Goal: Transaction & Acquisition: Purchase product/service

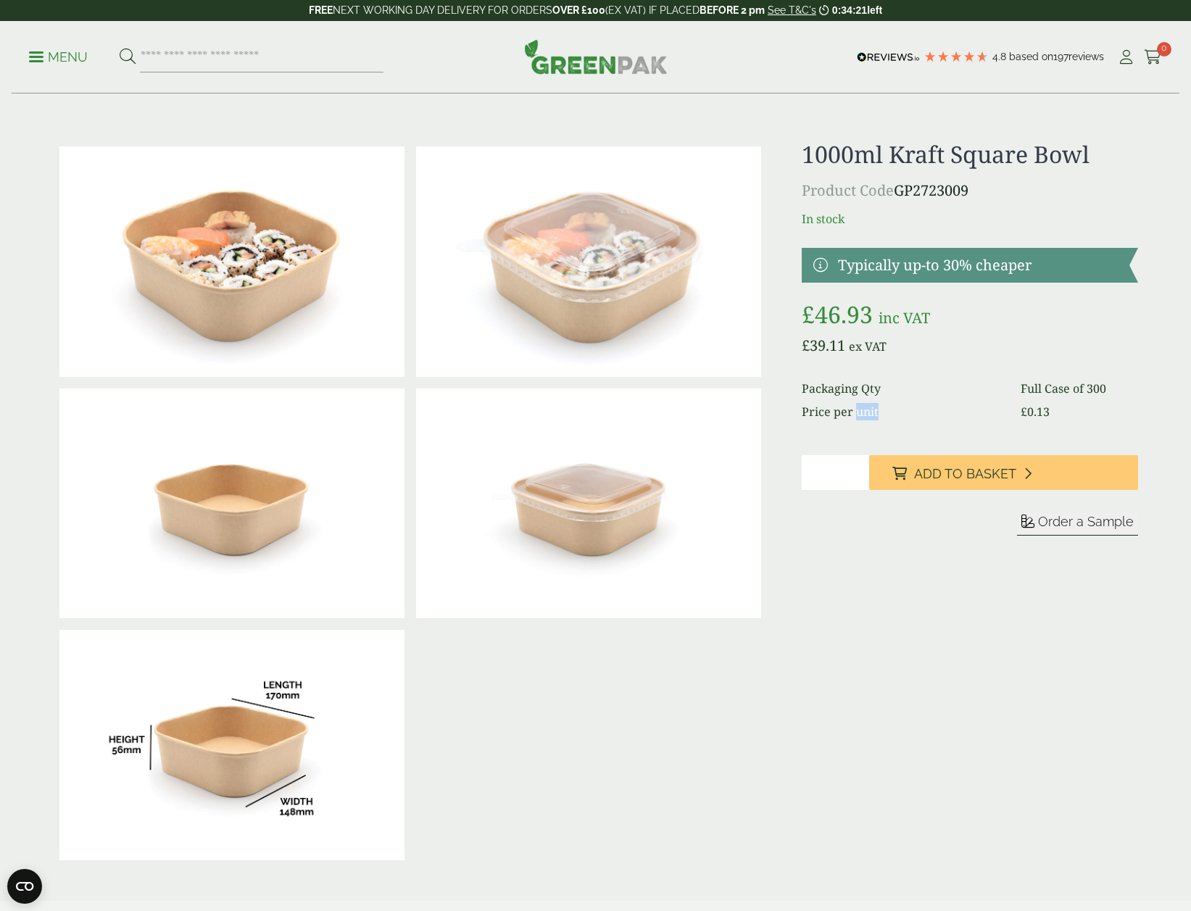
drag, startPoint x: 854, startPoint y: 418, endPoint x: 1001, endPoint y: 418, distance: 147.2
click at [963, 415] on dt "Price per unit" at bounding box center [903, 411] width 202 height 17
click at [1037, 420] on bdi "£ 0.13" at bounding box center [1035, 412] width 29 height 16
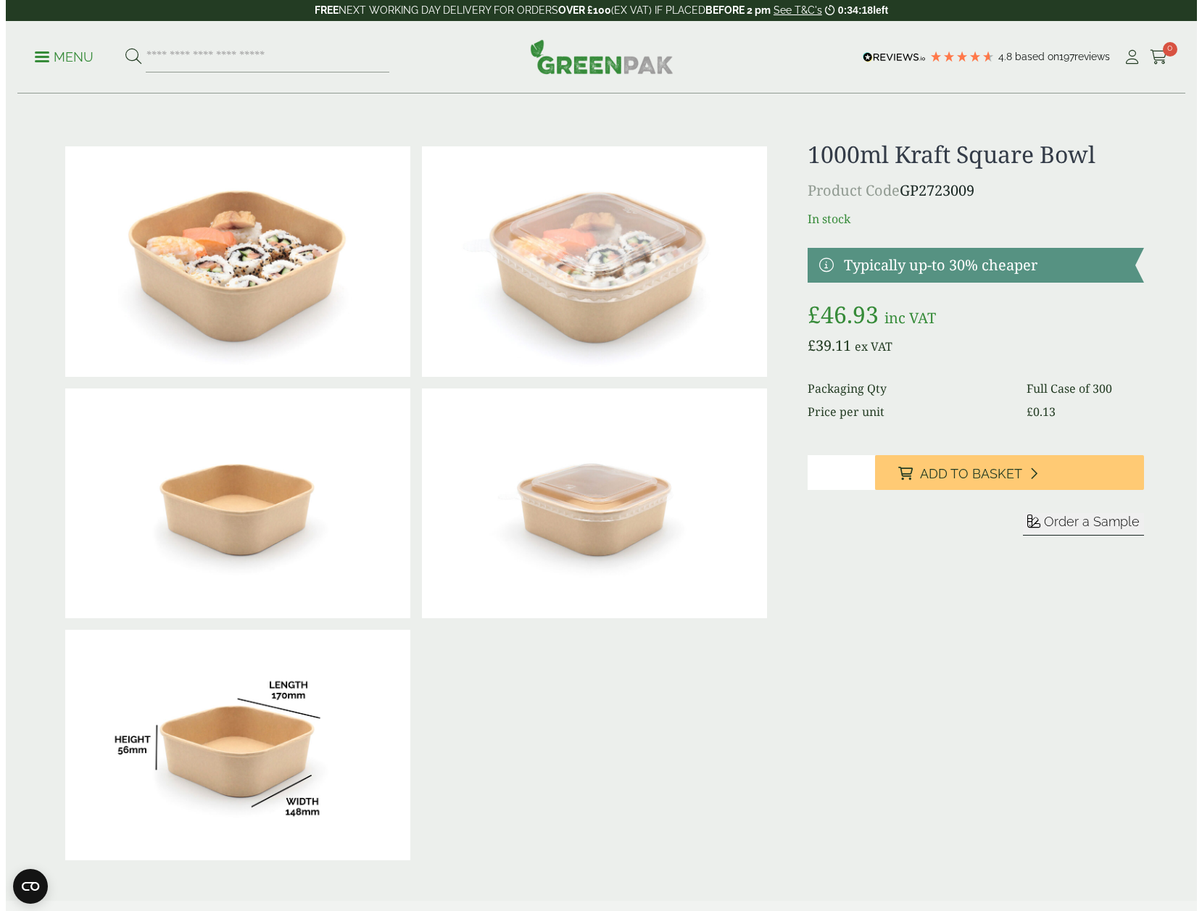
scroll to position [507, 0]
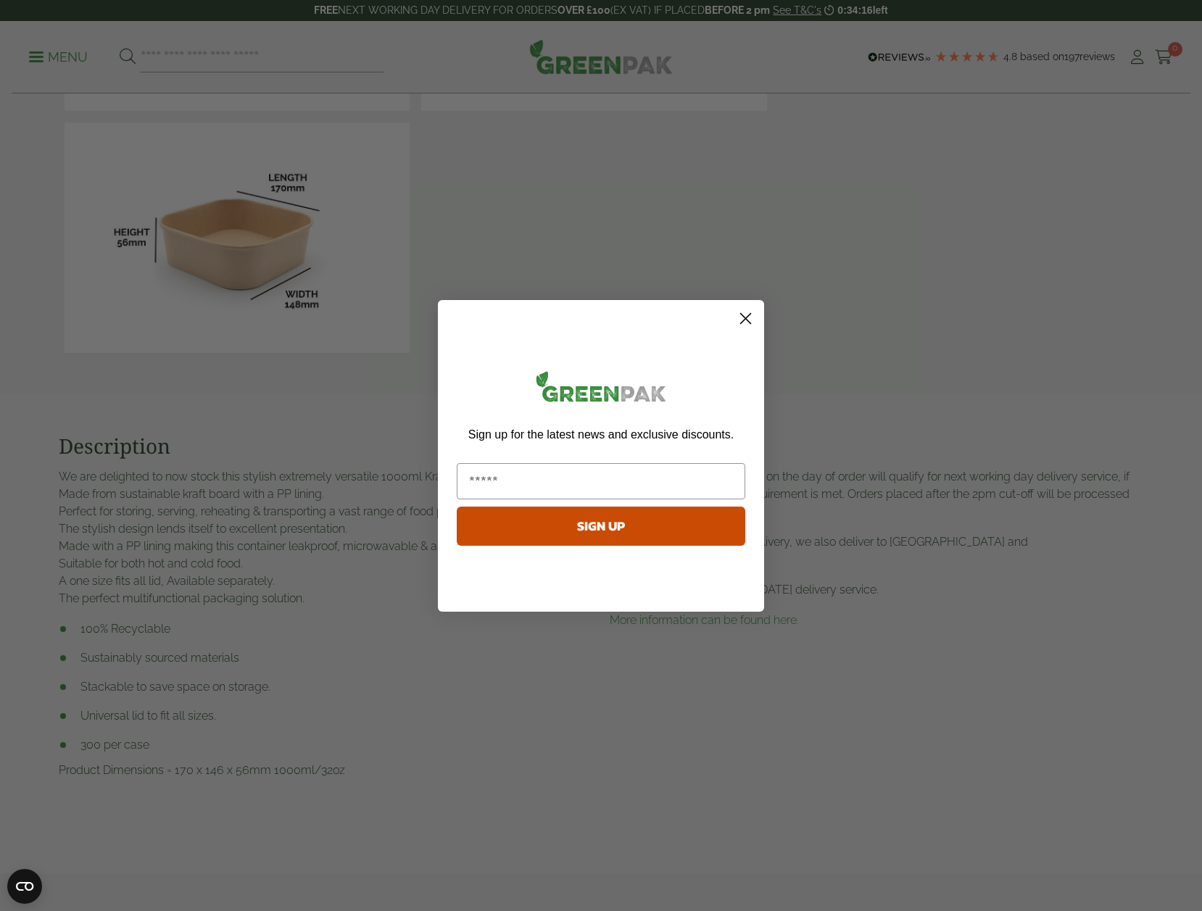
click at [749, 320] on circle "Close dialog" at bounding box center [746, 318] width 24 height 24
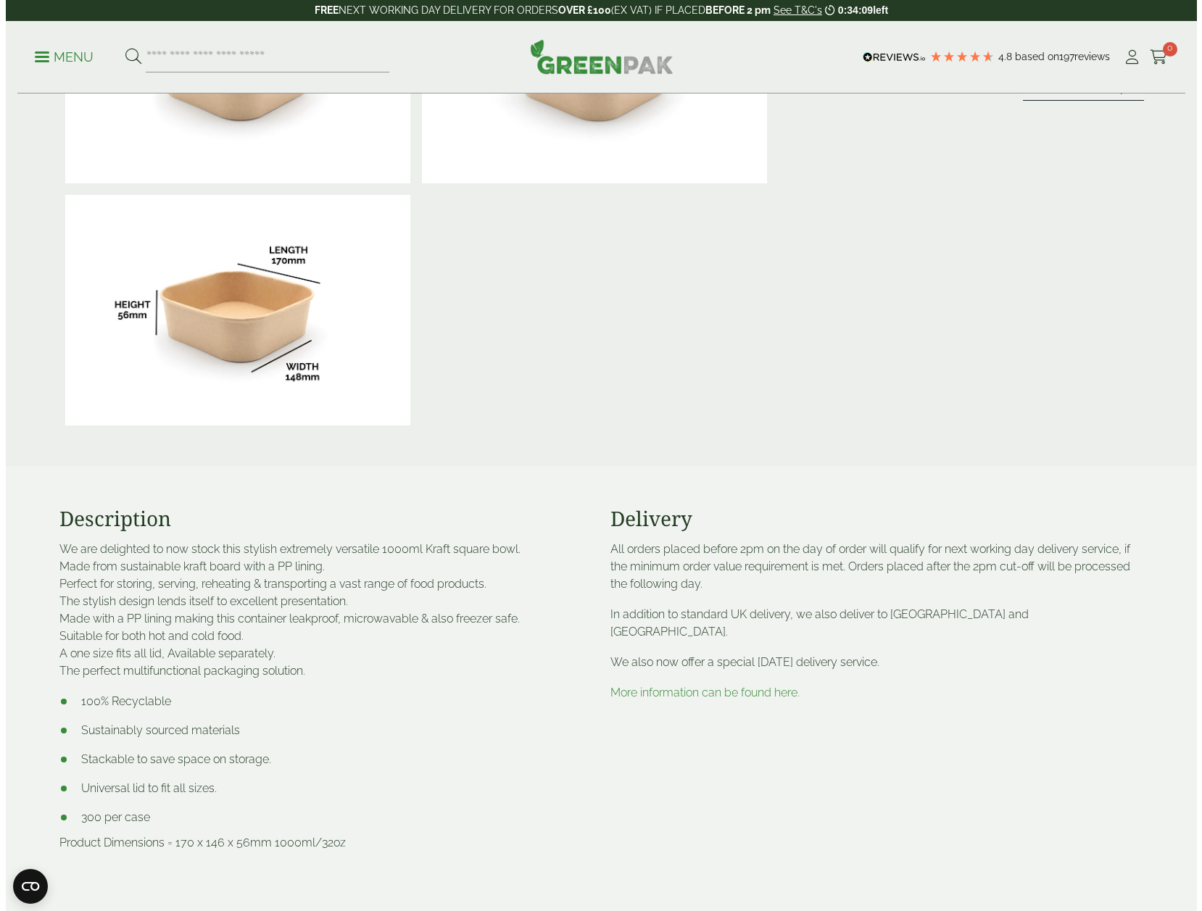
scroll to position [0, 0]
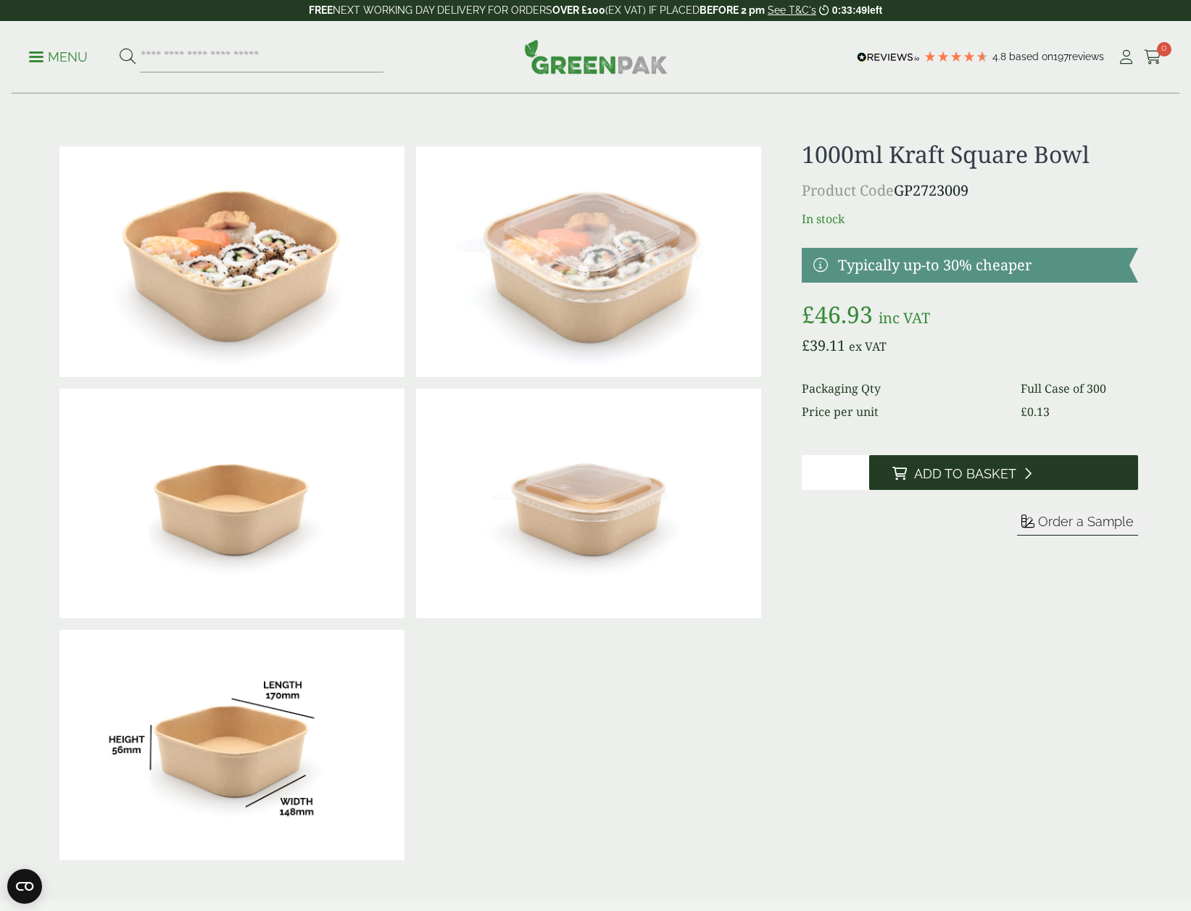
click at [937, 471] on span "Add to Basket" at bounding box center [965, 474] width 102 height 16
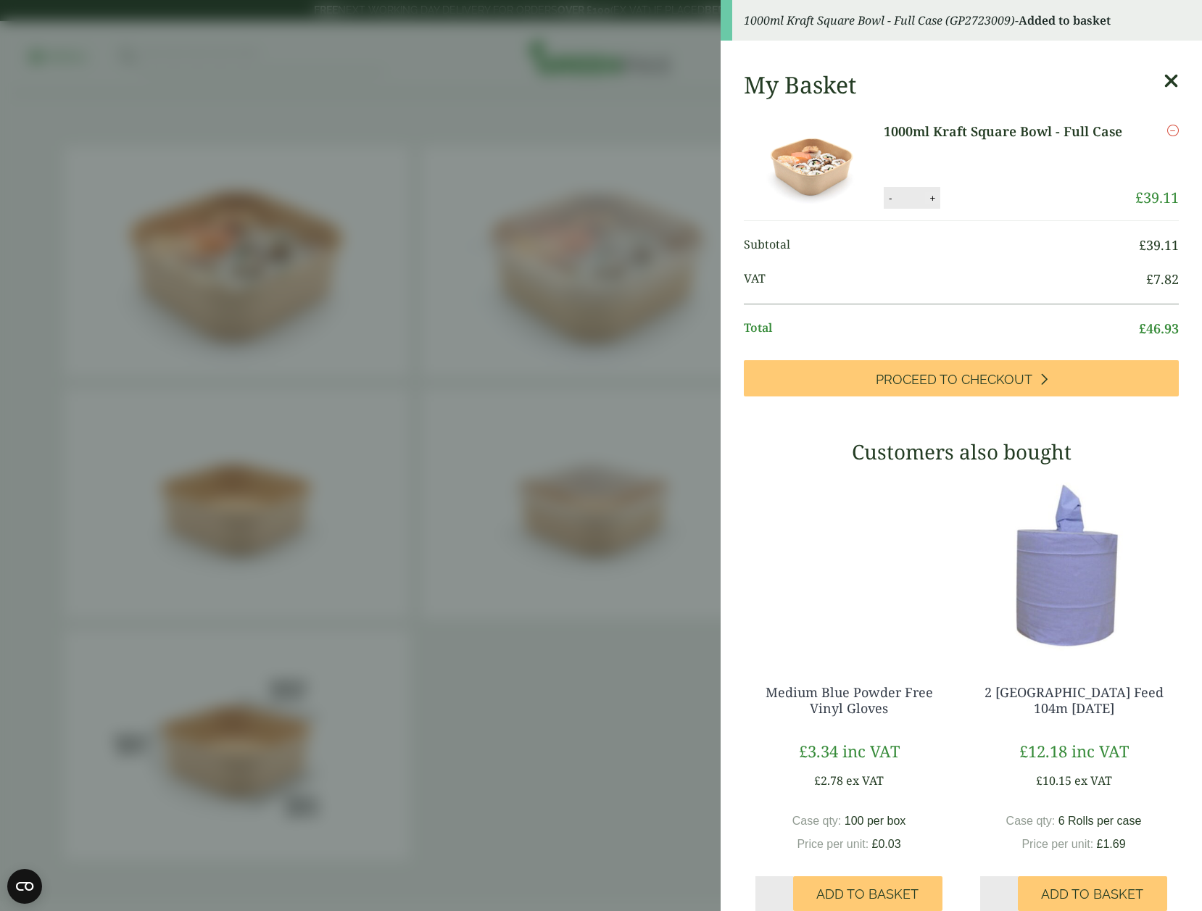
click at [926, 196] on button "+" at bounding box center [932, 198] width 14 height 12
click at [925, 195] on button "+" at bounding box center [932, 198] width 14 height 12
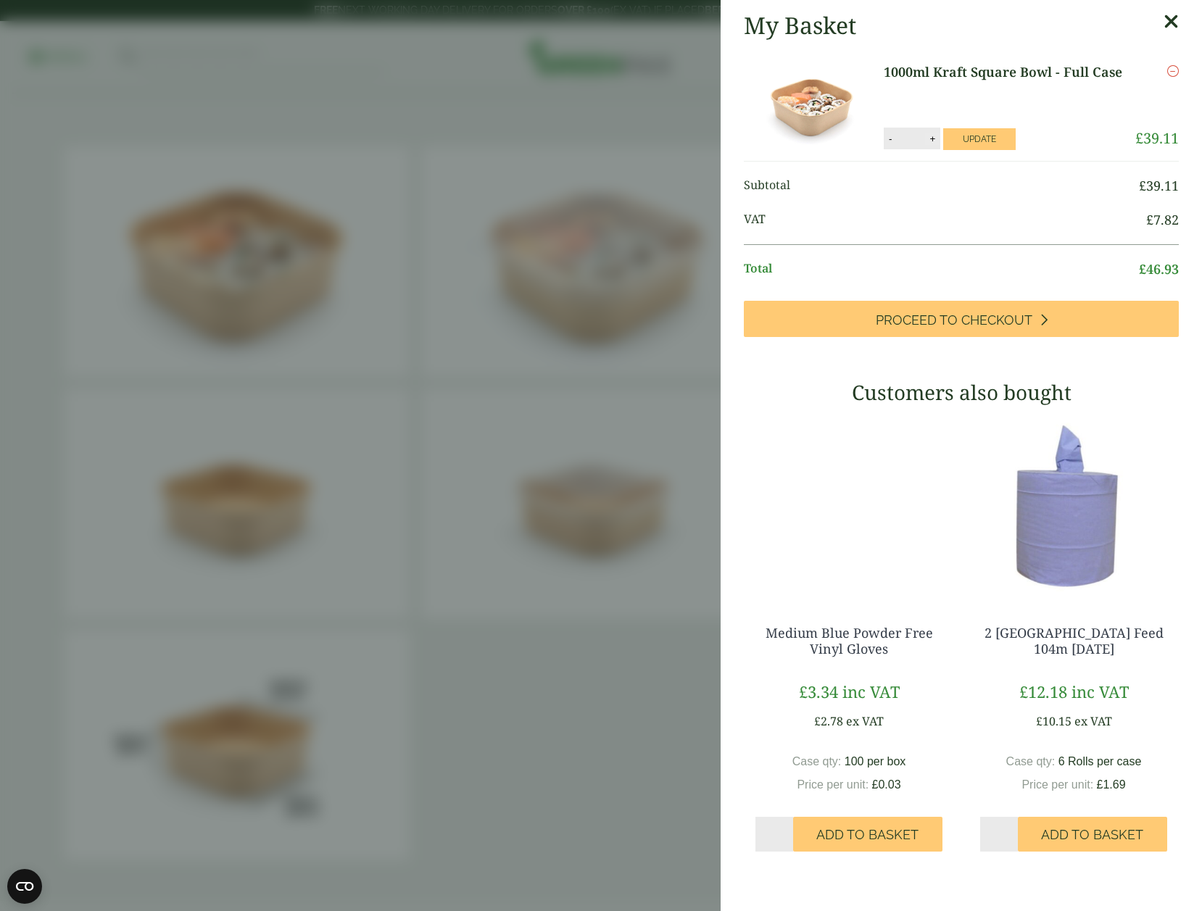
click at [929, 140] on button "+" at bounding box center [932, 139] width 14 height 12
type input "*"
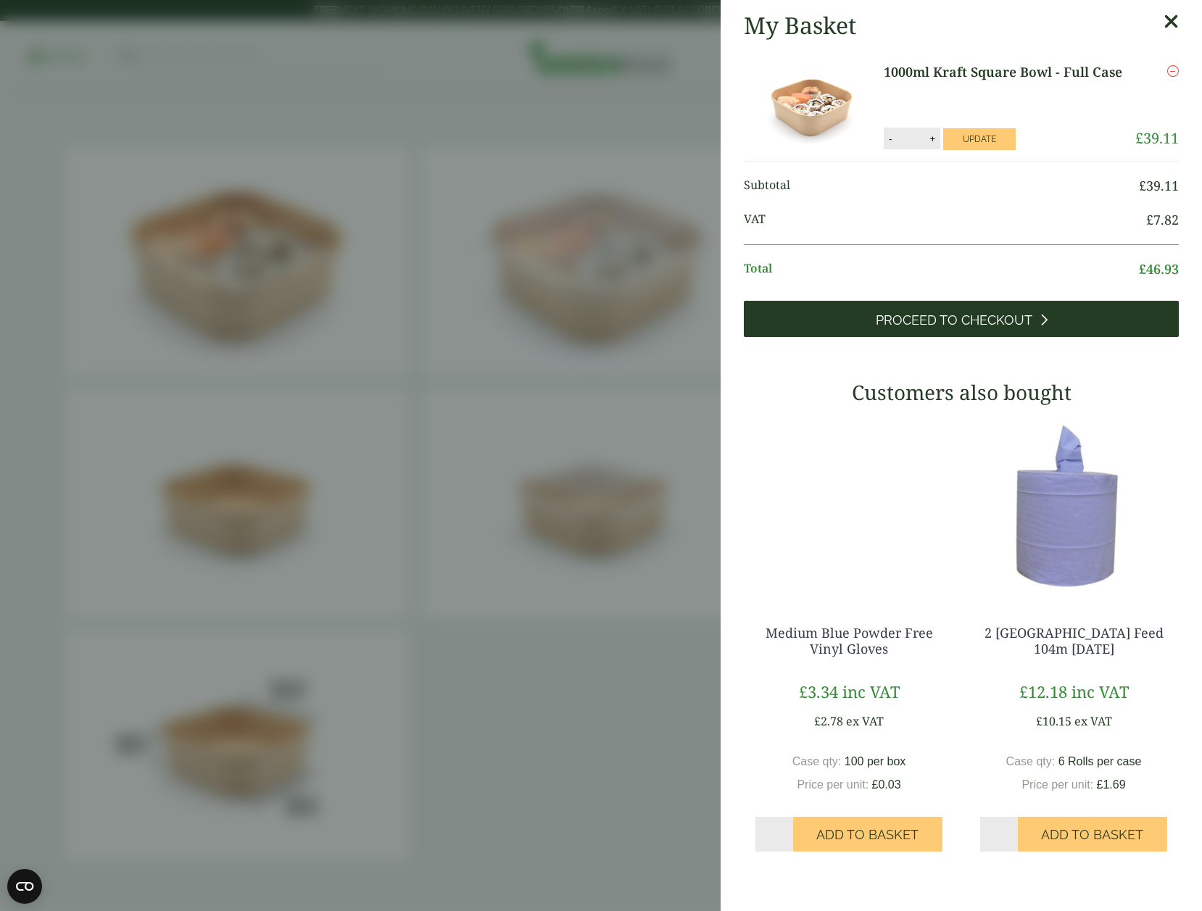
click at [939, 318] on span "Proceed to Checkout" at bounding box center [954, 320] width 157 height 16
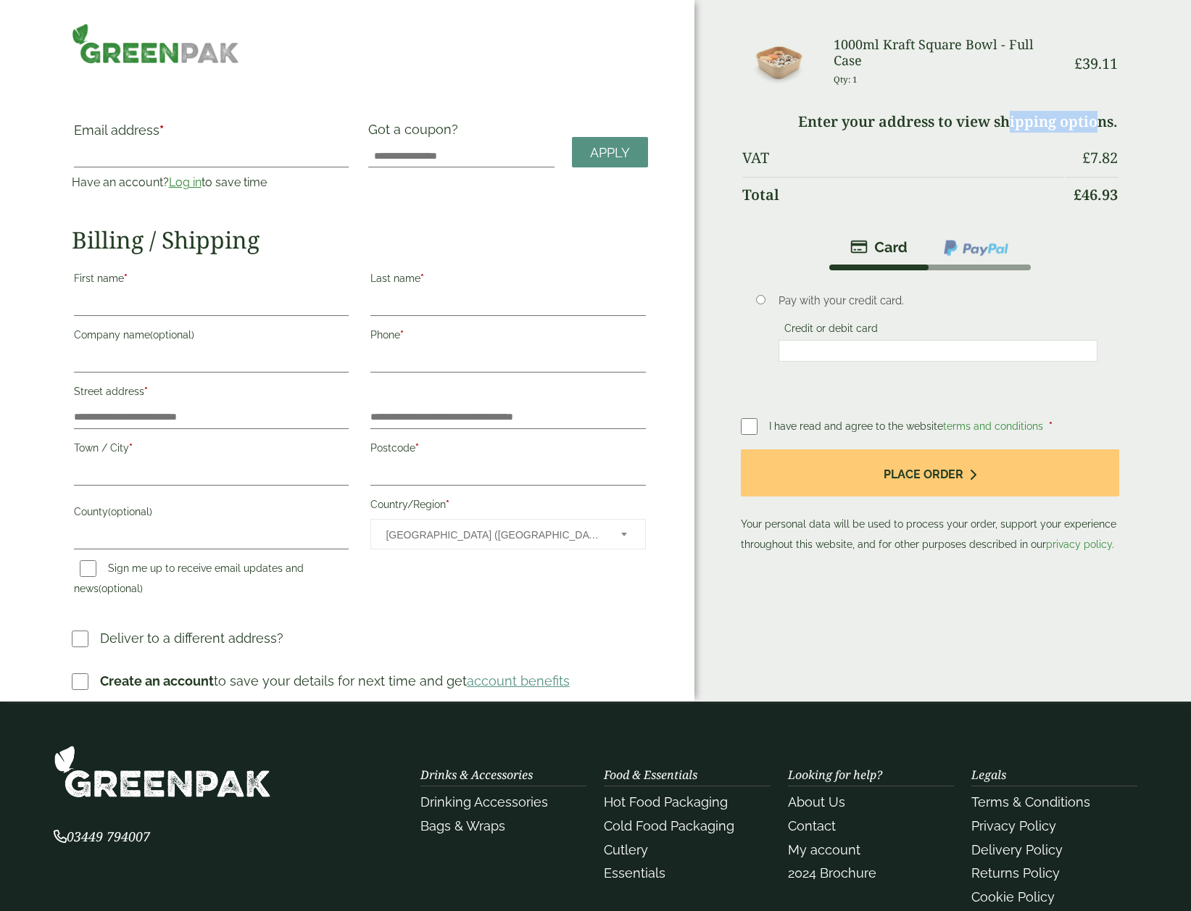
drag, startPoint x: 918, startPoint y: 108, endPoint x: 1001, endPoint y: 117, distance: 83.8
click at [1001, 117] on td "Enter your address to view shipping options." at bounding box center [930, 121] width 376 height 35
click at [1078, 177] on td "£ 46.93" at bounding box center [1091, 195] width 53 height 36
click at [849, 74] on small "Qty: 1" at bounding box center [846, 79] width 24 height 11
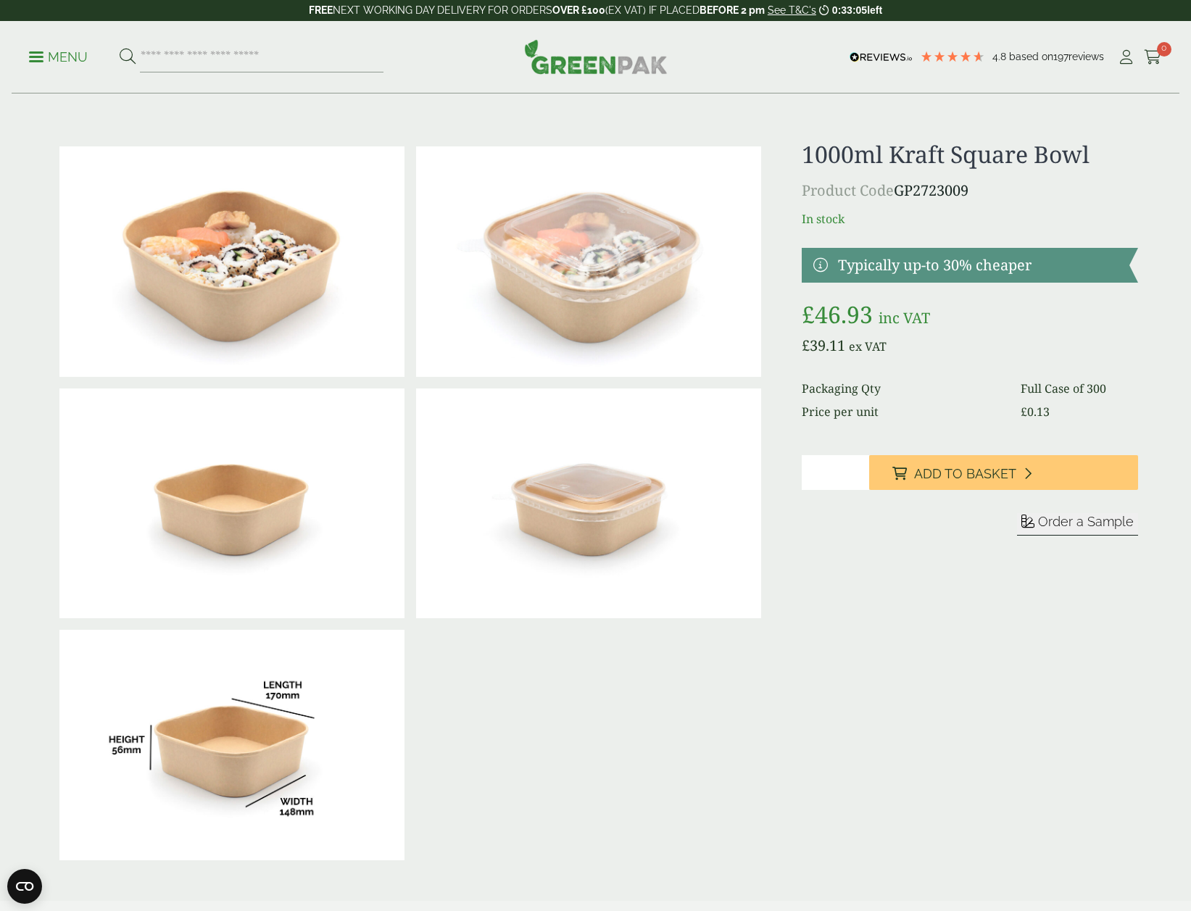
drag, startPoint x: 823, startPoint y: 469, endPoint x: 778, endPoint y: 468, distance: 45.0
click at [778, 468] on div at bounding box center [596, 504] width 1102 height 726
click at [911, 477] on button "Add to Basket" at bounding box center [1003, 472] width 269 height 35
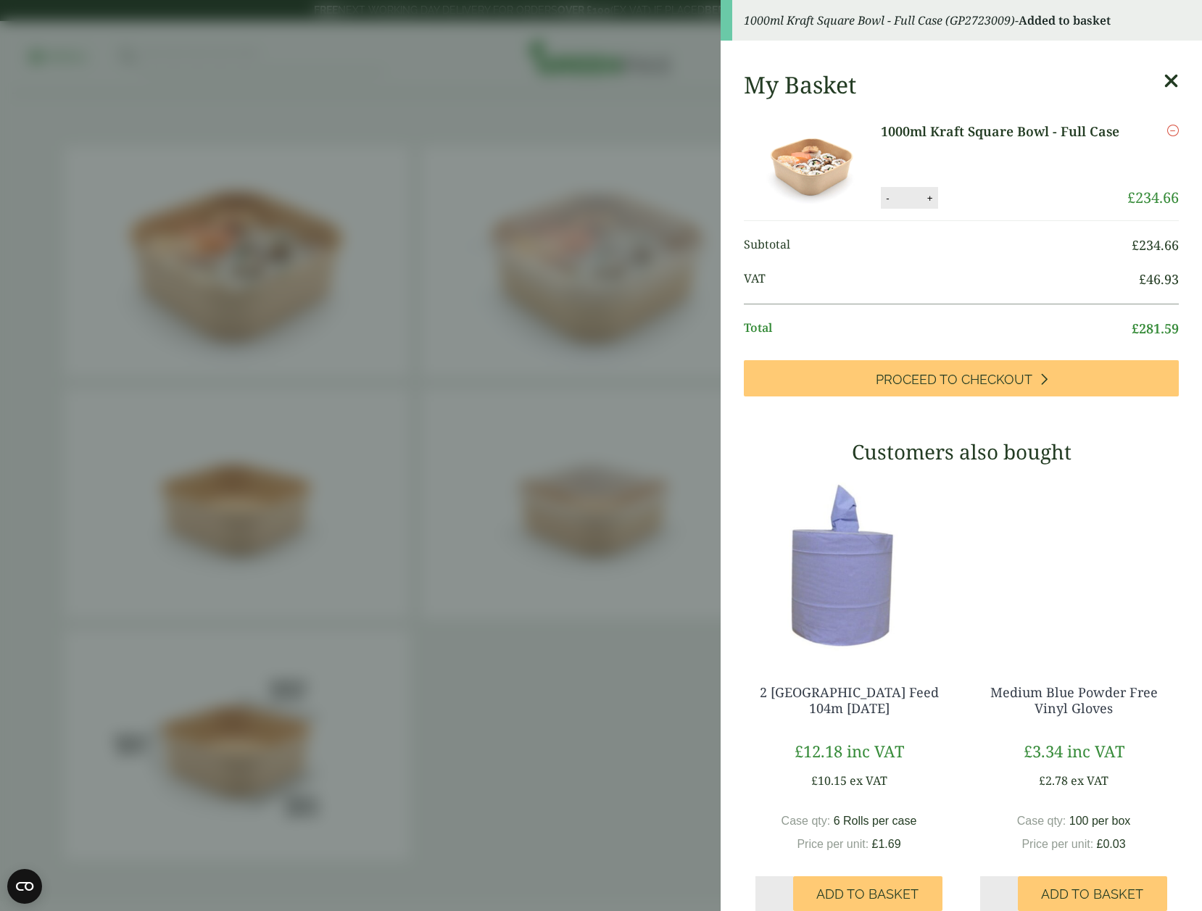
drag, startPoint x: 907, startPoint y: 136, endPoint x: 921, endPoint y: 133, distance: 14.1
click at [384, 137] on aside "1000ml Kraft Square Bowl - Full Case (GP2723009) - Added to basket My Basket 10…" at bounding box center [601, 455] width 1202 height 911
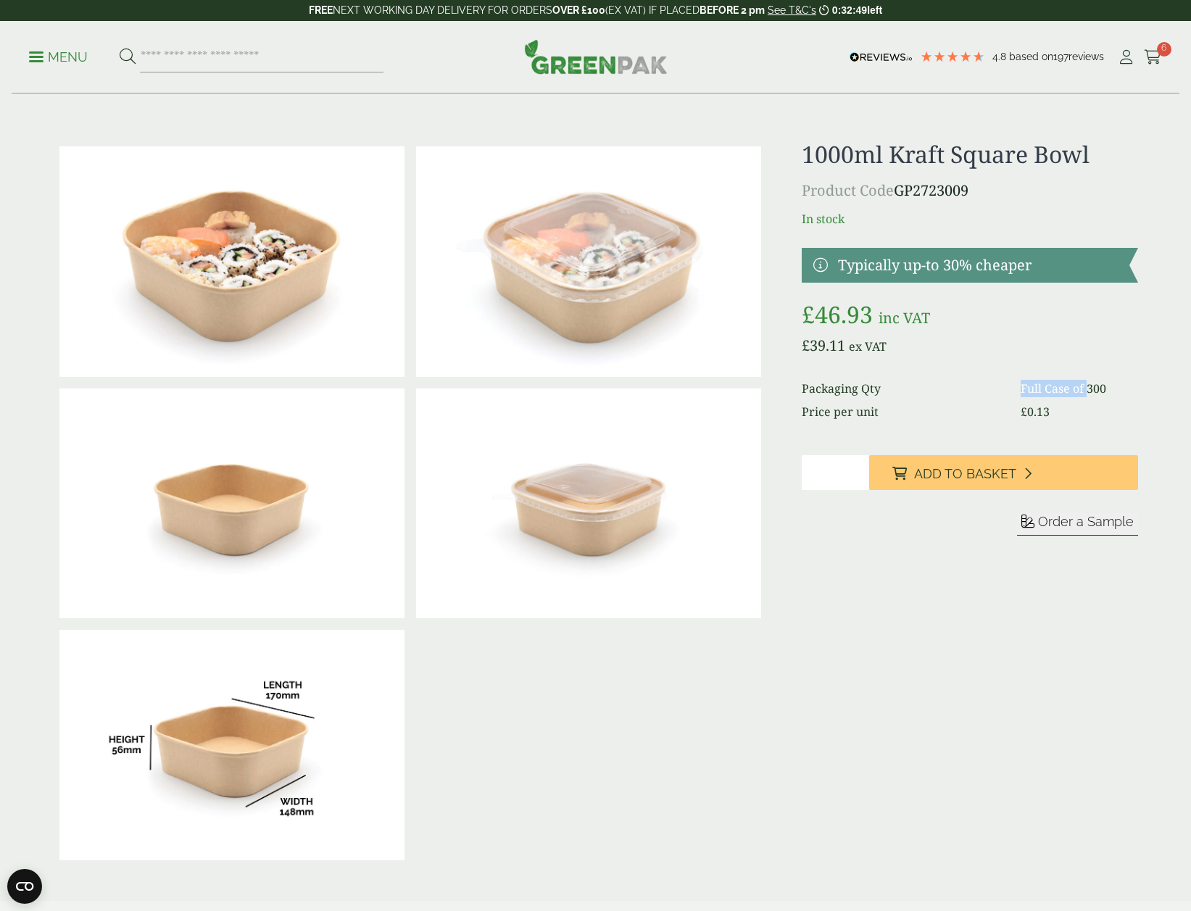
drag, startPoint x: 1023, startPoint y: 394, endPoint x: 1092, endPoint y: 394, distance: 68.9
click at [1092, 394] on dd "Full Case of 300" at bounding box center [1079, 388] width 117 height 17
click at [1096, 395] on dd "Full Case of 300" at bounding box center [1079, 388] width 117 height 17
type input "*"
click at [858, 476] on input "*" at bounding box center [835, 472] width 67 height 35
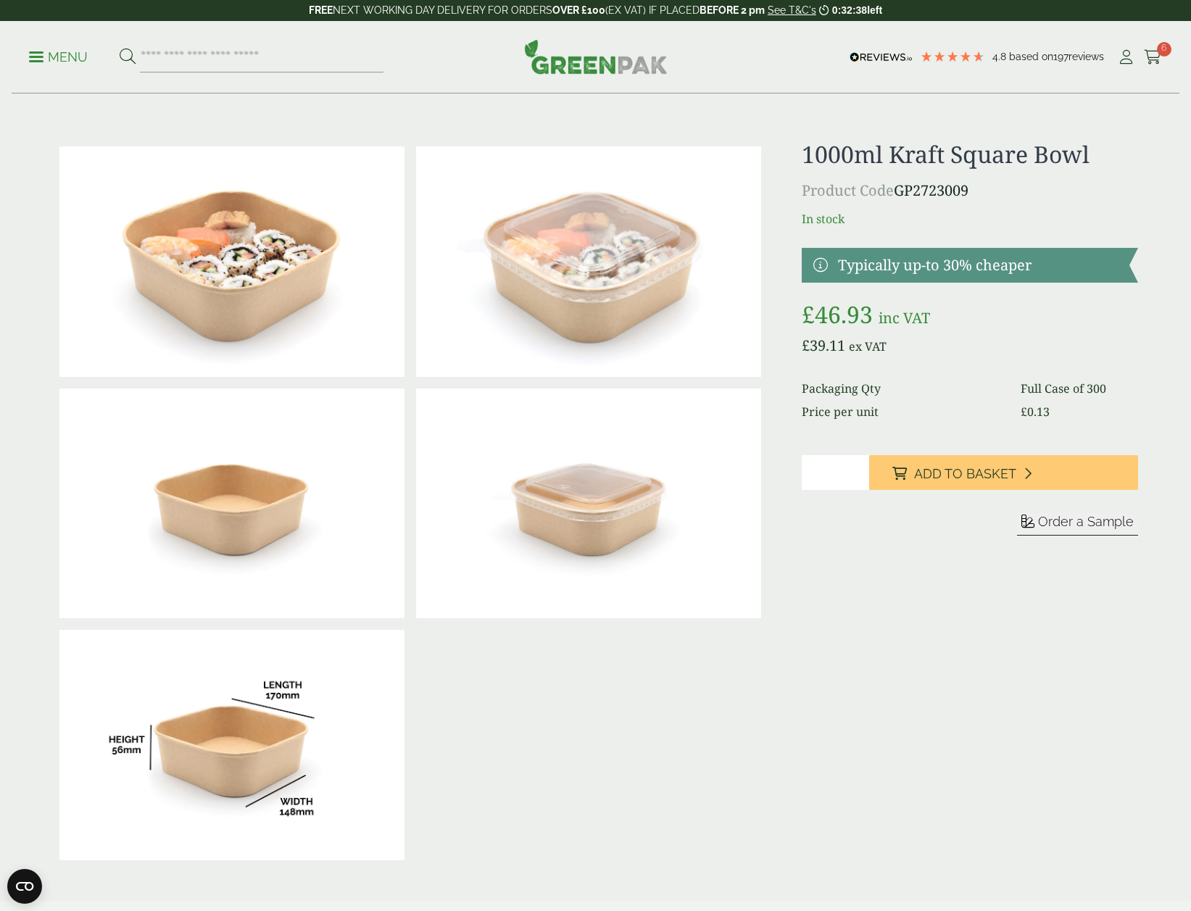
click at [833, 625] on div "1000ml Kraft Square Bowl Product Code GP2723009 In stock Typically up-to 30% ch…" at bounding box center [970, 504] width 336 height 726
click at [938, 463] on button "Add to Basket" at bounding box center [1003, 472] width 269 height 35
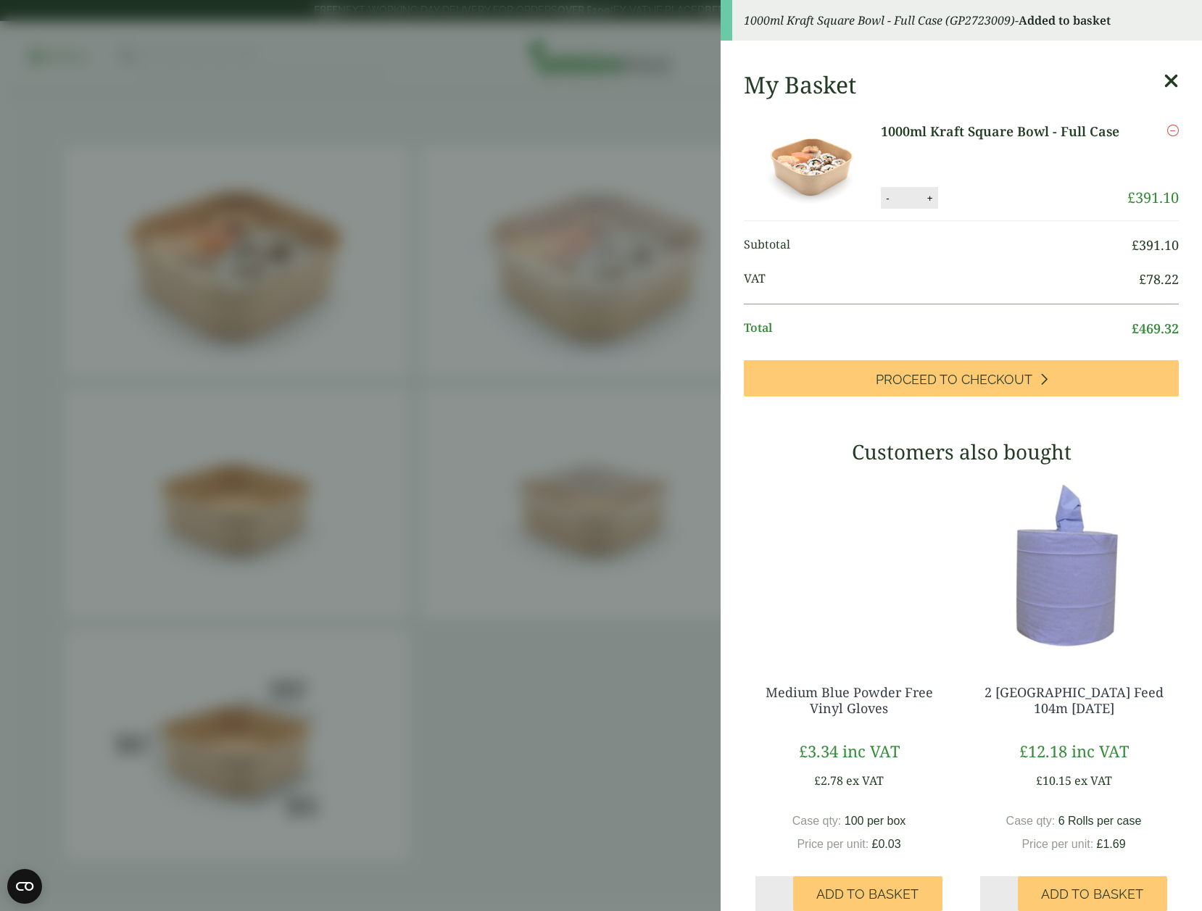
click at [1164, 83] on icon at bounding box center [1171, 81] width 15 height 20
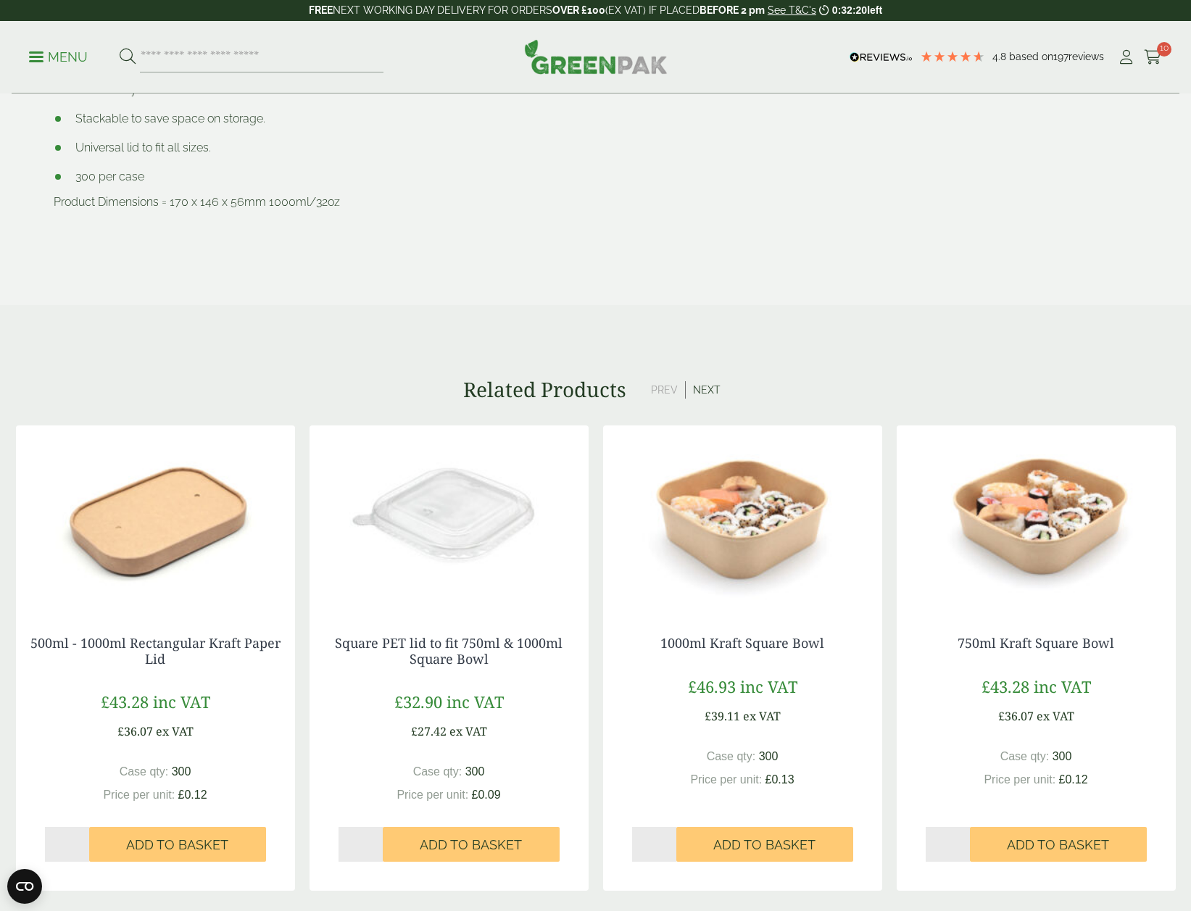
scroll to position [1232, 0]
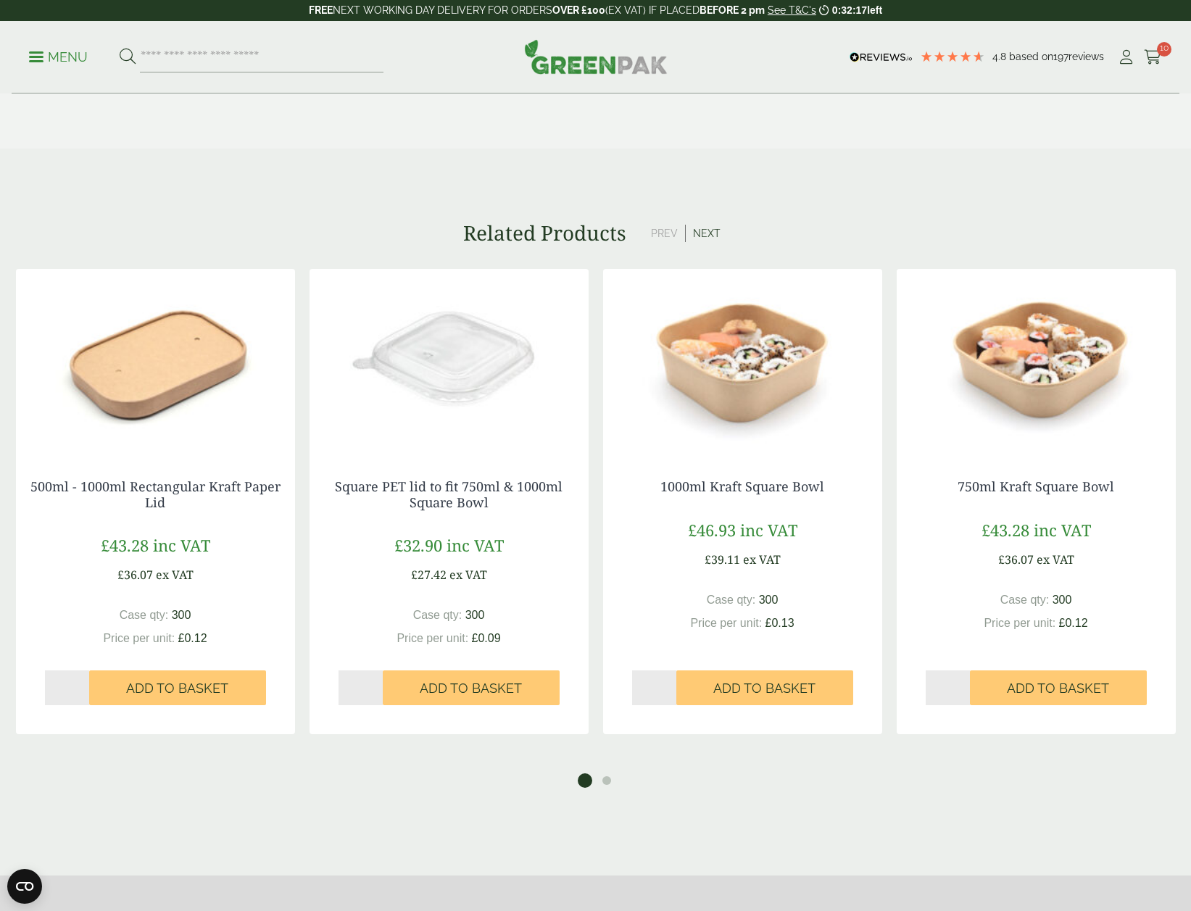
click at [469, 377] on img at bounding box center [449, 359] width 279 height 181
click at [1043, 488] on link "750ml Kraft Square Bowl" at bounding box center [1036, 486] width 157 height 17
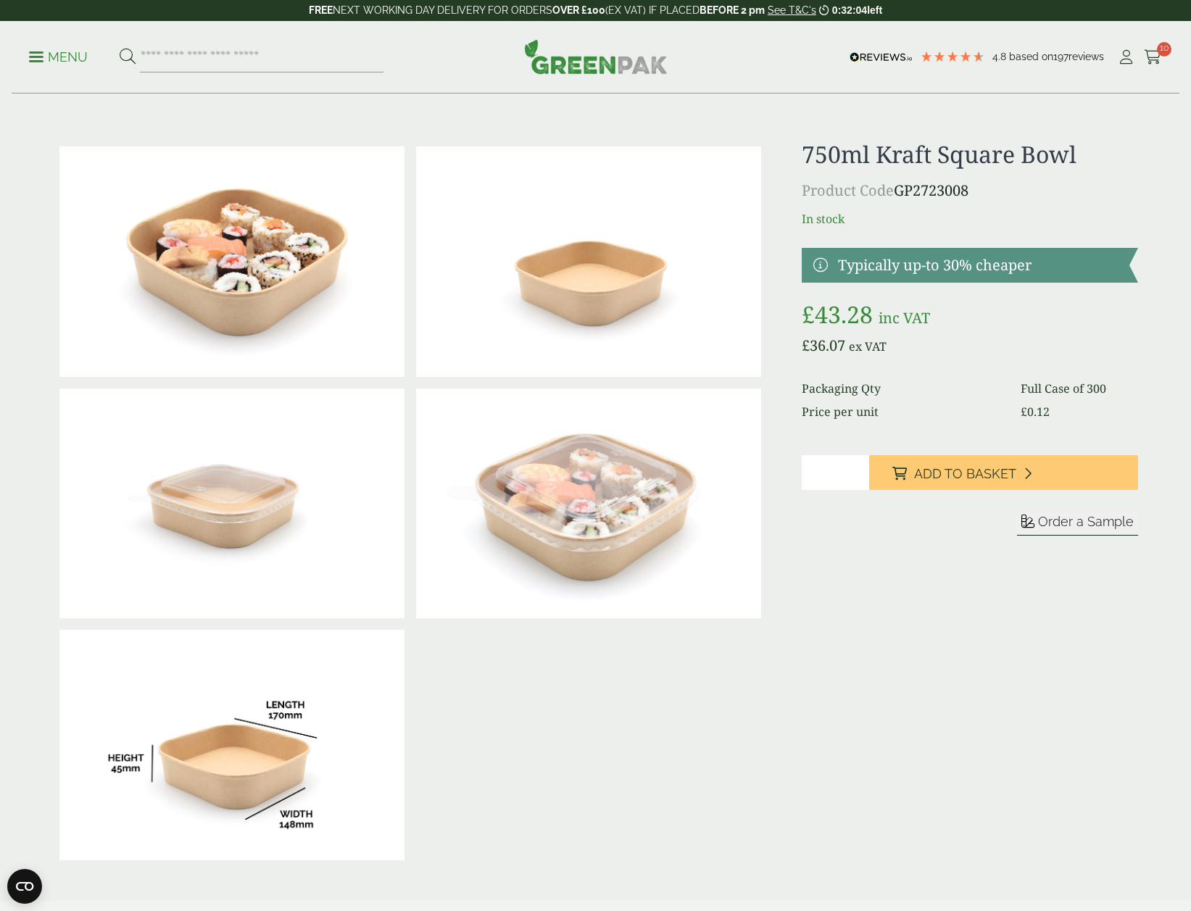
click at [223, 754] on img at bounding box center [231, 745] width 345 height 231
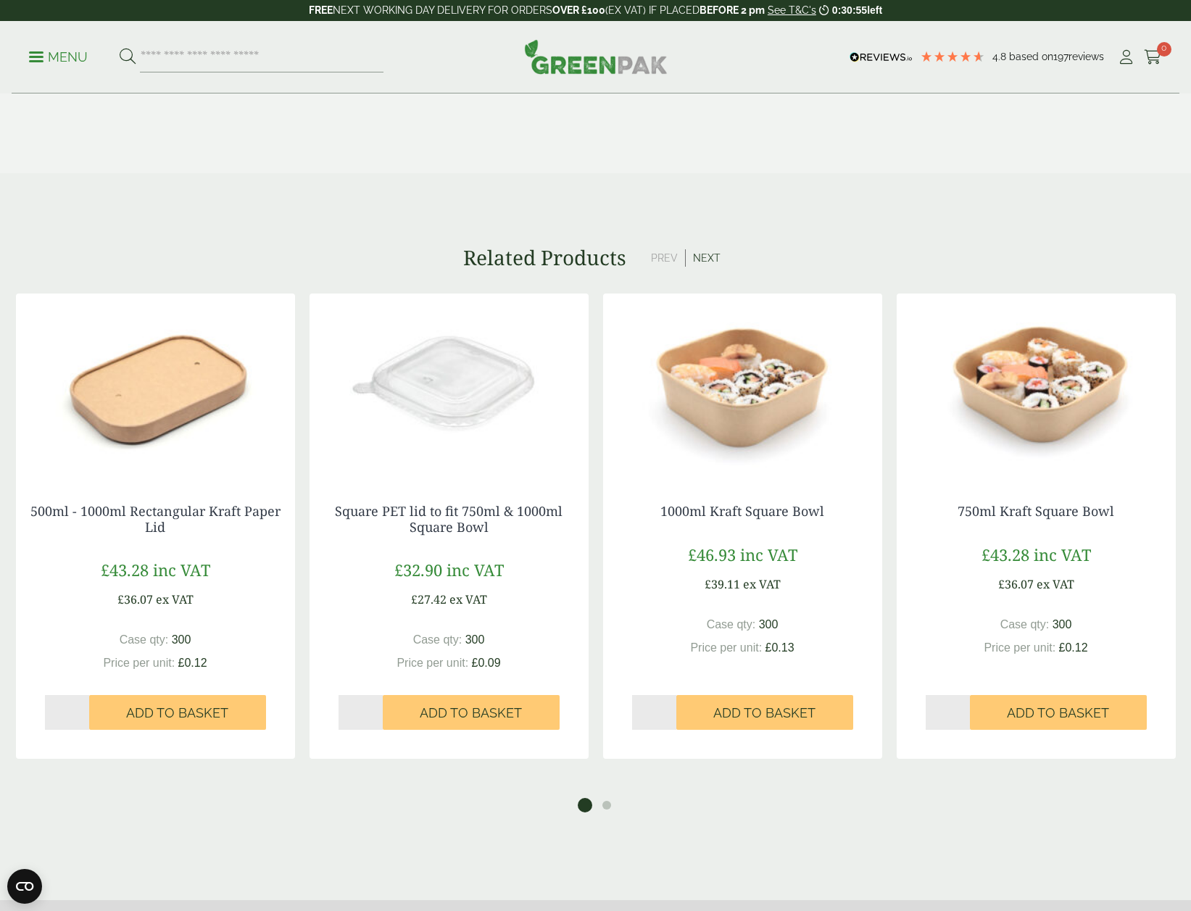
scroll to position [1305, 0]
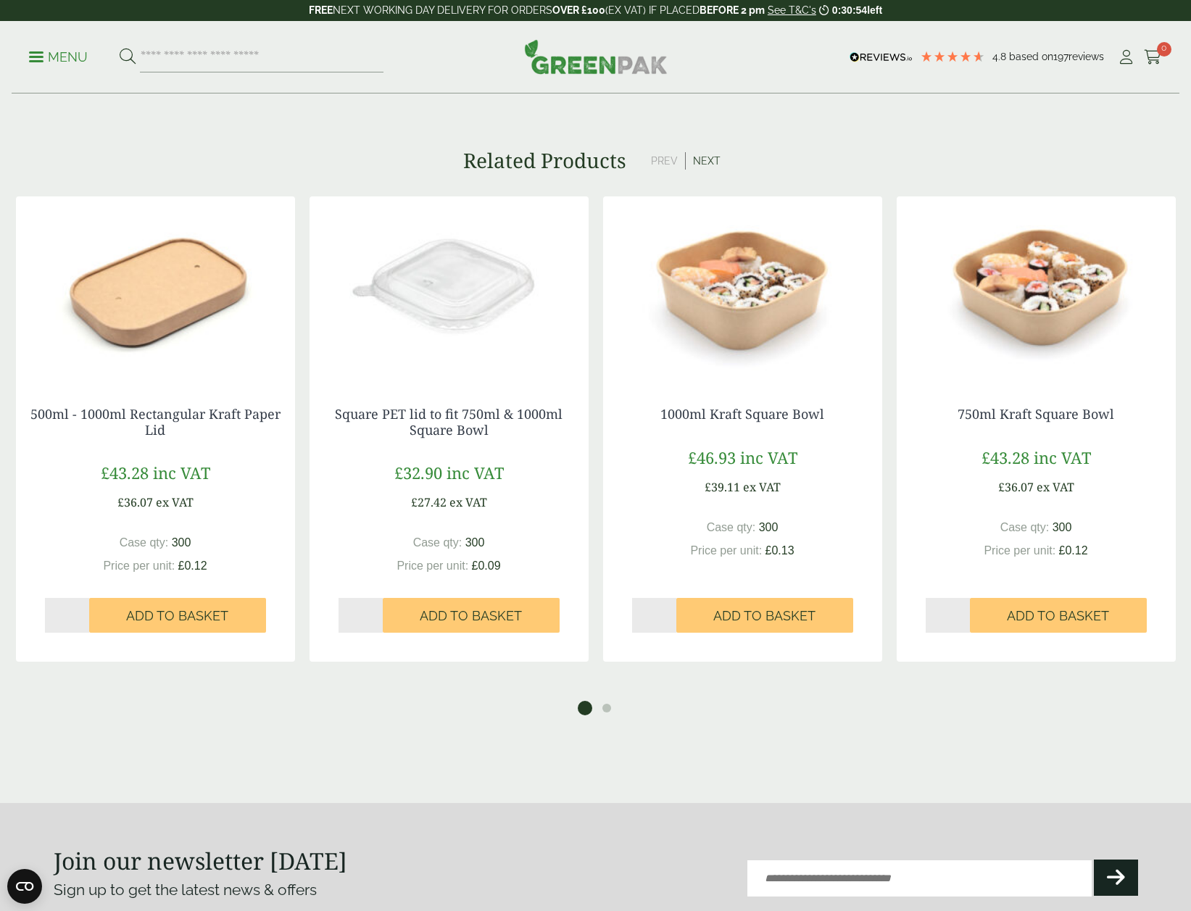
click at [467, 321] on img at bounding box center [449, 286] width 279 height 181
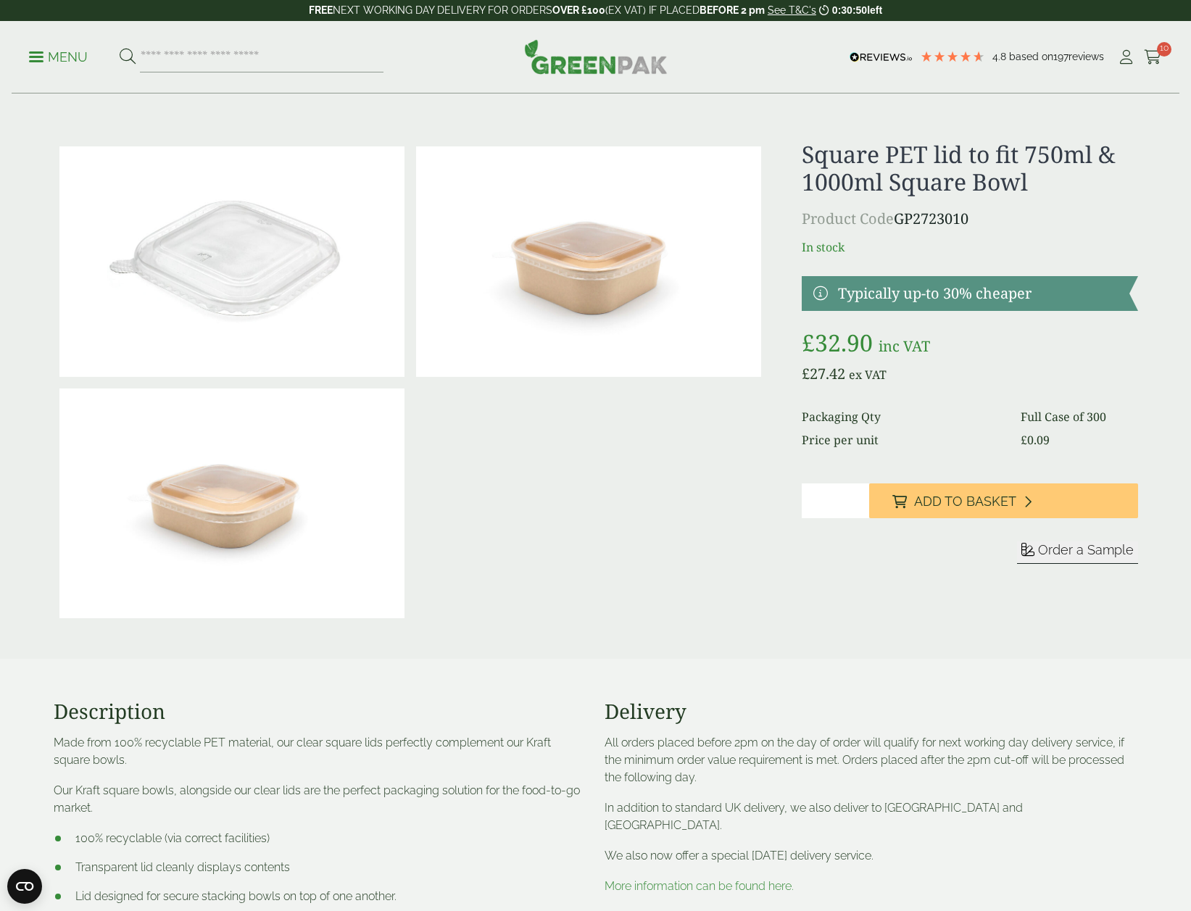
drag, startPoint x: 832, startPoint y: 496, endPoint x: 796, endPoint y: 494, distance: 35.6
click at [796, 494] on div "£" at bounding box center [596, 383] width 1102 height 484
type input "*"
click at [945, 500] on span "Add to Basket" at bounding box center [965, 502] width 102 height 16
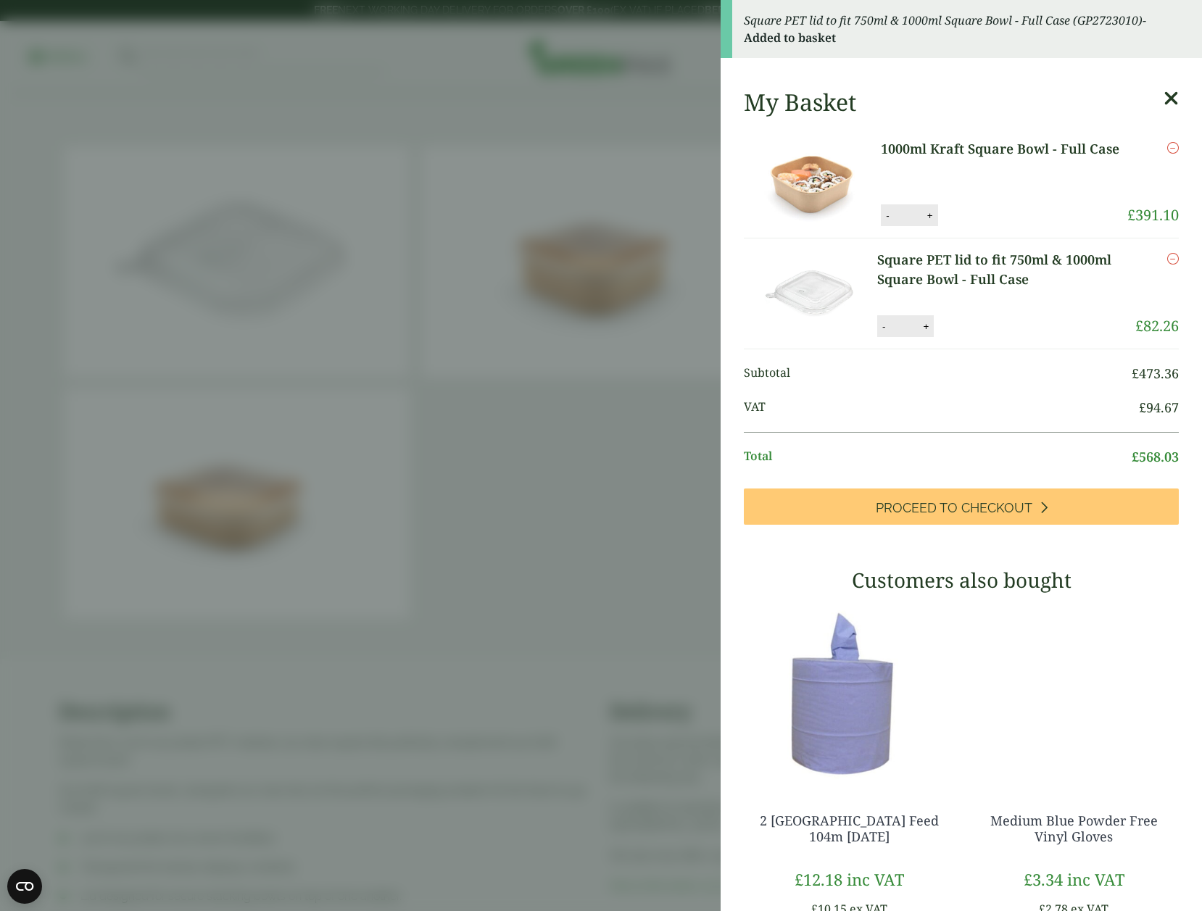
click at [1164, 101] on icon at bounding box center [1171, 98] width 15 height 20
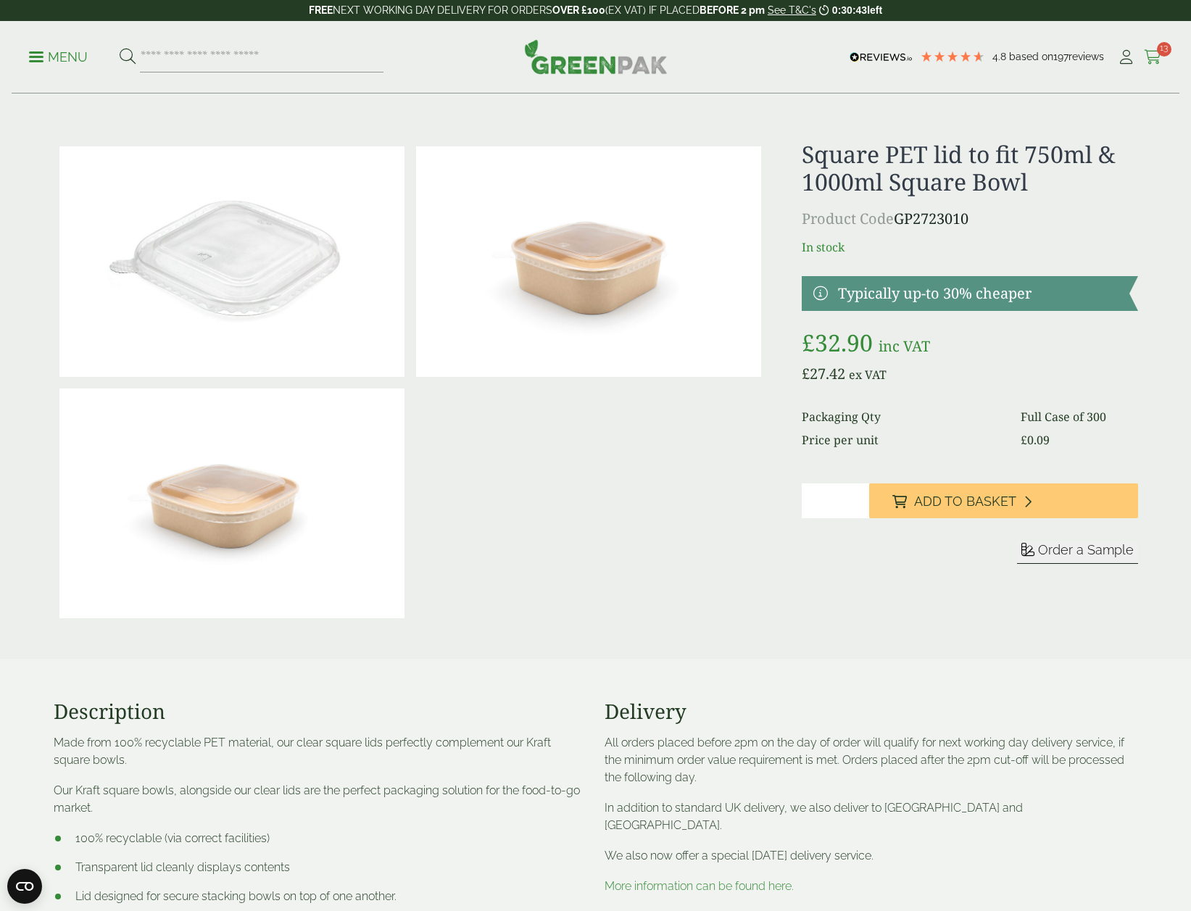
click at [1163, 53] on span "13" at bounding box center [1164, 49] width 14 height 14
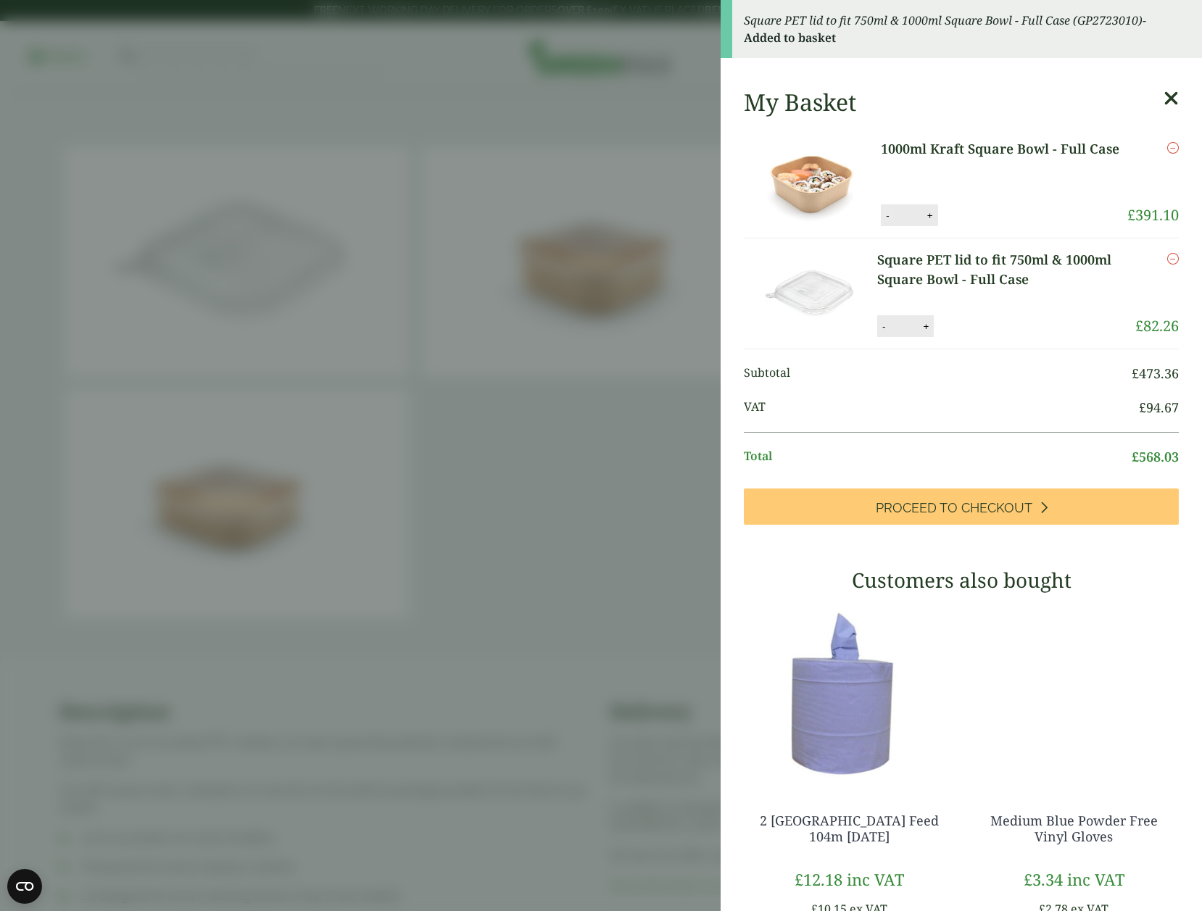
click at [883, 218] on button "-" at bounding box center [888, 216] width 12 height 12
click at [882, 215] on button "-" at bounding box center [888, 216] width 12 height 12
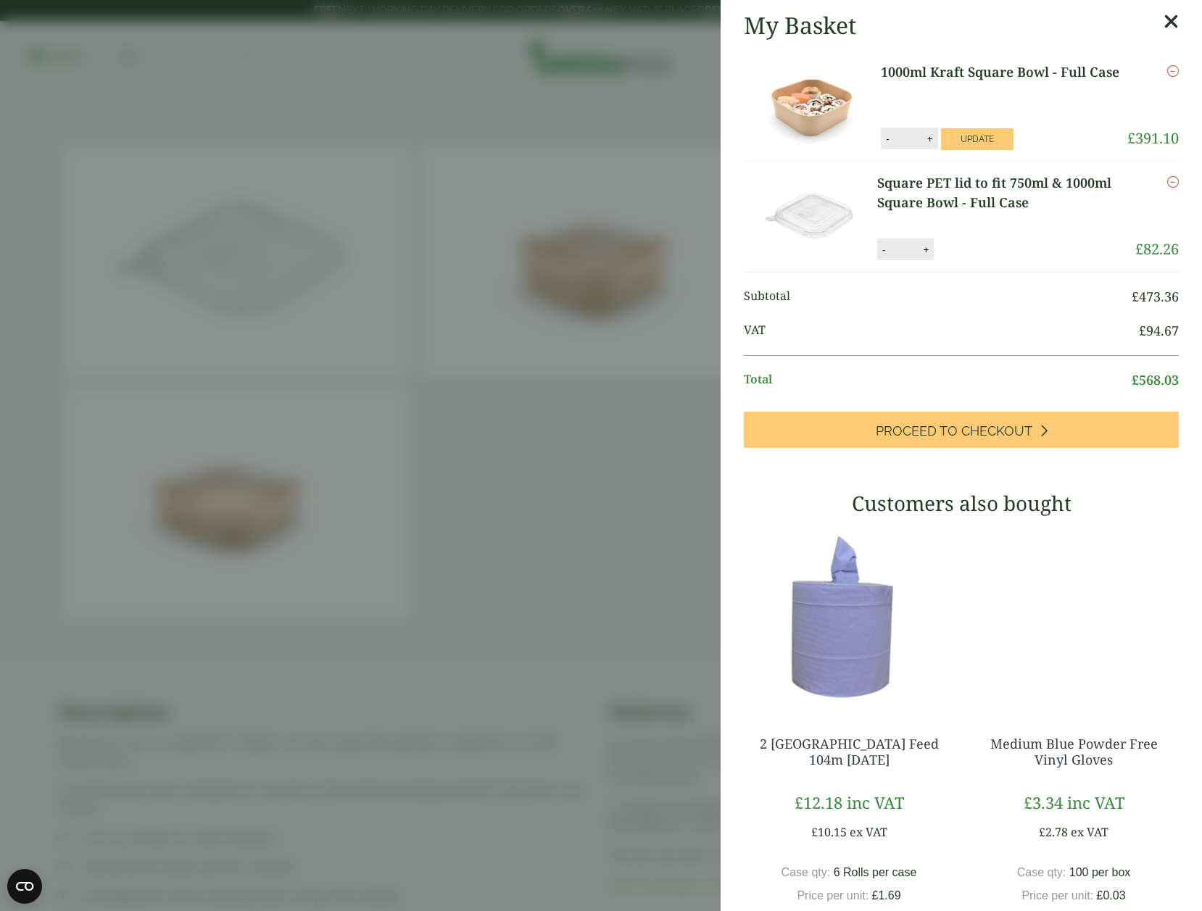
click at [882, 133] on button "-" at bounding box center [888, 139] width 12 height 12
type input "*"
click at [950, 135] on button "Update" at bounding box center [977, 139] width 72 height 22
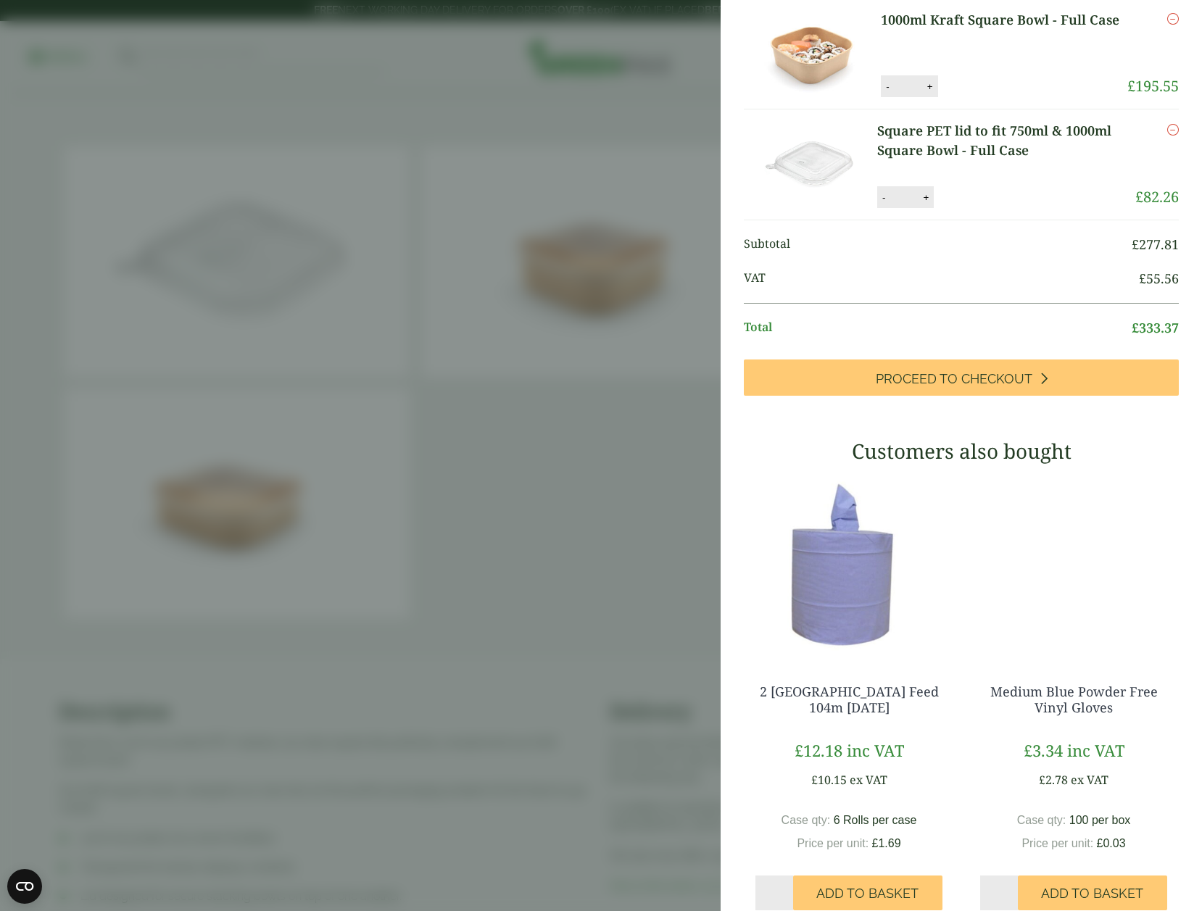
scroll to position [92, 0]
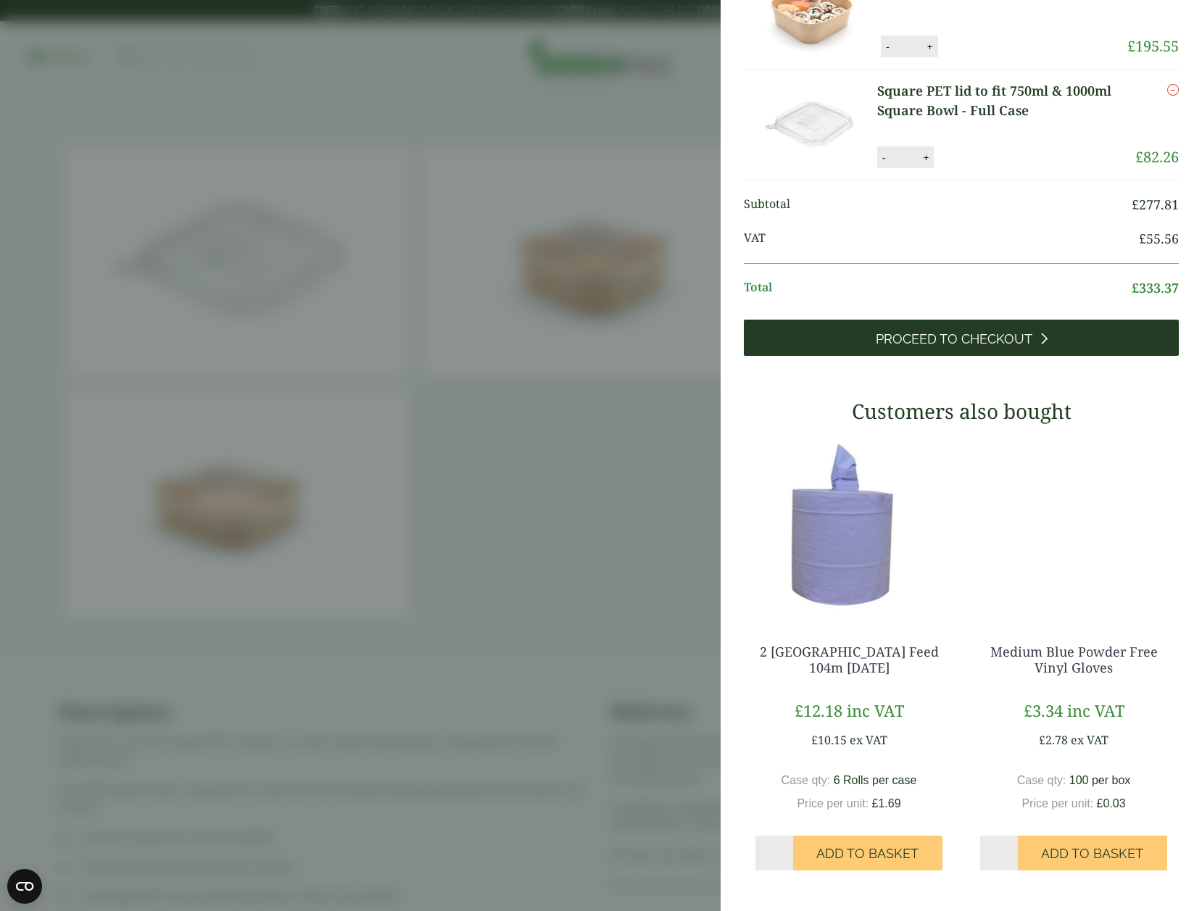
click at [954, 339] on span "Proceed to Checkout" at bounding box center [954, 339] width 157 height 16
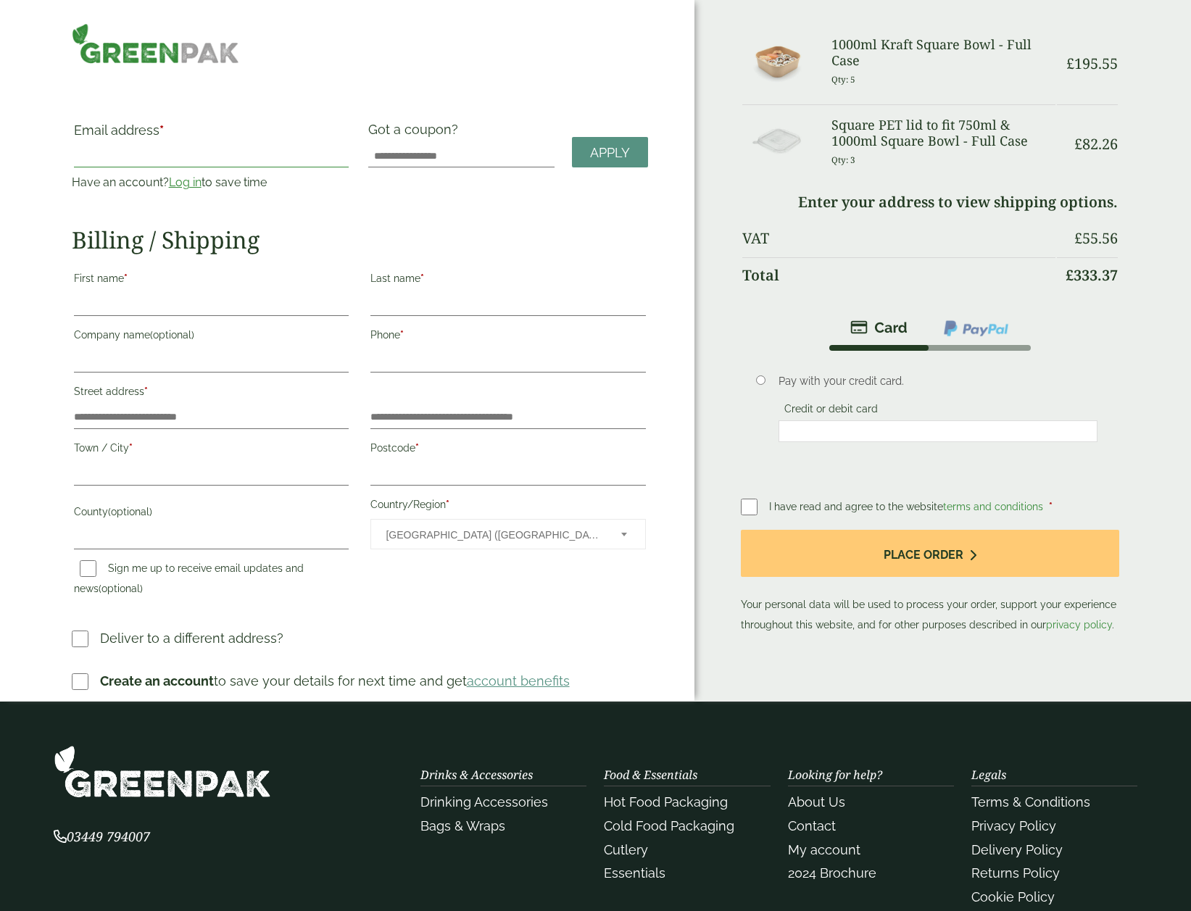
click at [165, 154] on input "Email address *" at bounding box center [211, 155] width 275 height 23
click at [736, 334] on div "Order Summary Item Ammount 1000ml Kraft Square Bowl - Full Case Qty: 5 £ 195.55…" at bounding box center [943, 350] width 497 height 701
click at [558, 844] on div "Drinks & Accessories Drinking Accessories Bags & Wraps" at bounding box center [503, 839] width 183 height 143
click at [481, 825] on link "Bags & Wraps" at bounding box center [462, 825] width 85 height 15
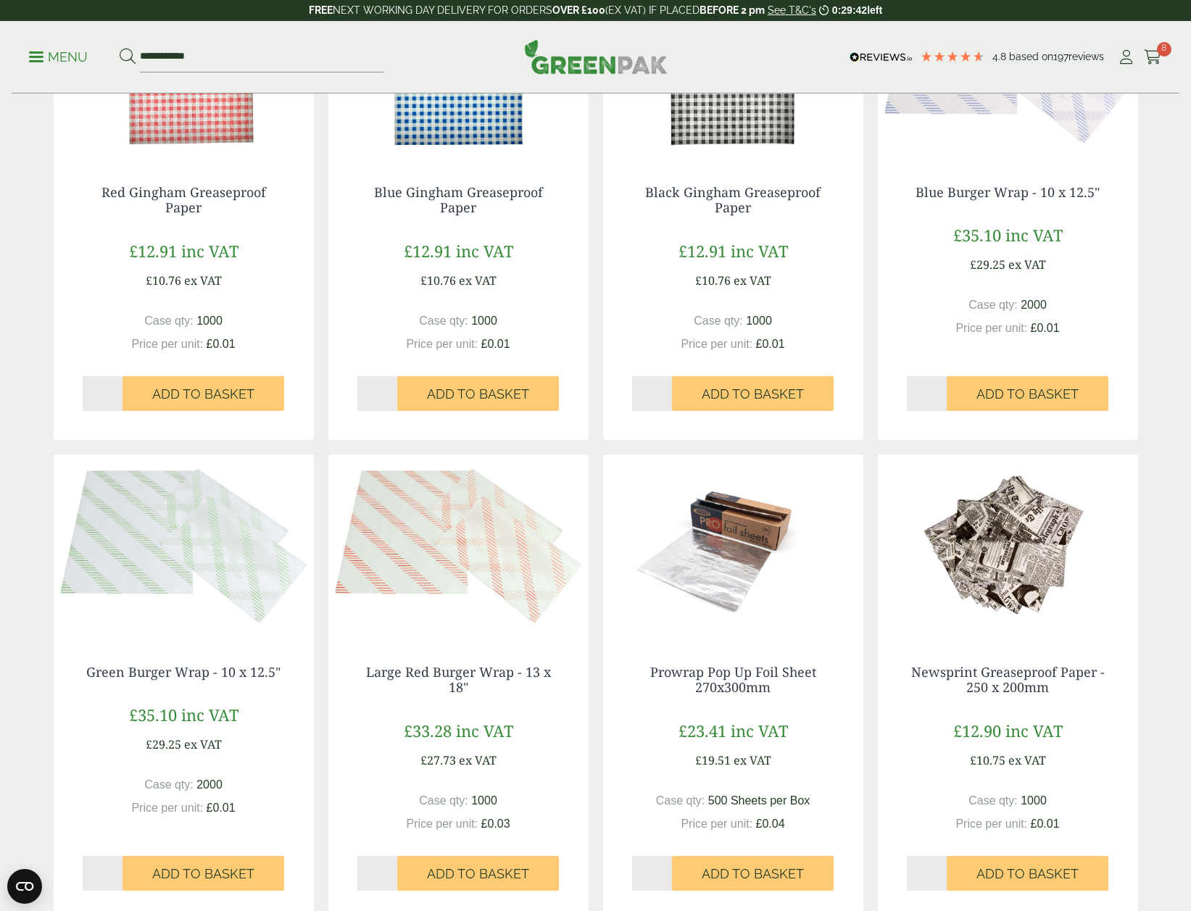
scroll to position [1232, 0]
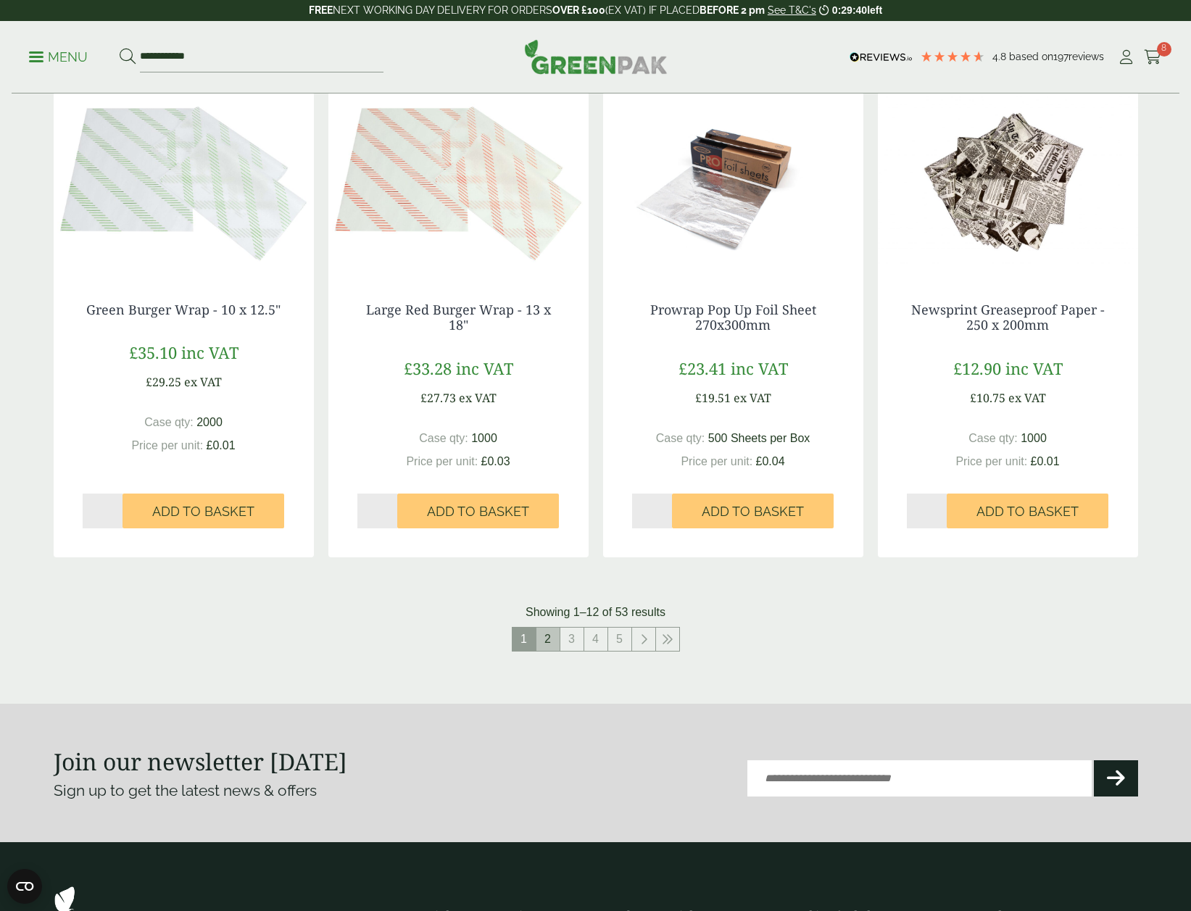
click at [546, 644] on link "2" at bounding box center [547, 639] width 23 height 23
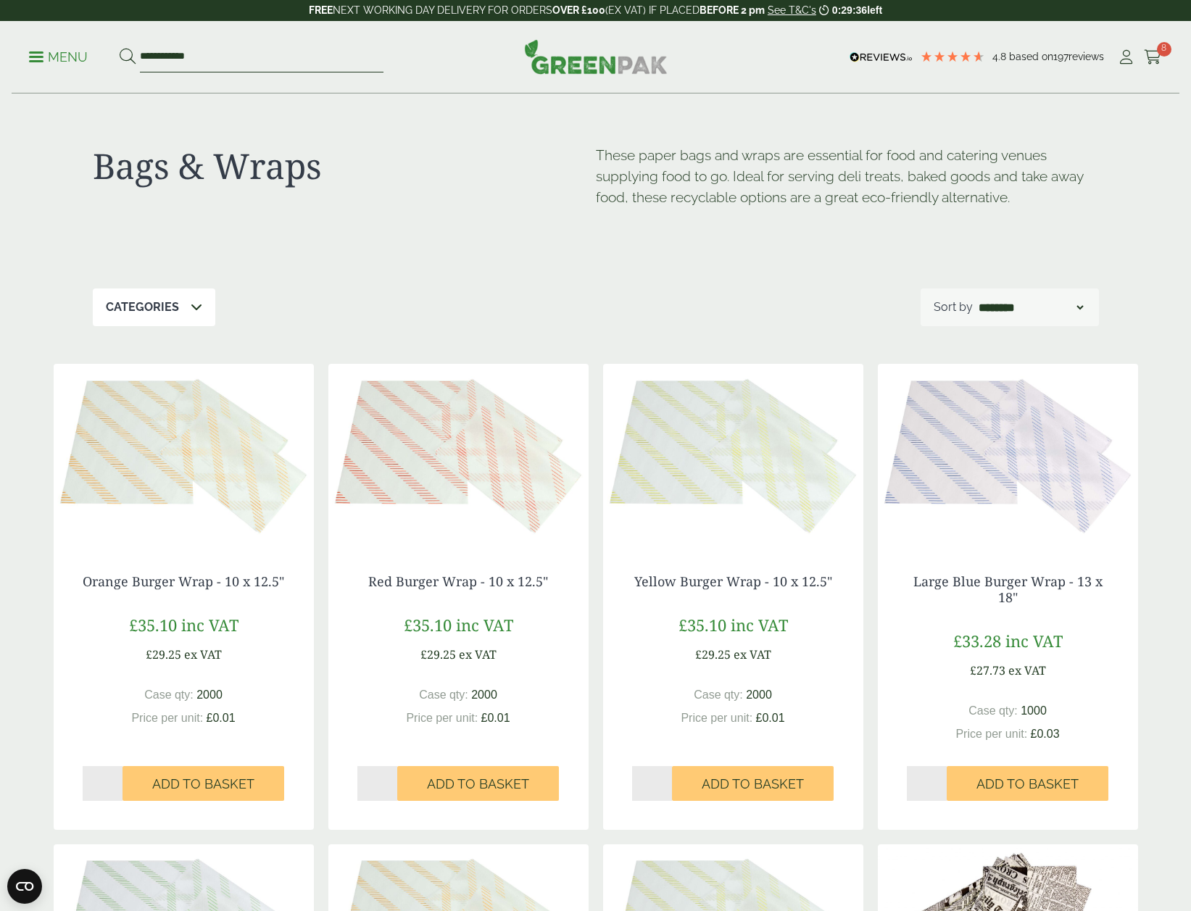
click at [206, 59] on input "**********" at bounding box center [262, 57] width 244 height 30
drag, startPoint x: 223, startPoint y: 51, endPoint x: 59, endPoint y: 33, distance: 164.8
click at [59, 33] on div "**********" at bounding box center [596, 57] width 1168 height 72
type input "*********"
click at [120, 48] on button at bounding box center [128, 57] width 16 height 19
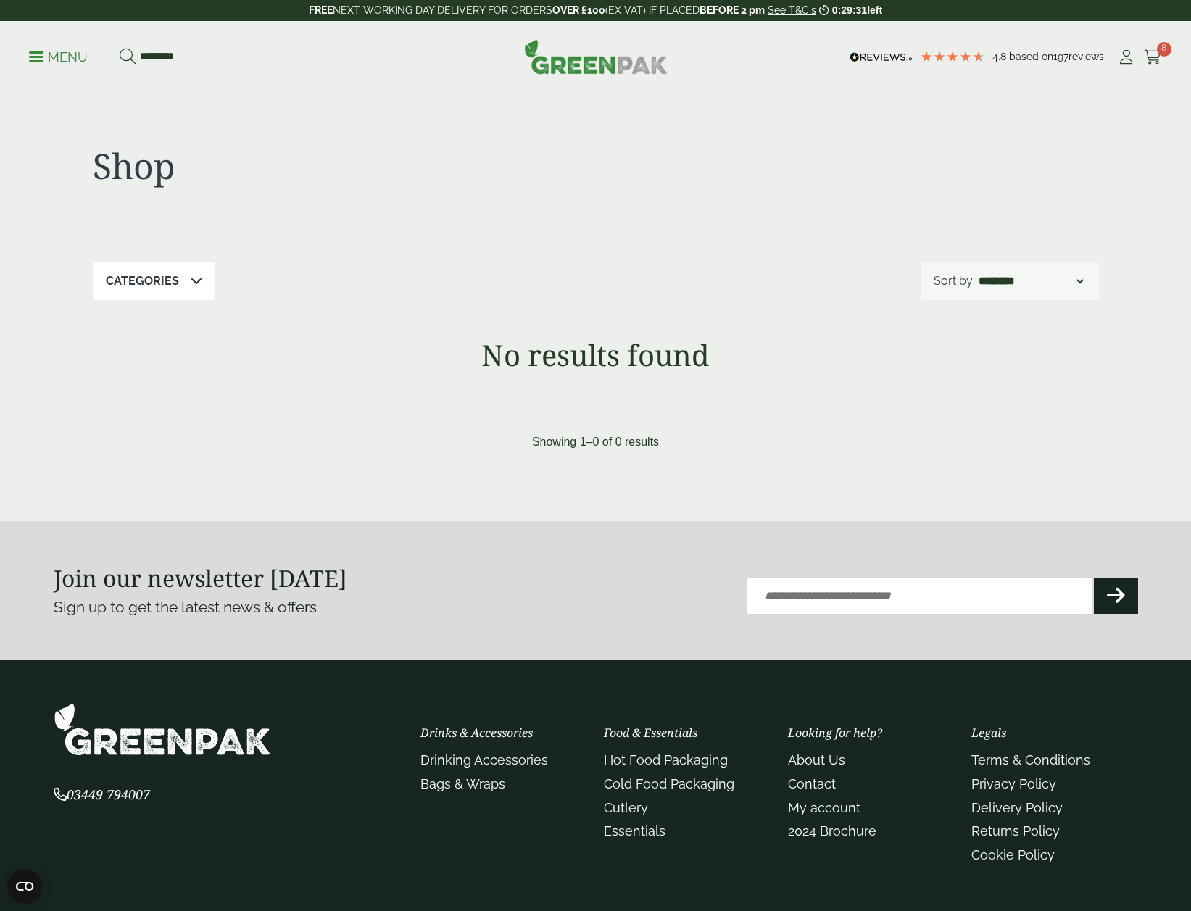
click at [156, 57] on input "*********" at bounding box center [262, 57] width 244 height 30
type input "***"
click at [120, 48] on button at bounding box center [128, 57] width 16 height 19
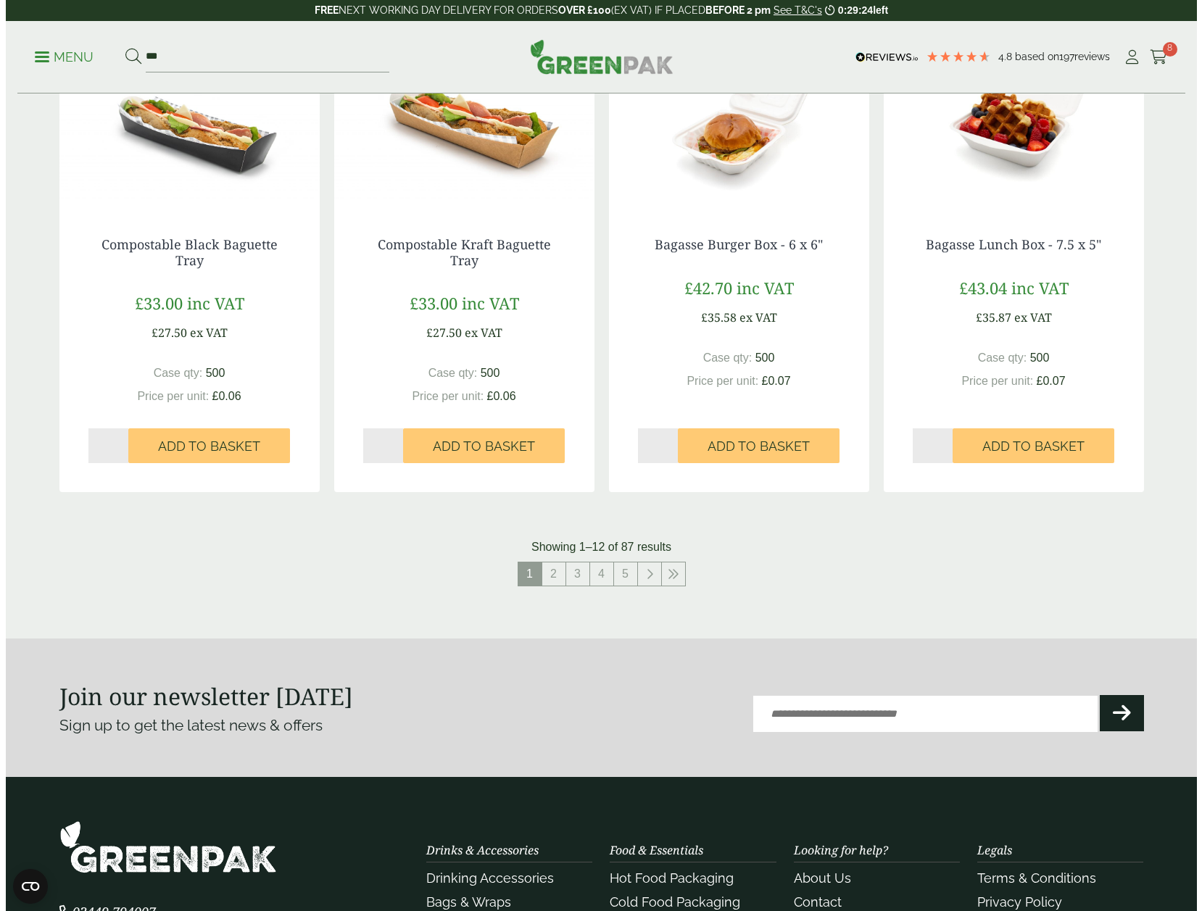
scroll to position [1450, 0]
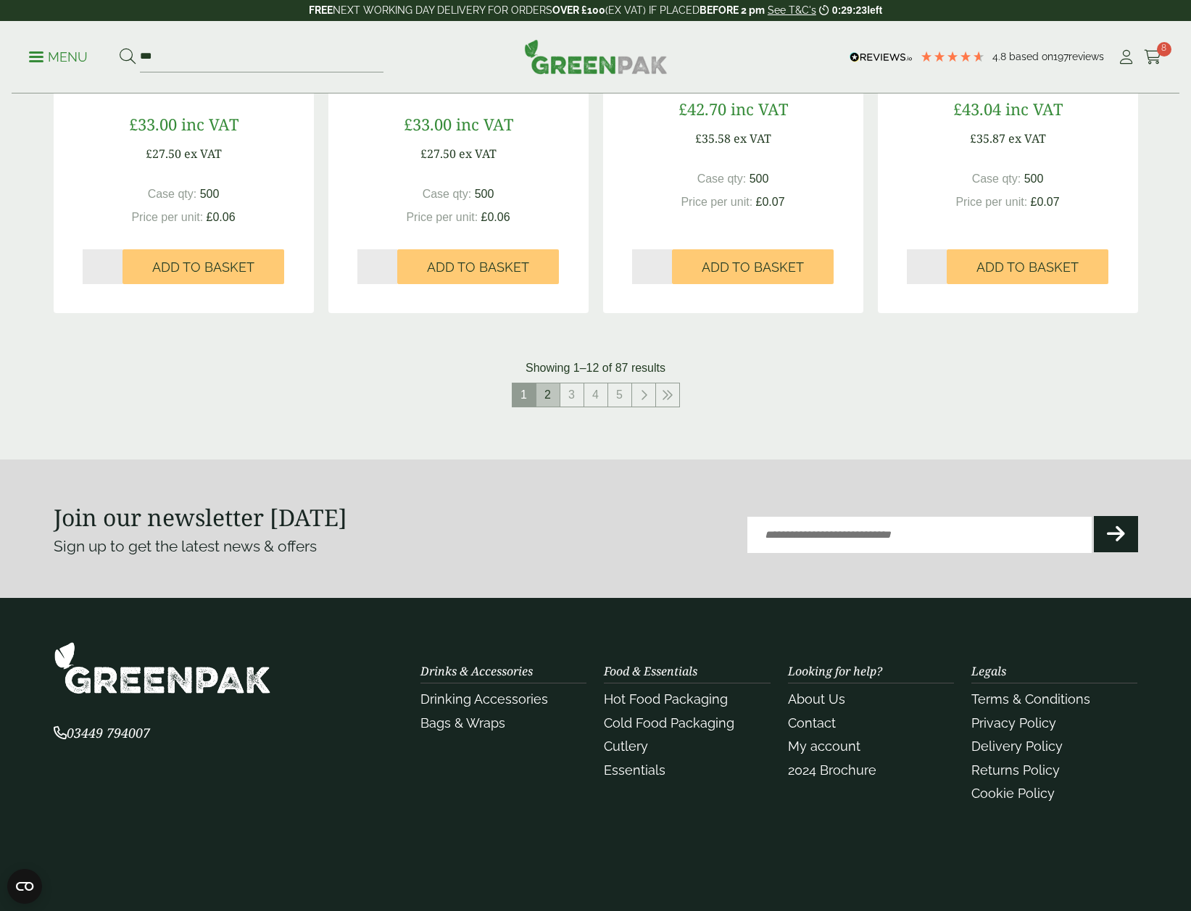
click at [547, 386] on link "2" at bounding box center [547, 395] width 23 height 23
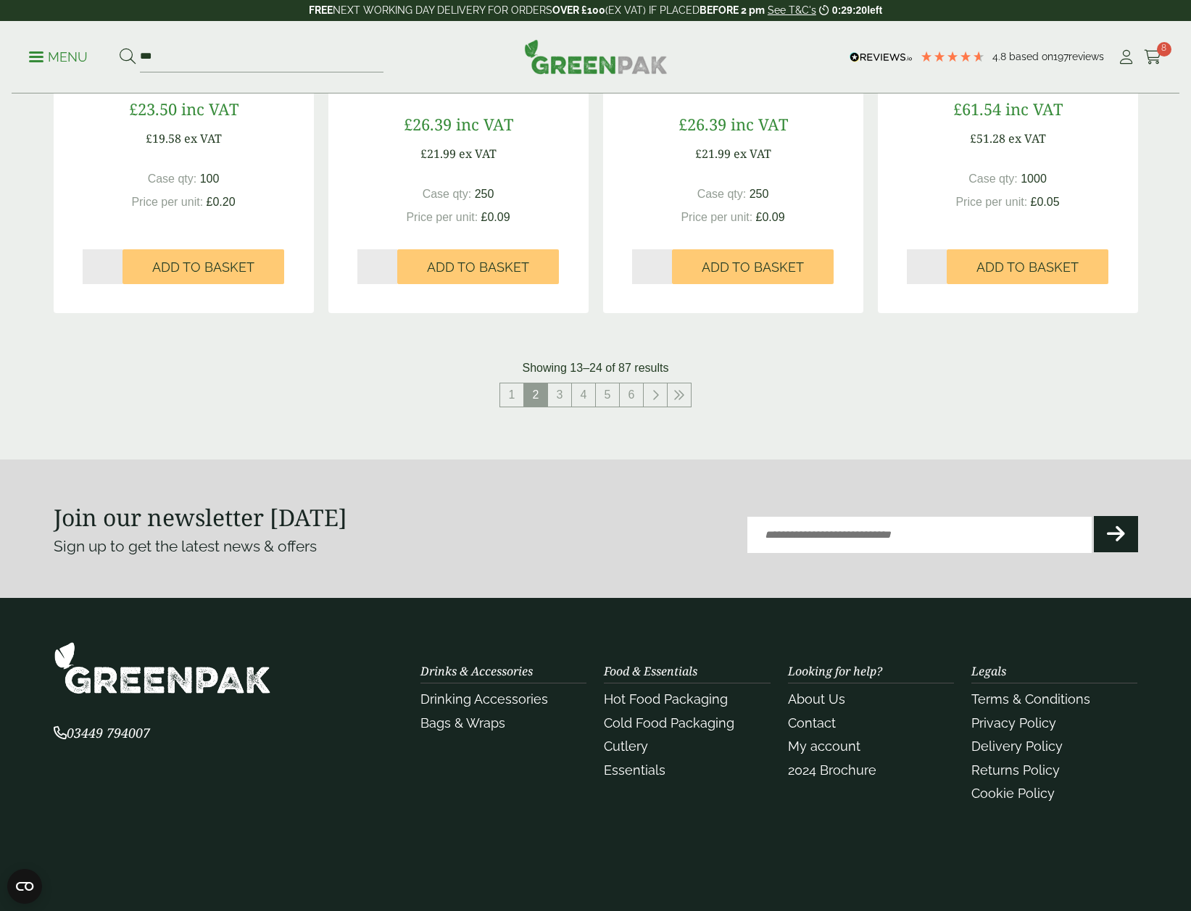
click at [35, 51] on link "Menu" at bounding box center [58, 56] width 59 height 14
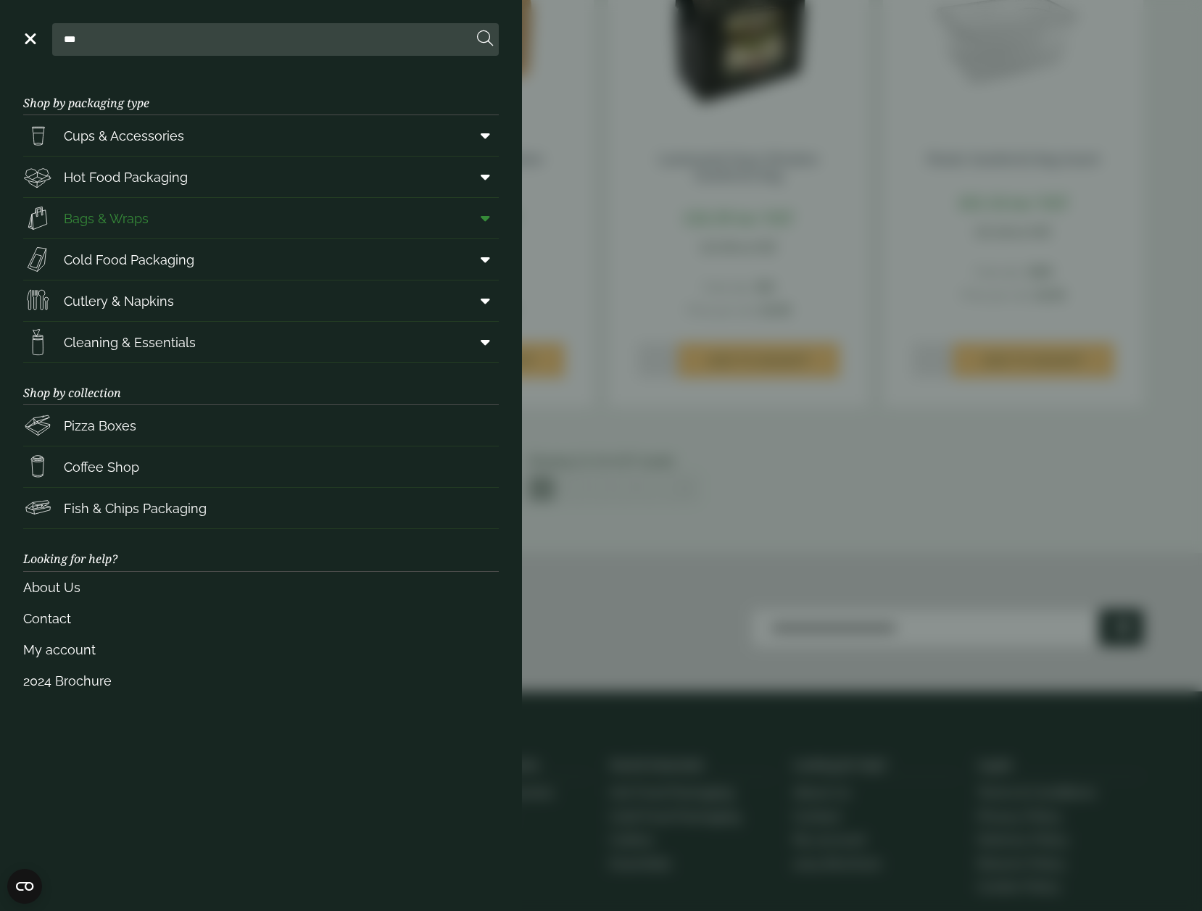
click at [114, 221] on span "Bags & Wraps" at bounding box center [106, 219] width 85 height 20
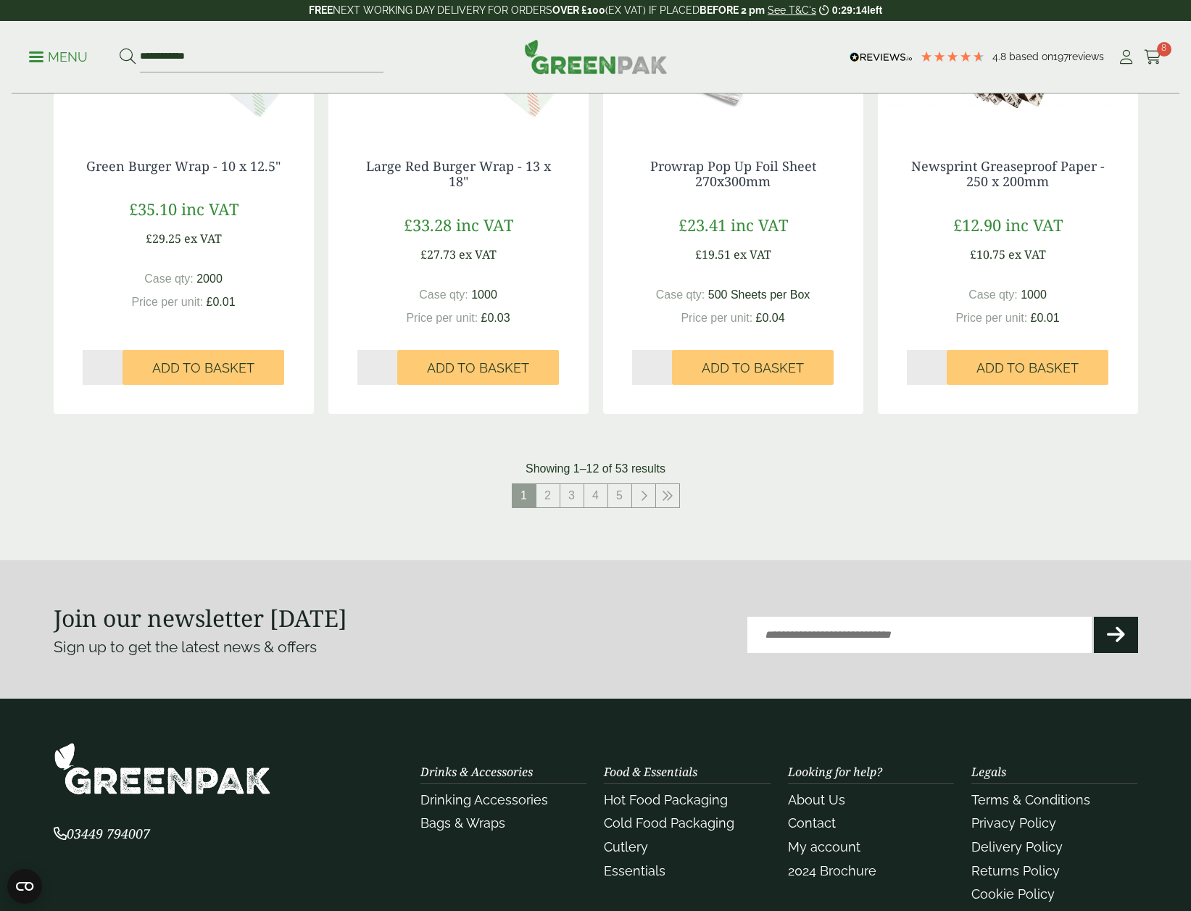
scroll to position [1553, 0]
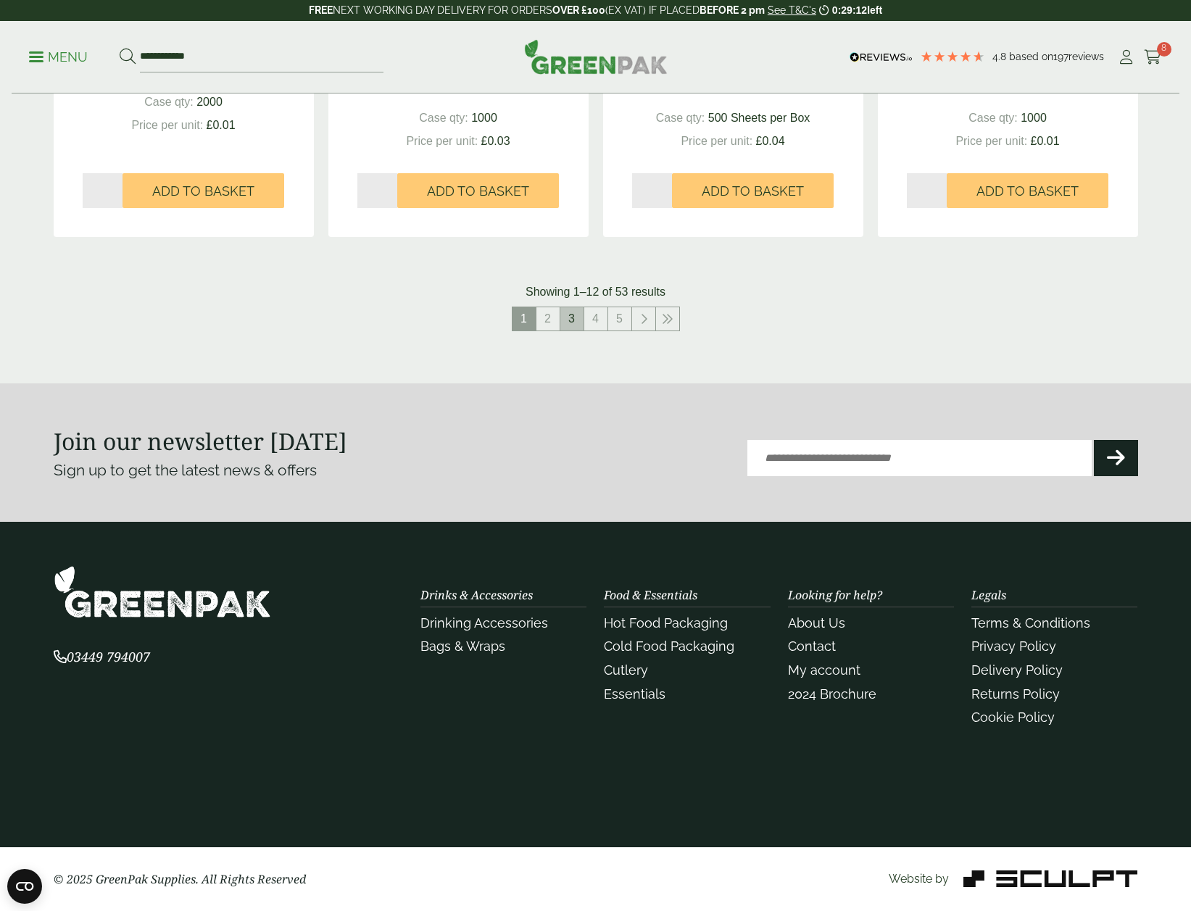
click at [563, 315] on link "3" at bounding box center [571, 318] width 23 height 23
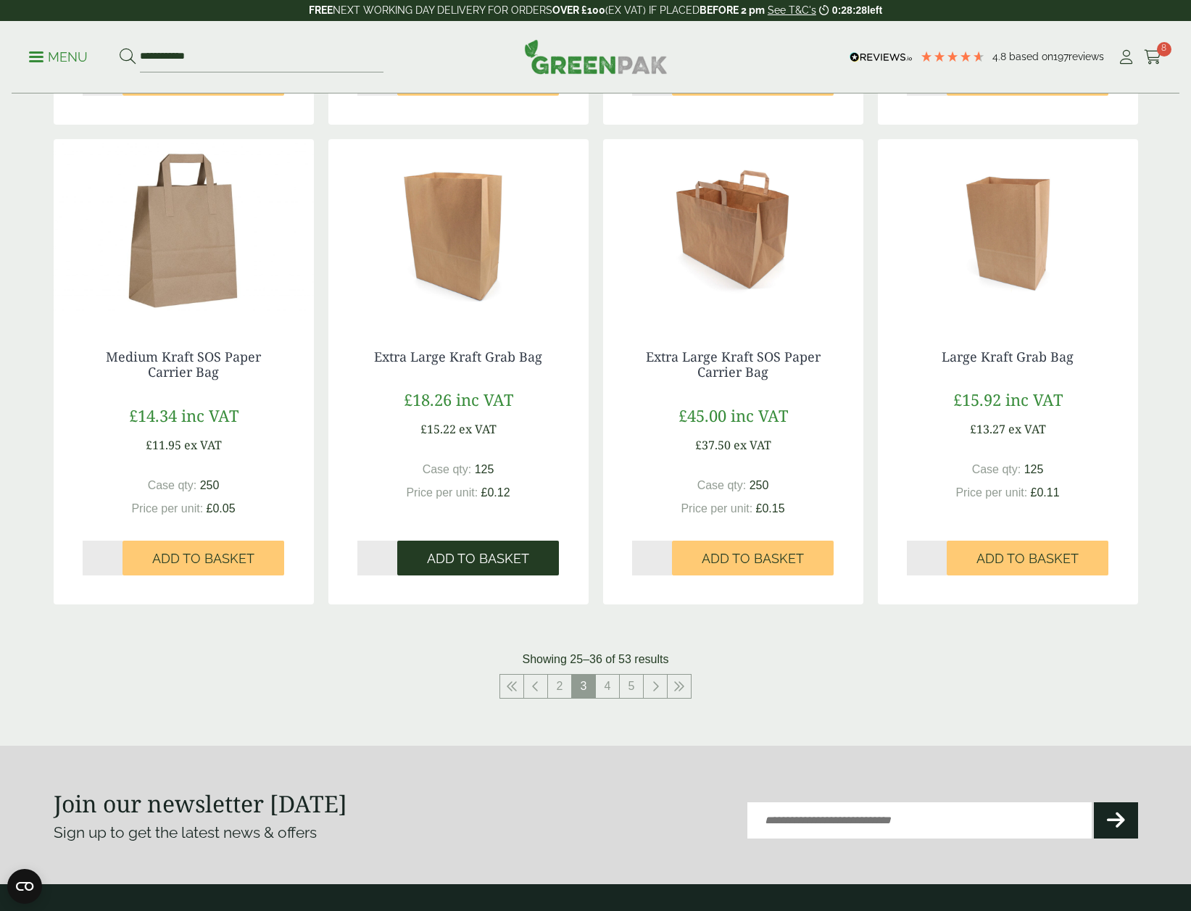
scroll to position [1475, 0]
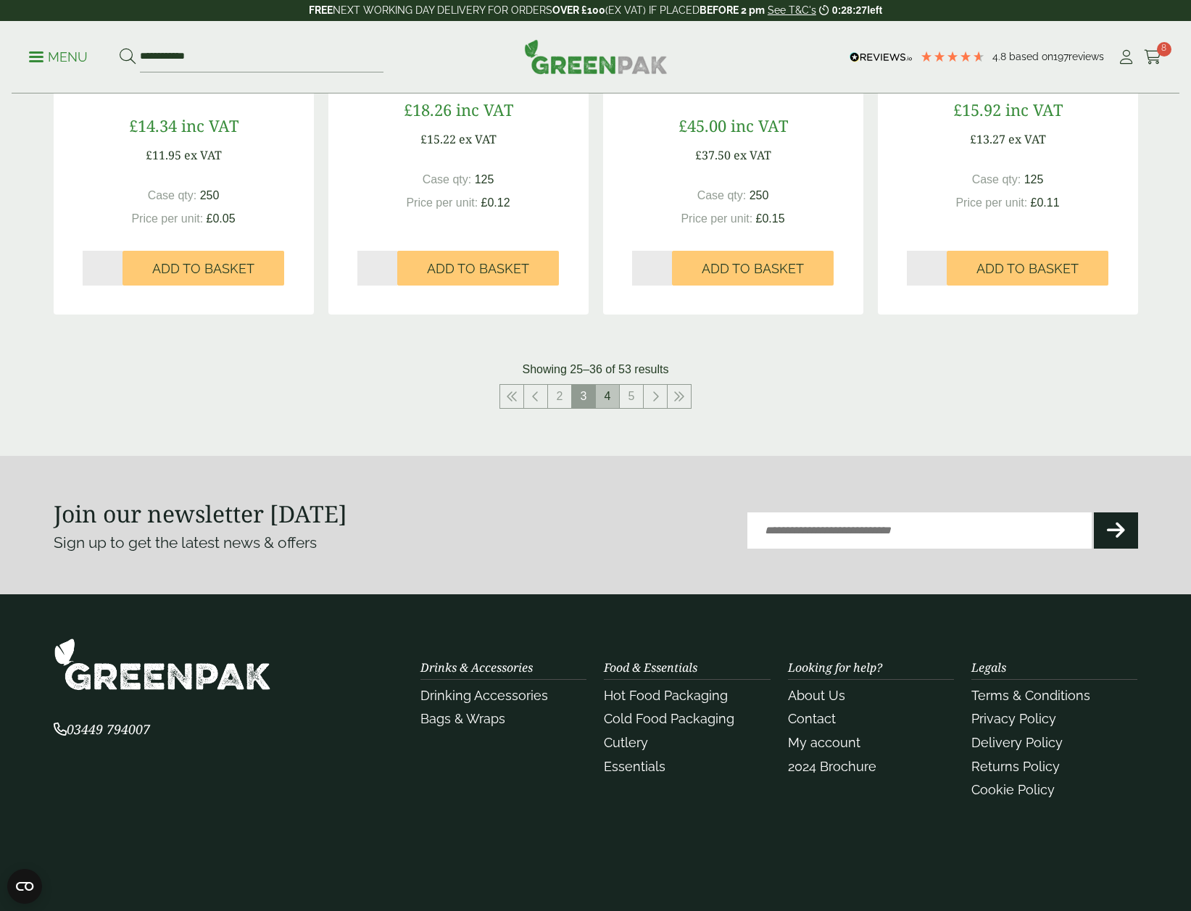
click at [608, 399] on link "4" at bounding box center [607, 396] width 23 height 23
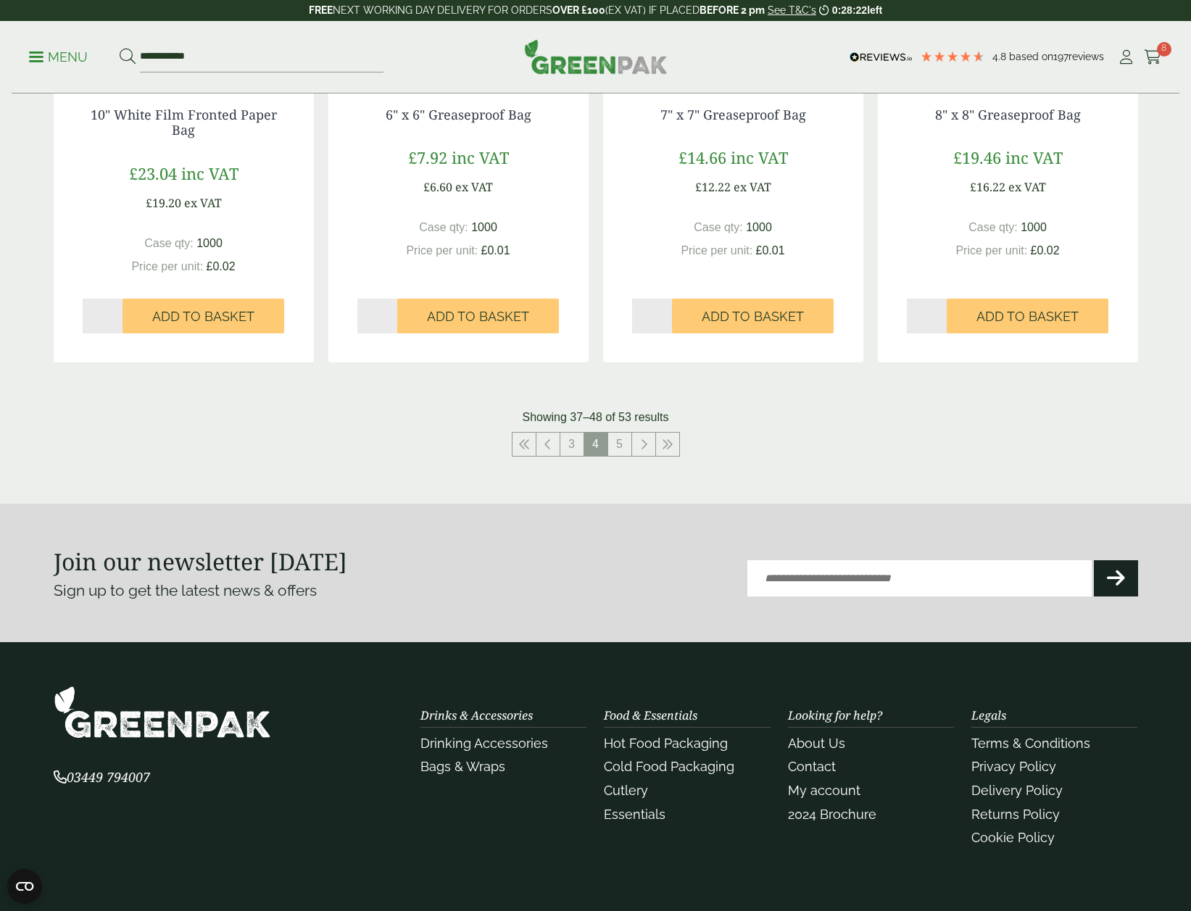
scroll to position [1548, 0]
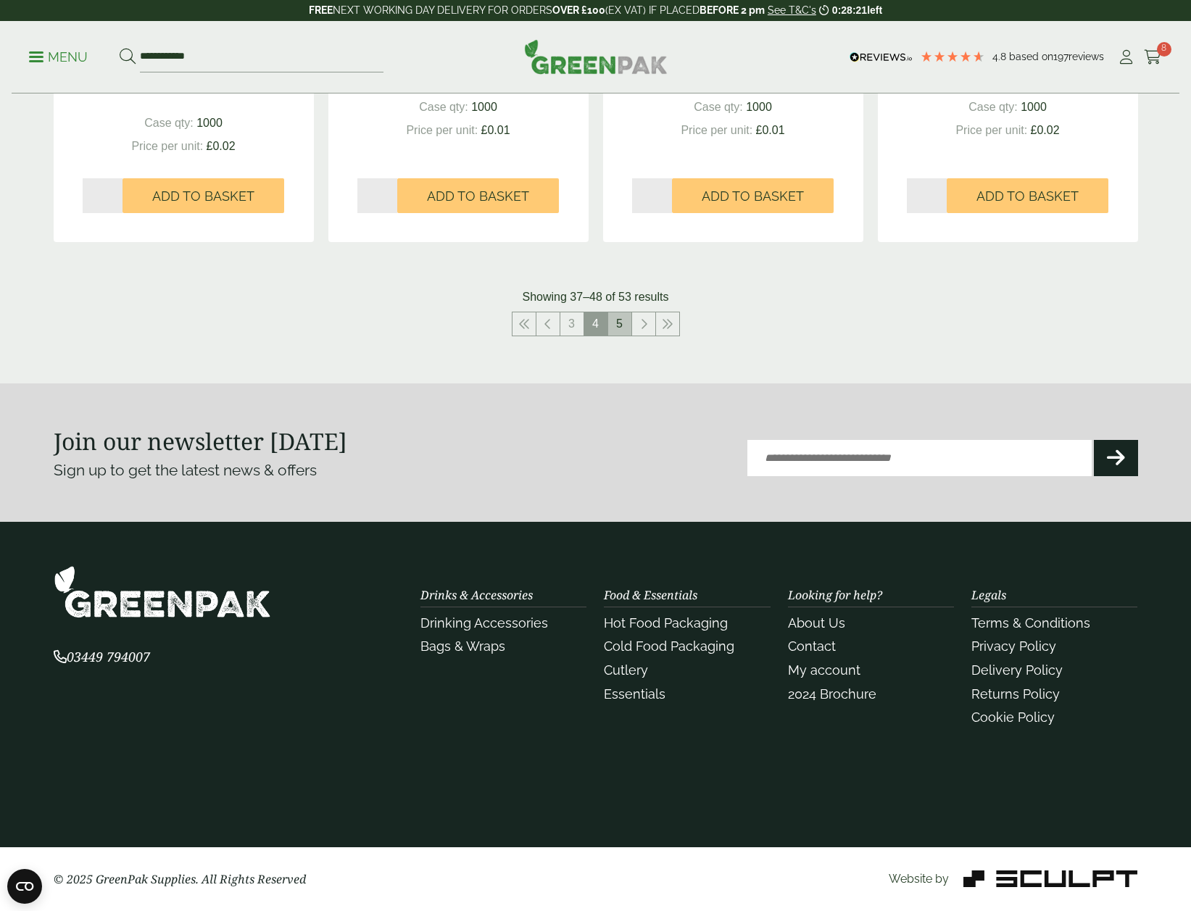
click at [620, 326] on link "5" at bounding box center [619, 323] width 23 height 23
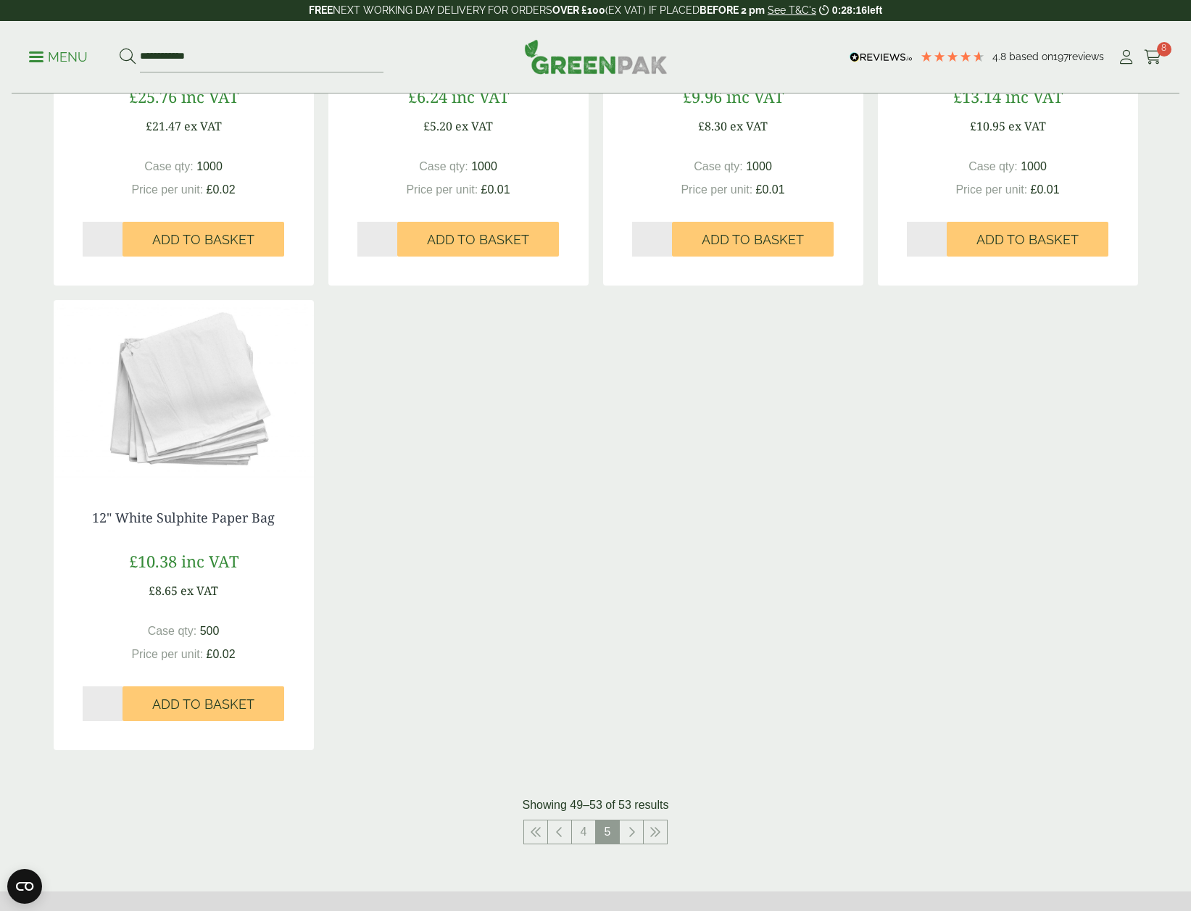
scroll to position [818, 0]
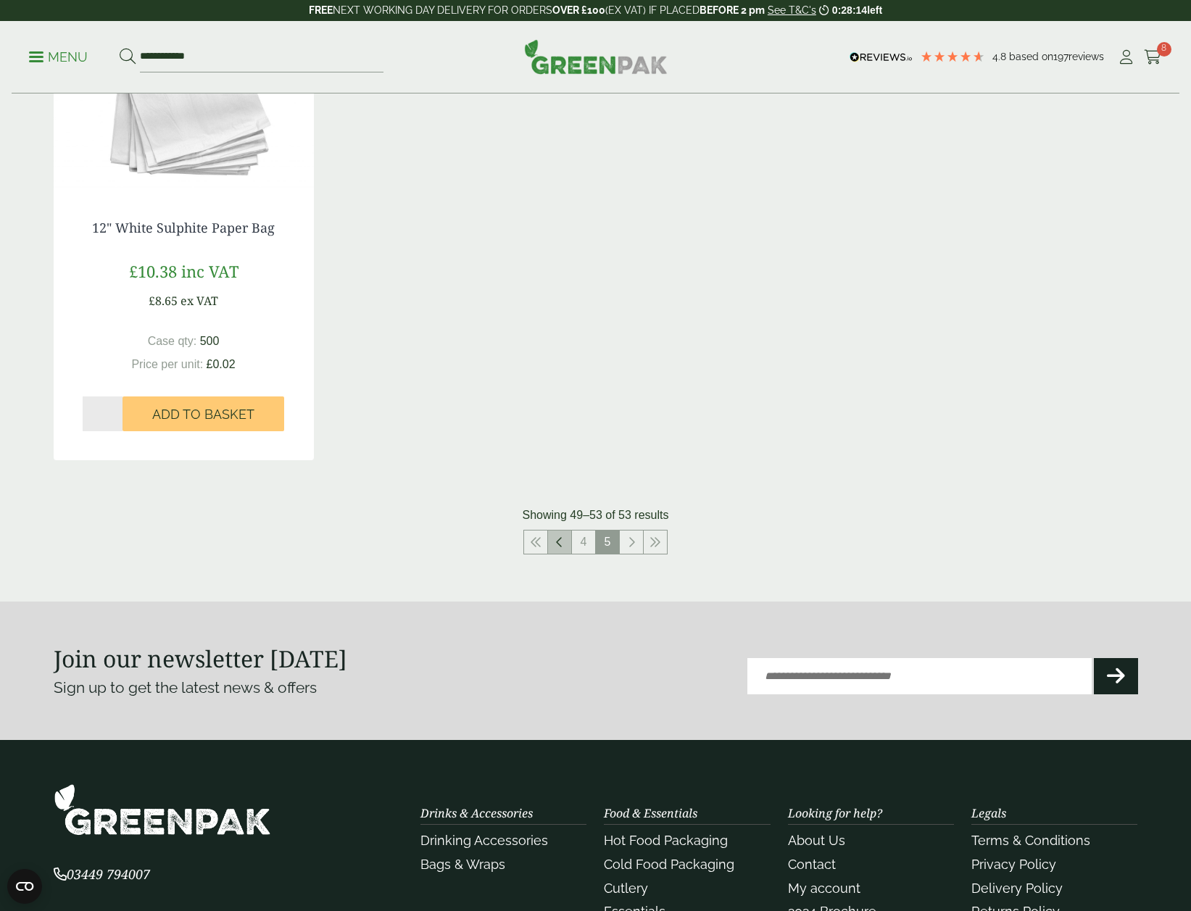
click at [563, 542] on link at bounding box center [559, 542] width 23 height 23
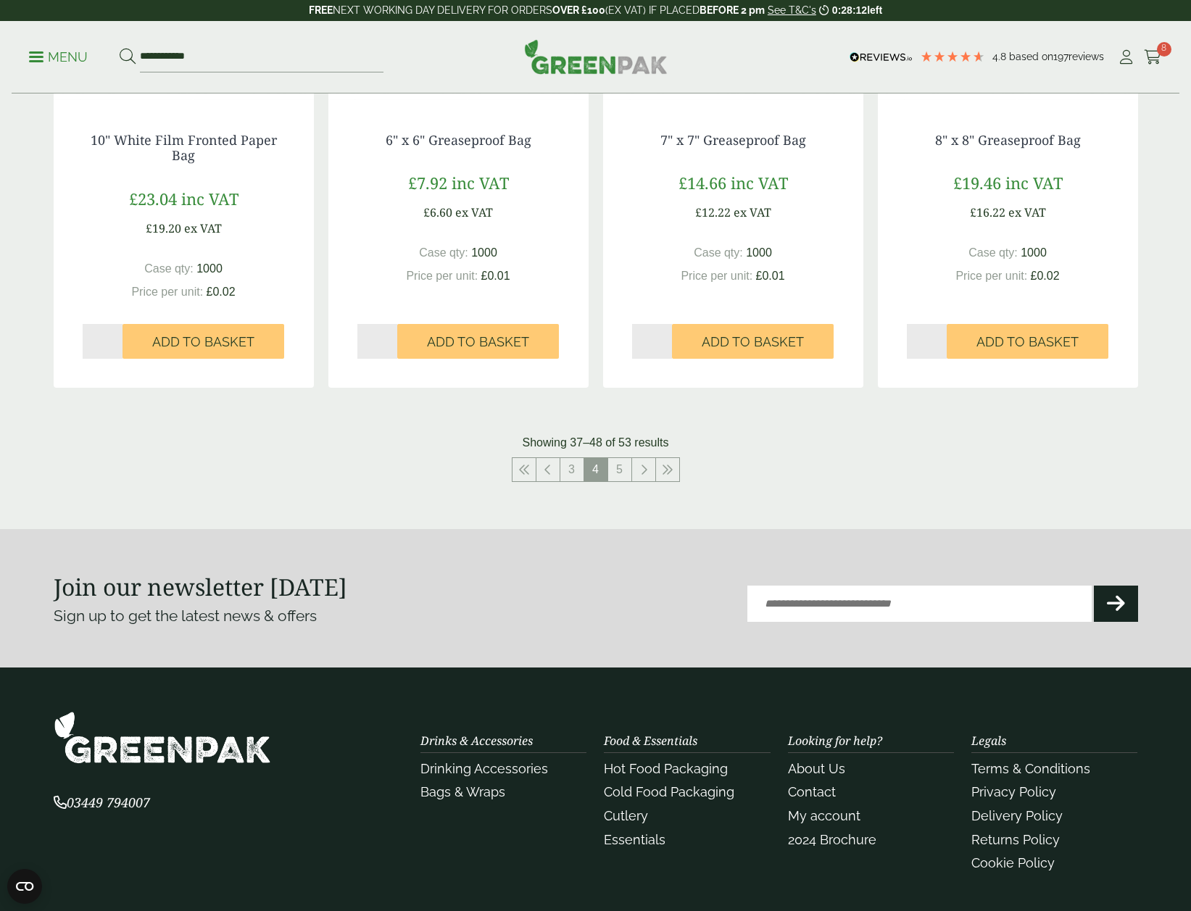
scroll to position [1548, 0]
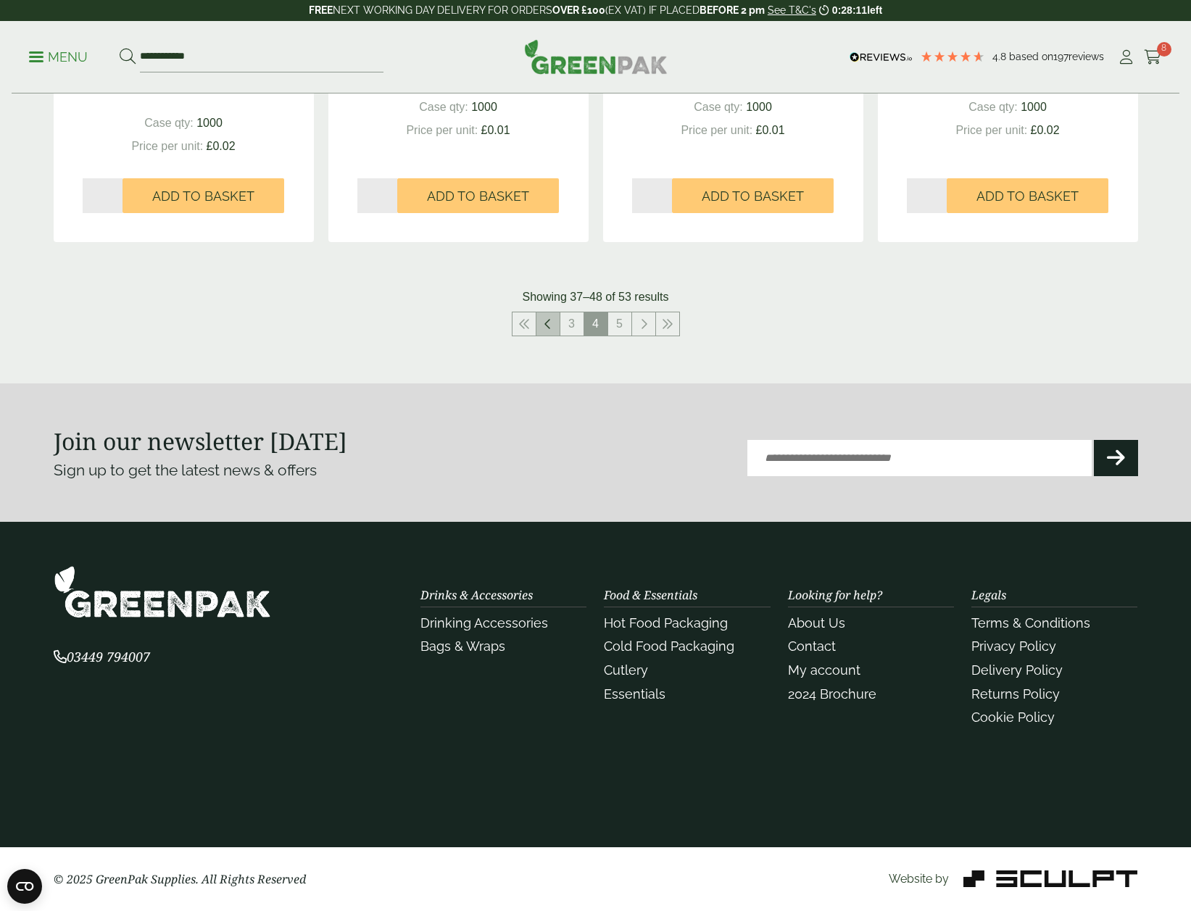
click at [553, 321] on link at bounding box center [547, 323] width 23 height 23
click at [558, 329] on link "2" at bounding box center [559, 323] width 23 height 23
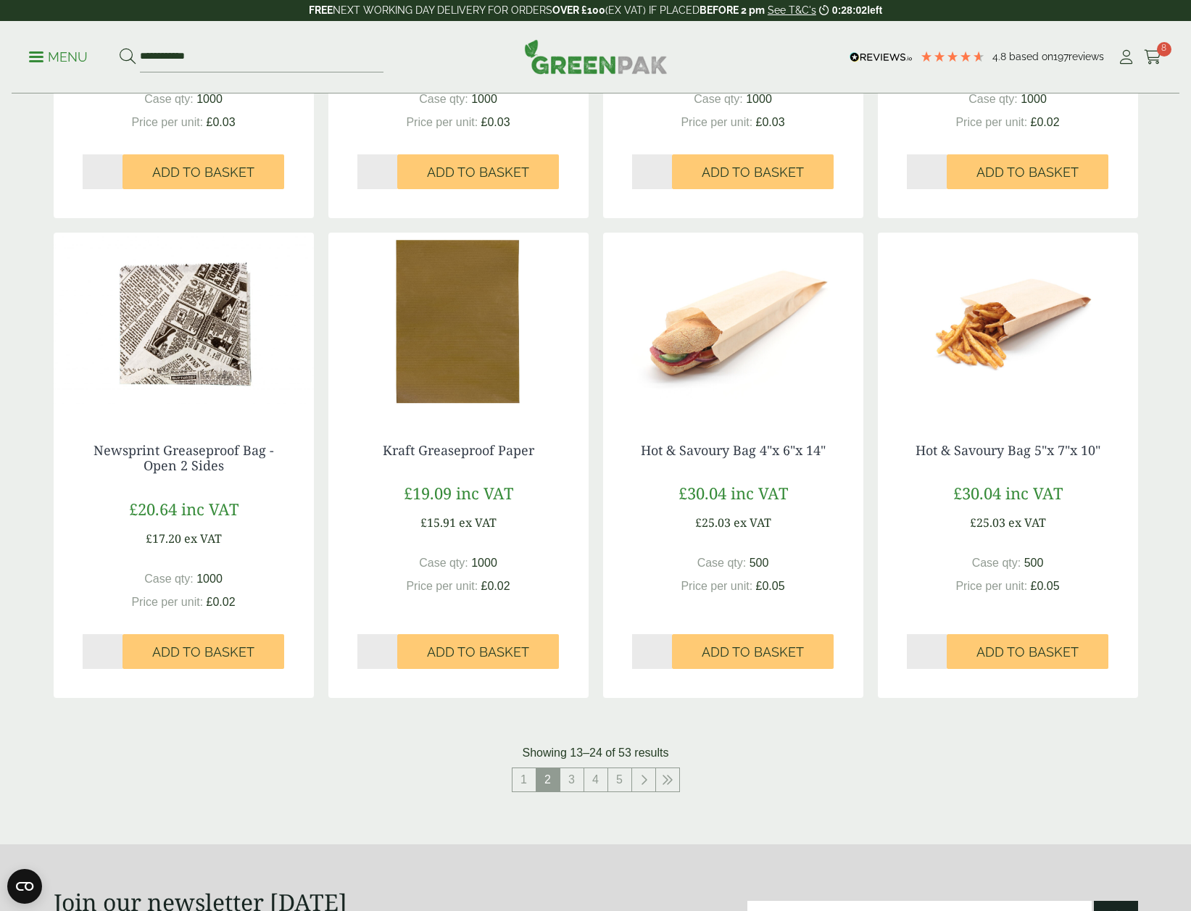
scroll to position [1160, 0]
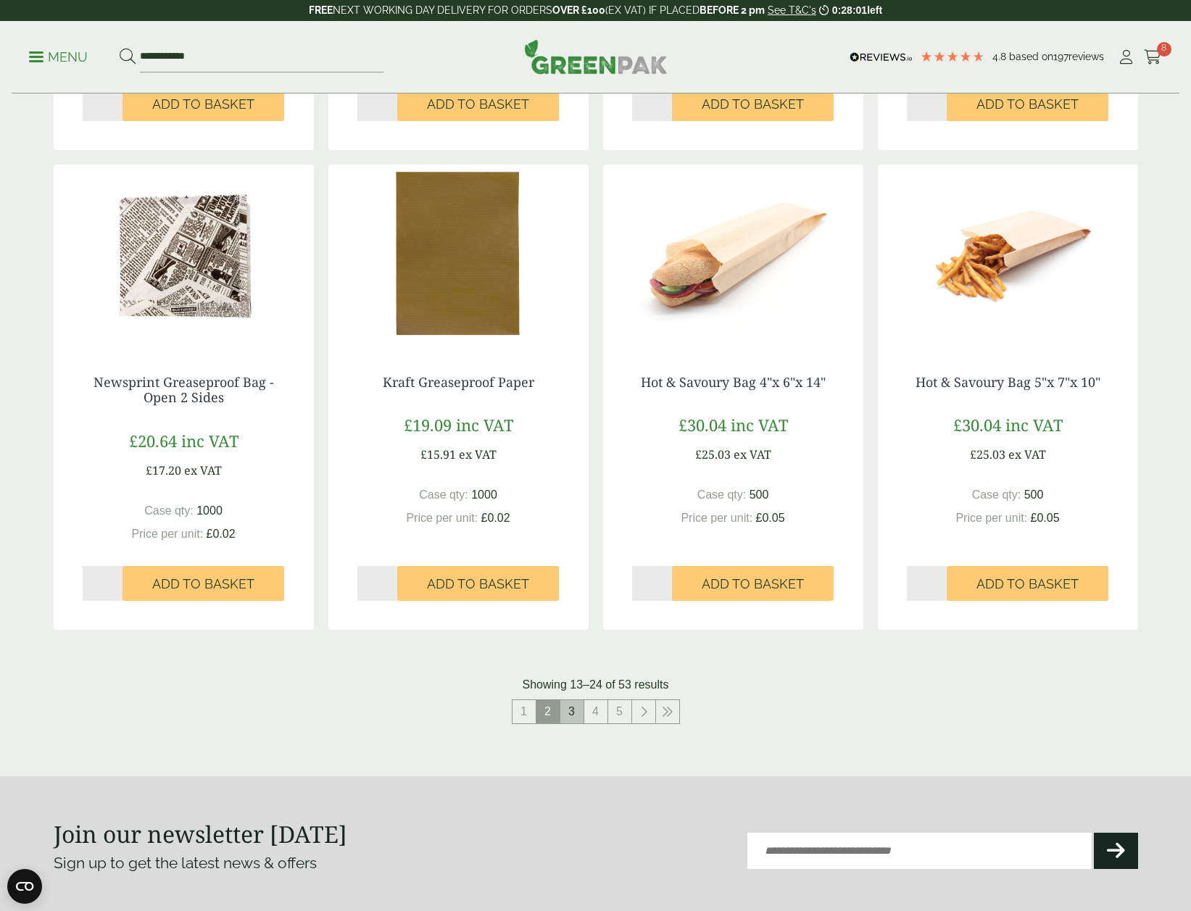
click at [581, 716] on link "3" at bounding box center [571, 711] width 23 height 23
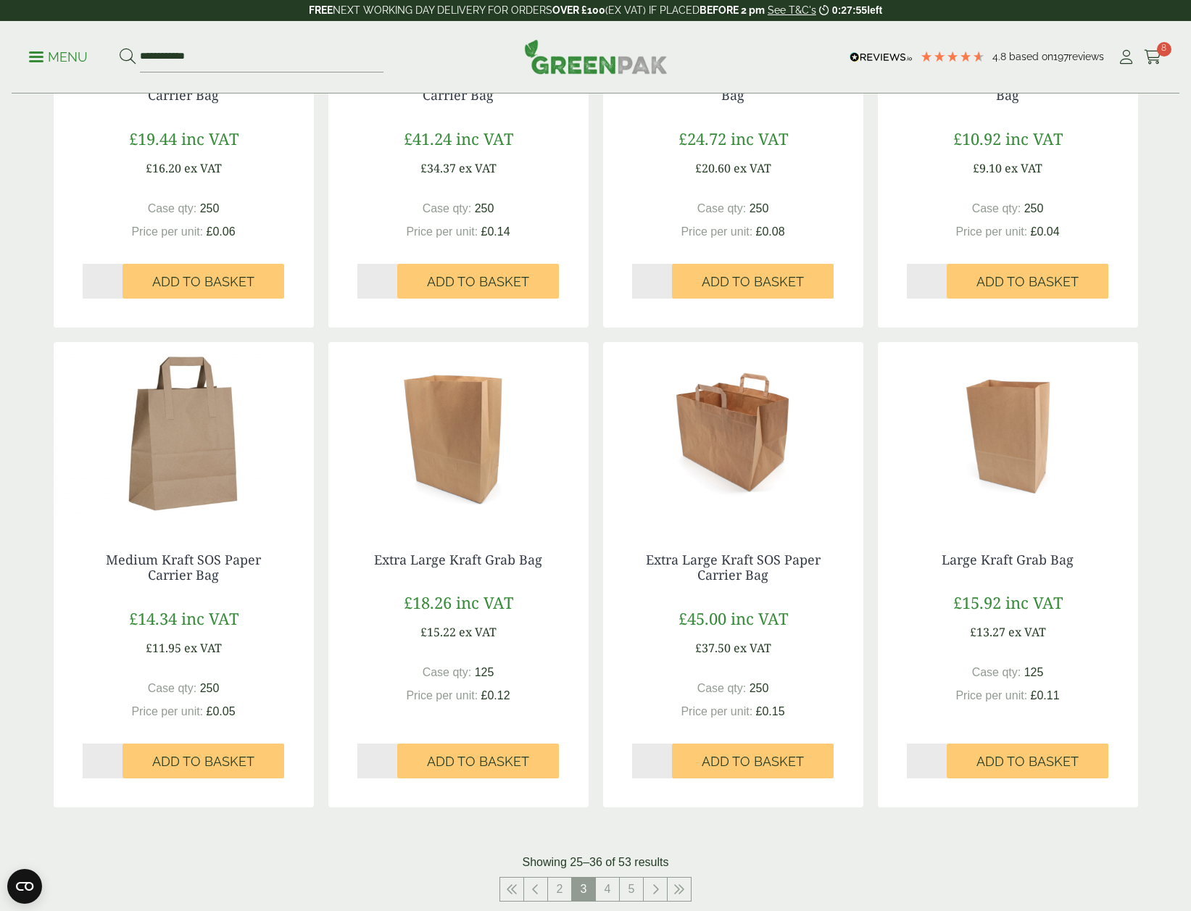
scroll to position [652, 0]
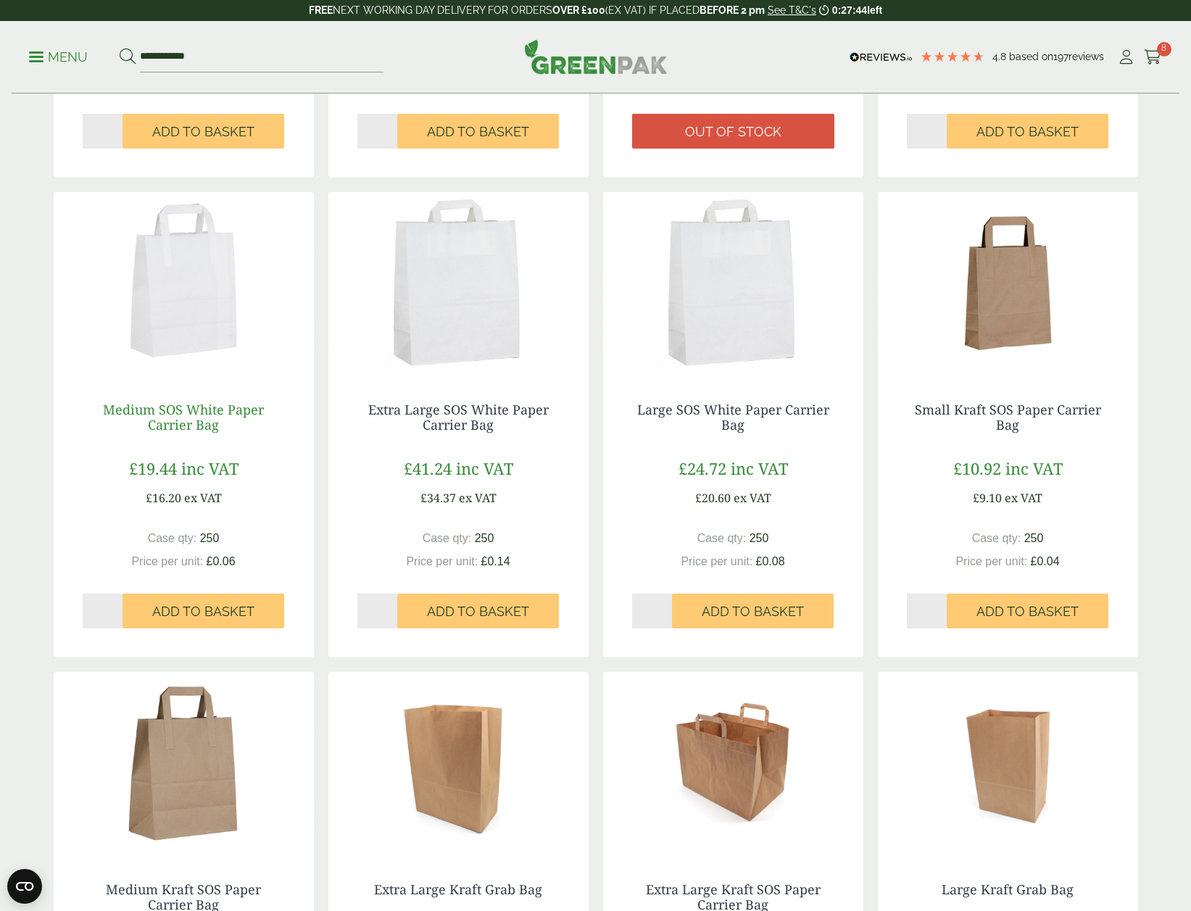
click at [174, 408] on link "Medium SOS White Paper Carrier Bag" at bounding box center [183, 417] width 161 height 33
click at [427, 300] on img at bounding box center [458, 282] width 260 height 181
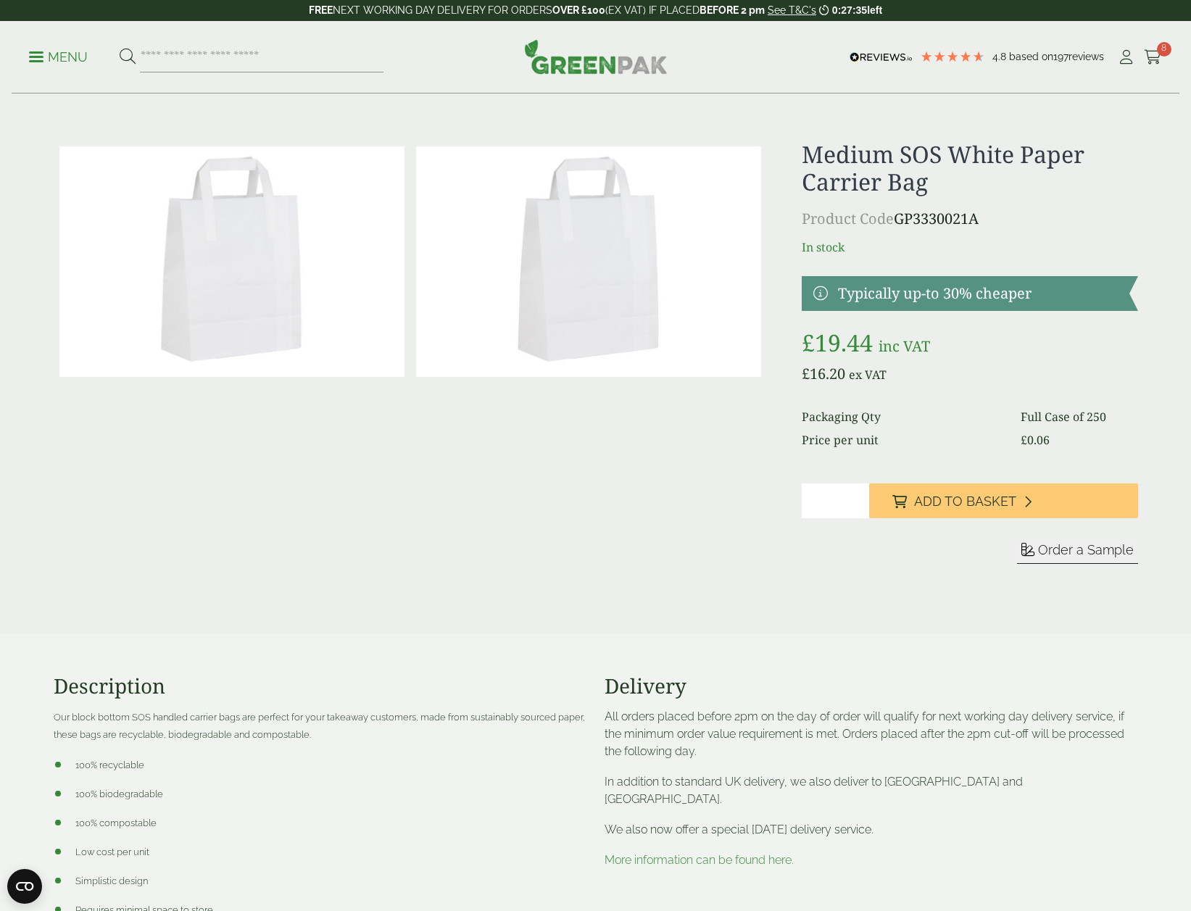
click at [312, 235] on img at bounding box center [231, 261] width 345 height 231
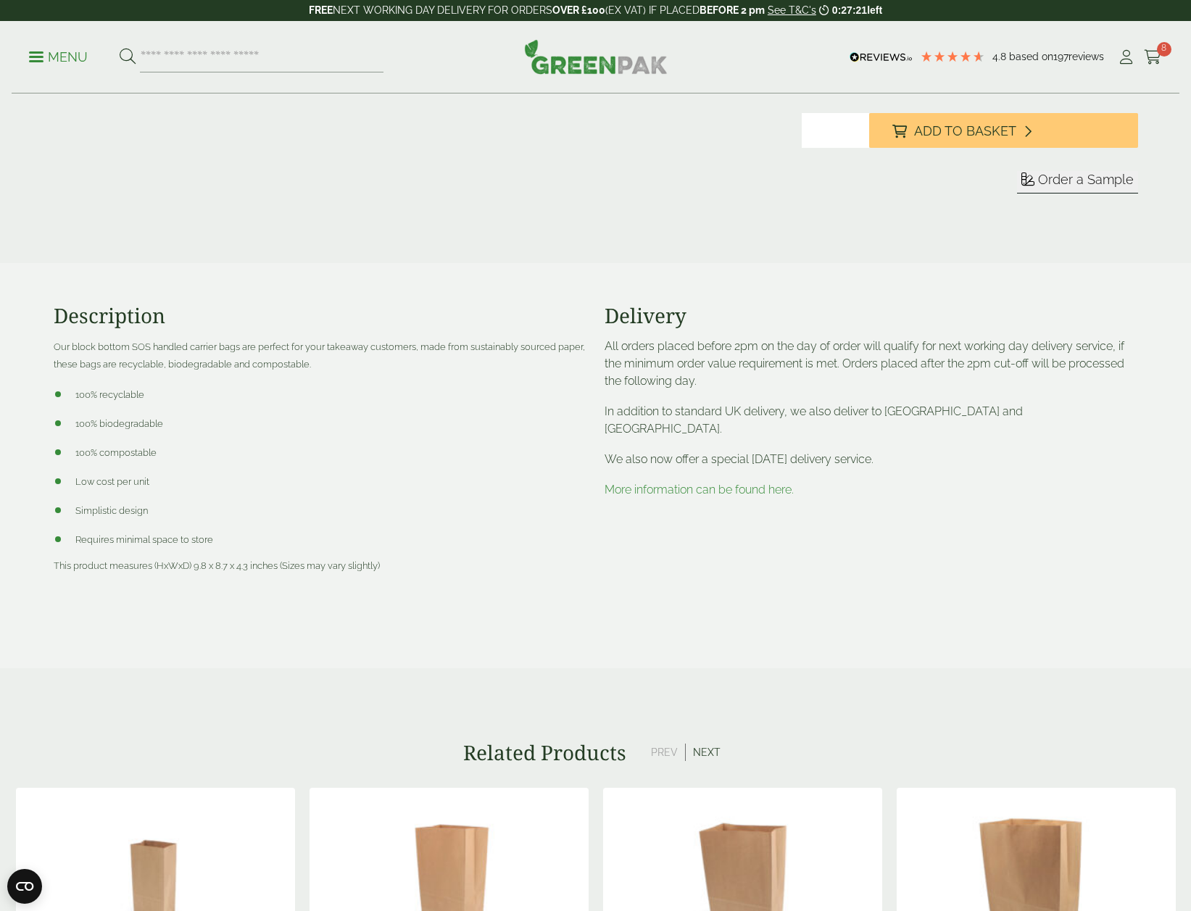
scroll to position [507, 0]
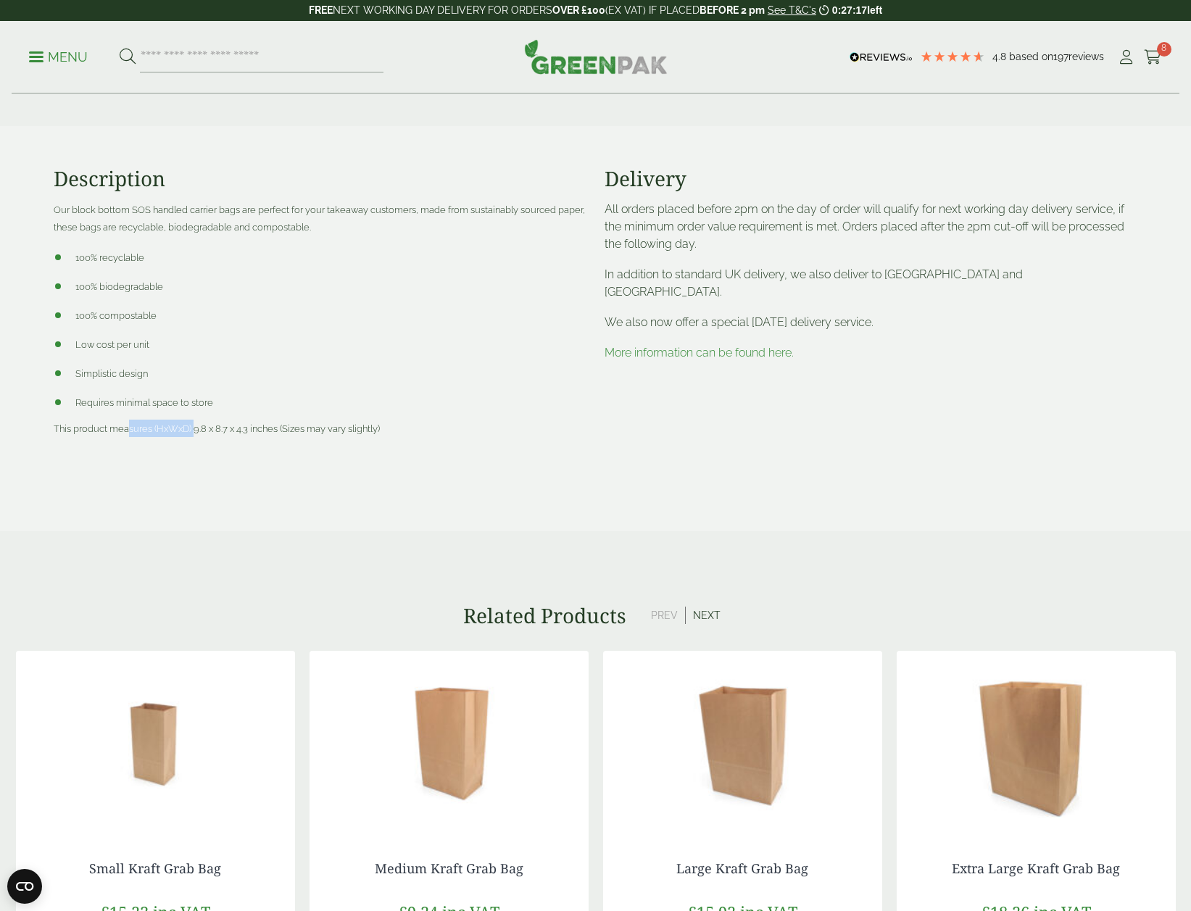
drag, startPoint x: 128, startPoint y: 431, endPoint x: 195, endPoint y: 430, distance: 67.4
click at [195, 430] on span "This product measures (HxWxD) 9.8 x 8.7 x 4.3 inches (Sizes may vary slightly)" at bounding box center [217, 428] width 326 height 11
click at [179, 457] on p at bounding box center [321, 458] width 534 height 17
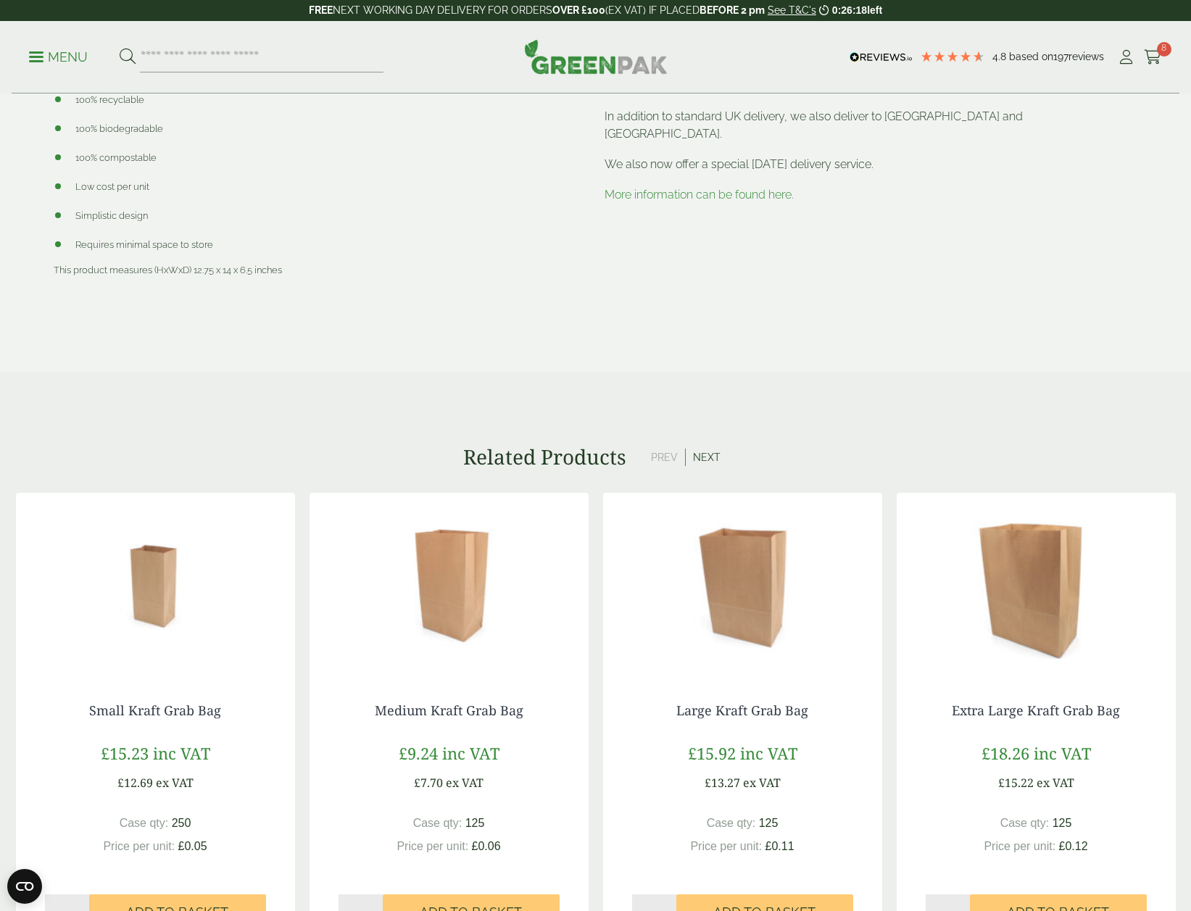
scroll to position [942, 0]
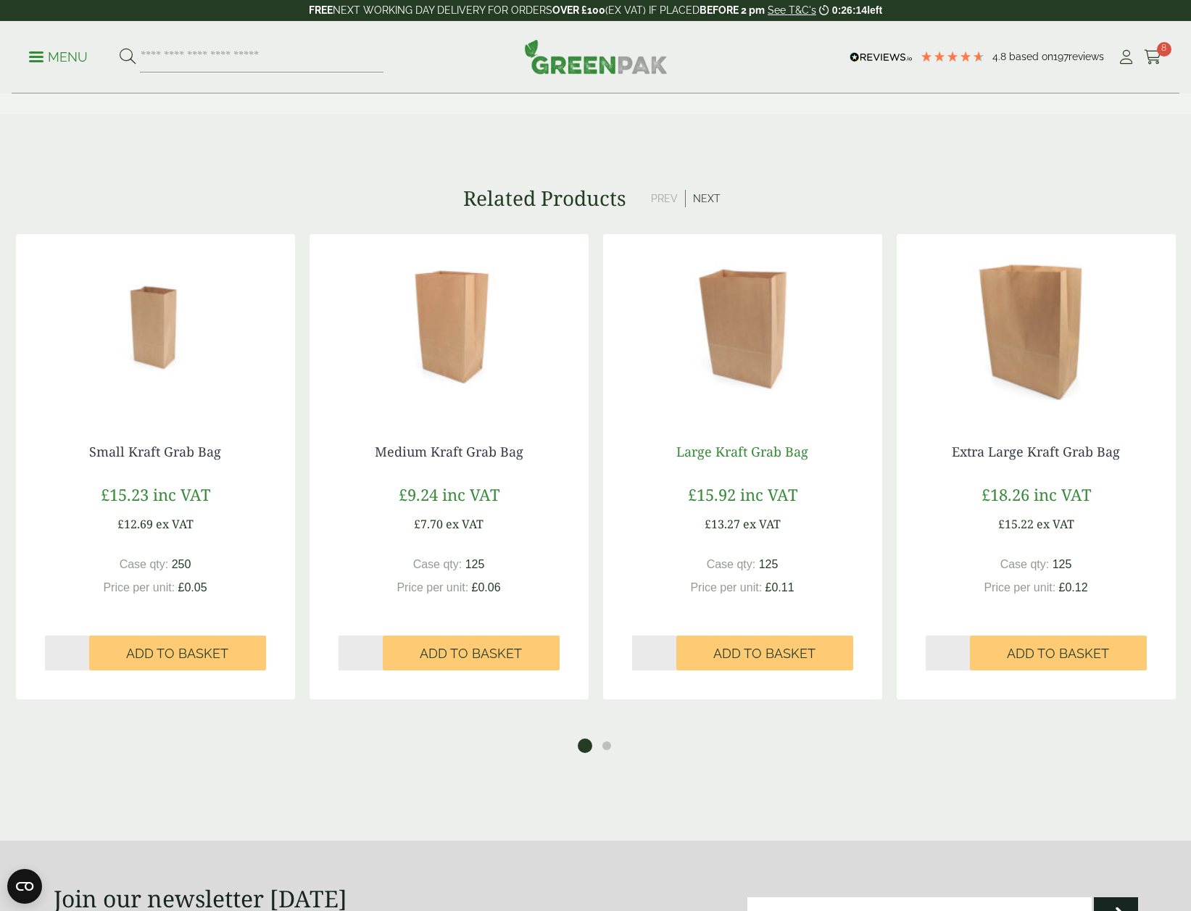
click at [706, 449] on link "Large Kraft Grab Bag" at bounding box center [742, 451] width 132 height 17
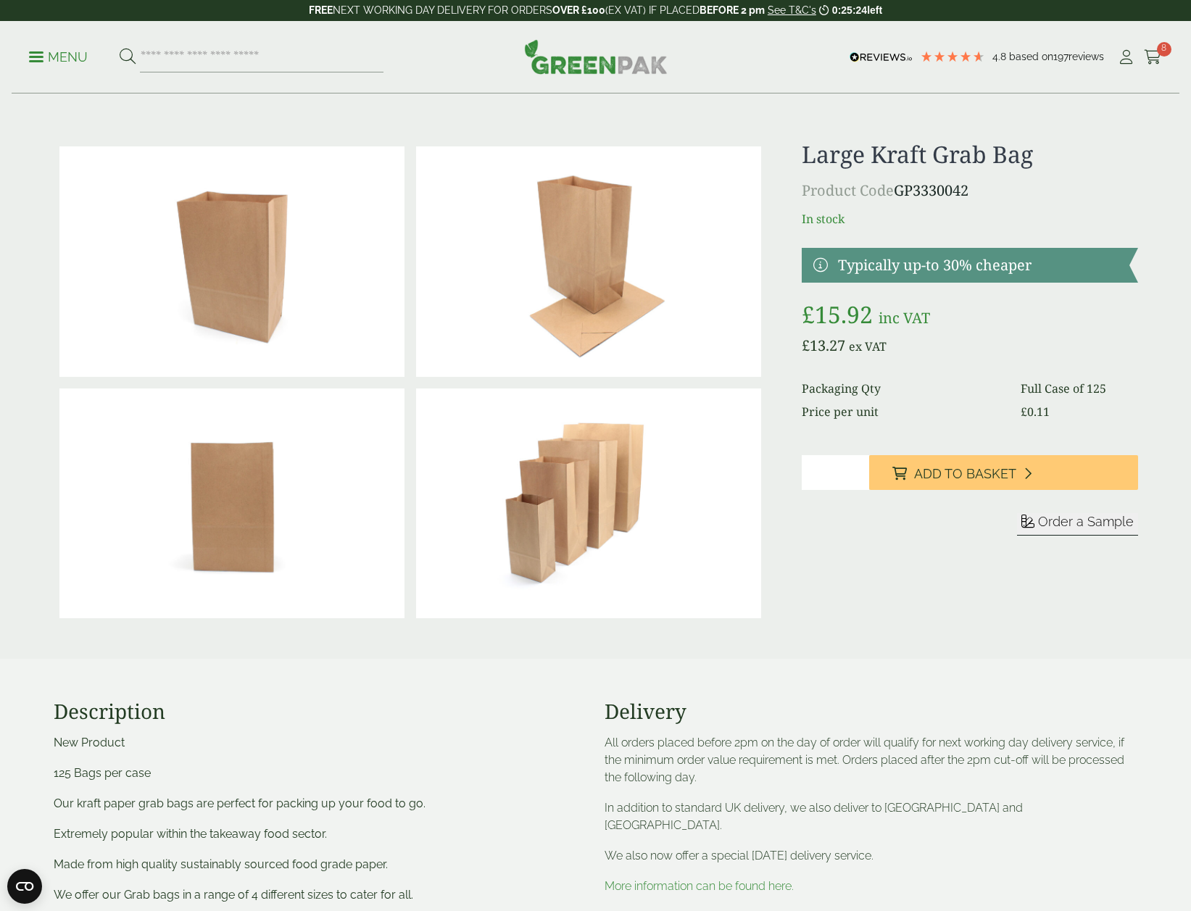
click at [251, 292] on img at bounding box center [231, 261] width 345 height 231
click at [964, 471] on span "Add to Basket" at bounding box center [965, 474] width 102 height 16
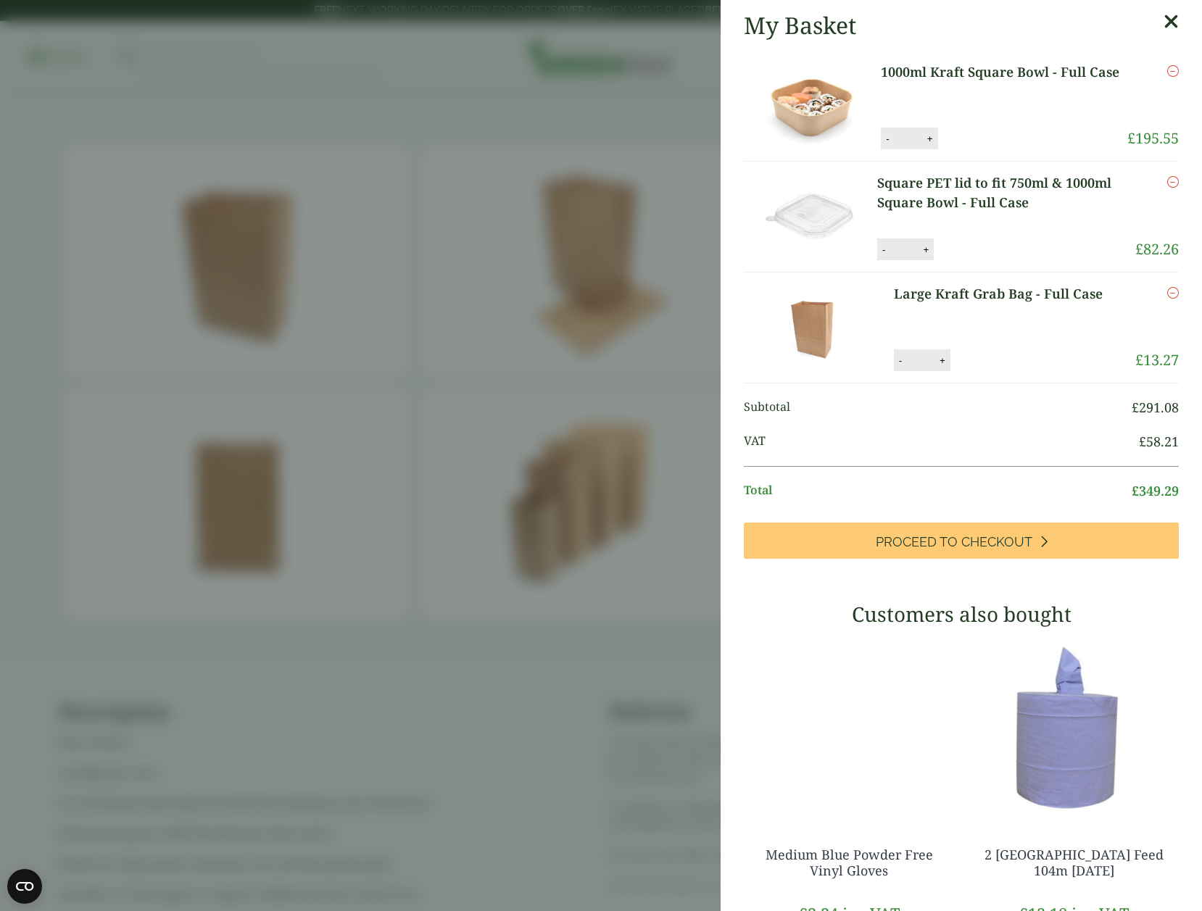
click at [882, 137] on button "-" at bounding box center [888, 139] width 12 height 12
type input "*"
click at [961, 138] on button "Update" at bounding box center [977, 139] width 72 height 22
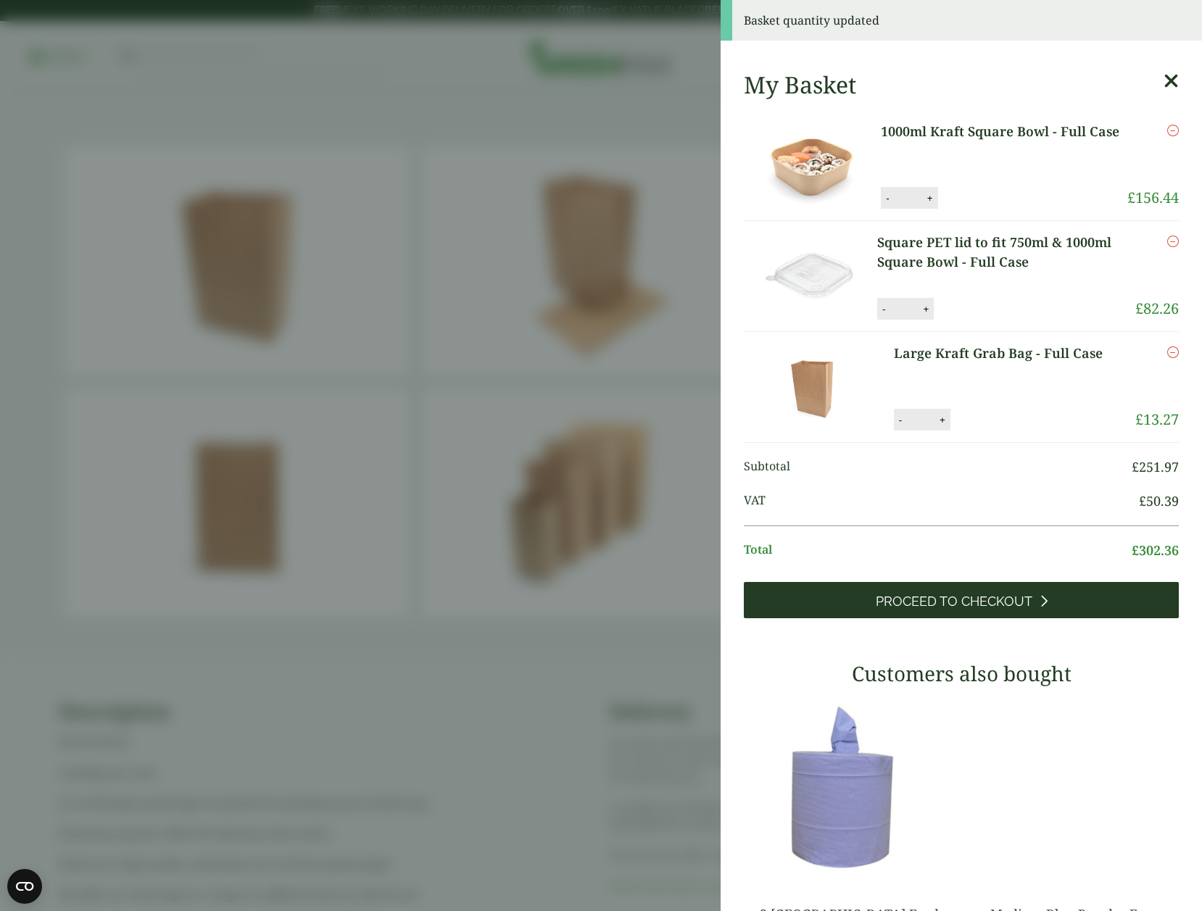
click at [984, 599] on span "Proceed to Checkout" at bounding box center [954, 602] width 157 height 16
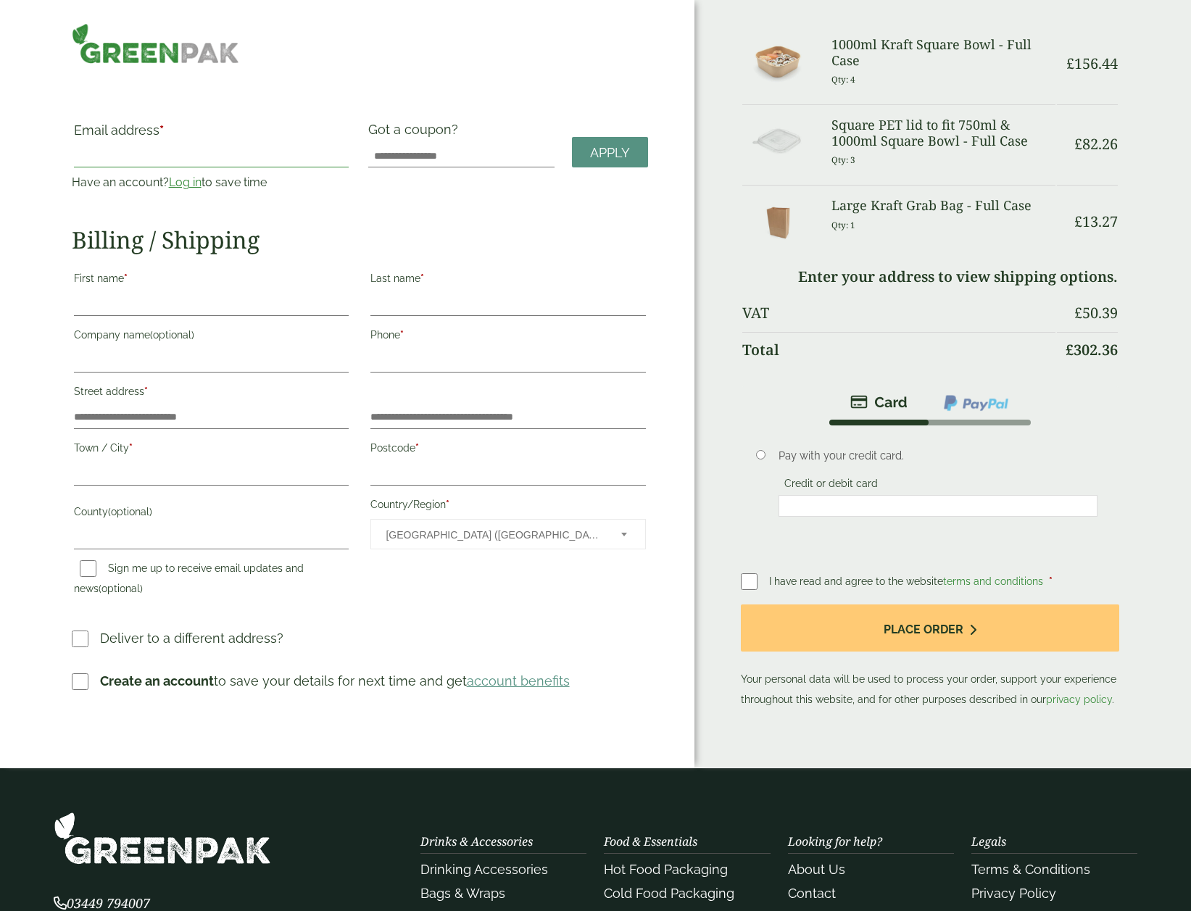
click at [137, 155] on input "Email address *" at bounding box center [211, 155] width 275 height 23
type input "*"
type input "**********"
type input "******"
type input "*******"
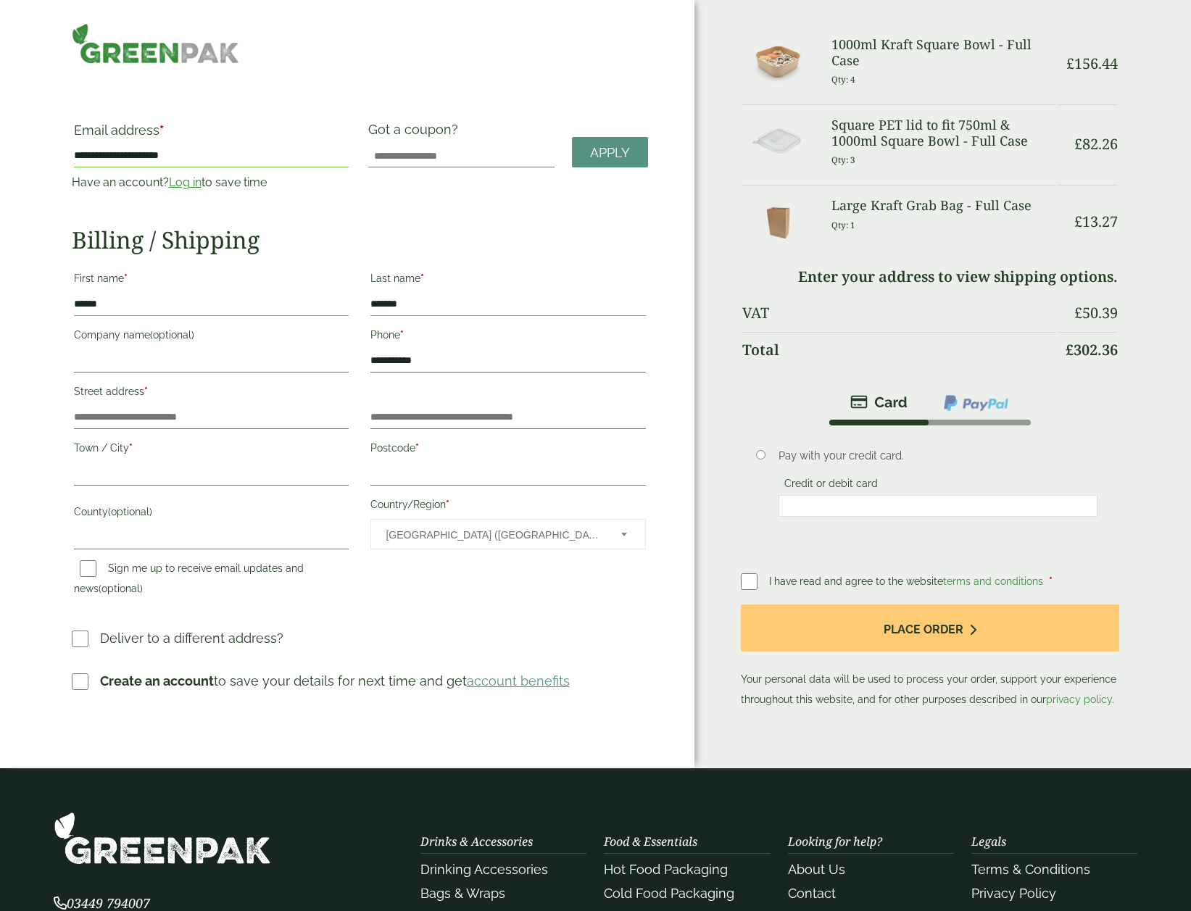
type input "**********"
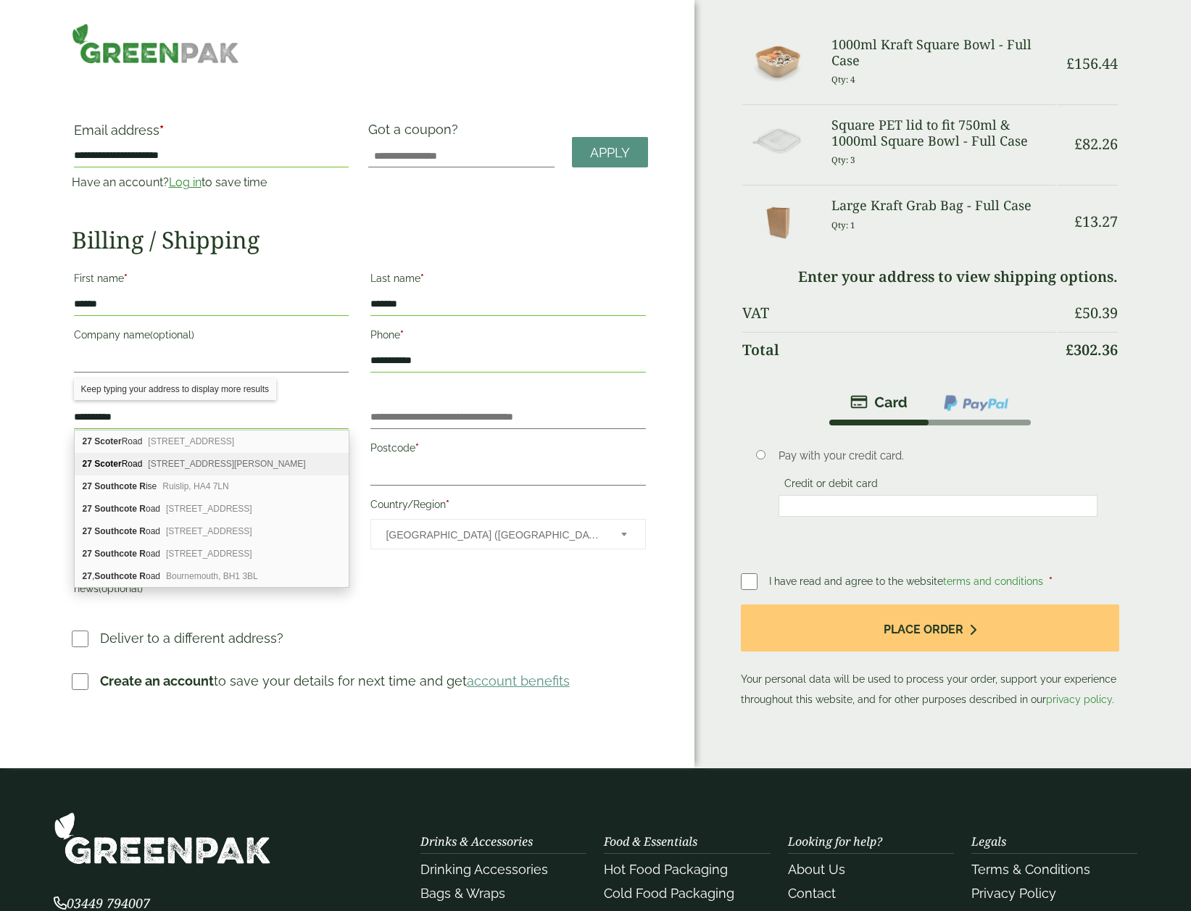
click at [144, 457] on div "27 Scoter Road Stoke Bardolph, Burton Joyce, Nottingham, NG14 5JT" at bounding box center [212, 464] width 274 height 22
type input "**********"
type input "********"
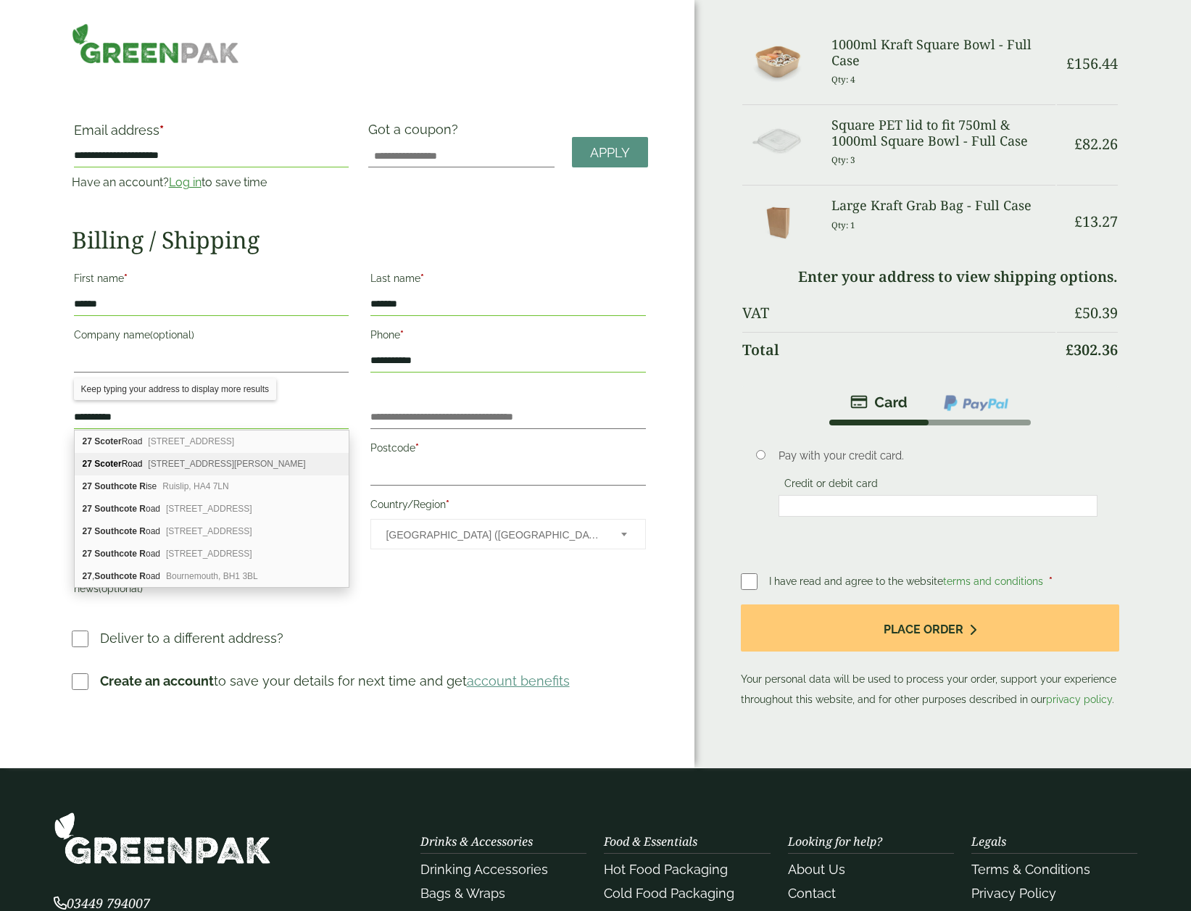
type input "**********"
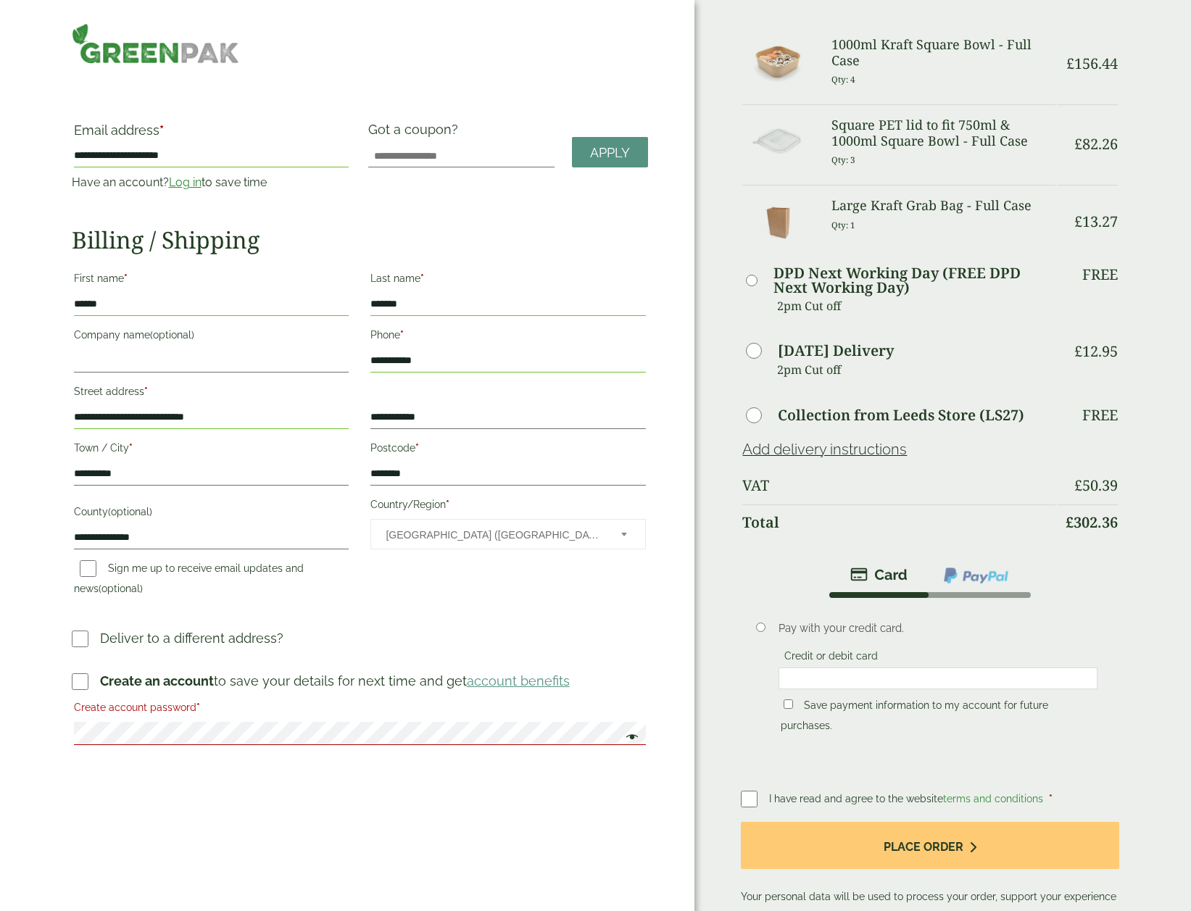
click at [48, 726] on div "**********" at bounding box center [347, 492] width 695 height 985
click at [637, 738] on span at bounding box center [628, 738] width 19 height 17
click at [99, 774] on div "**********" at bounding box center [347, 492] width 695 height 985
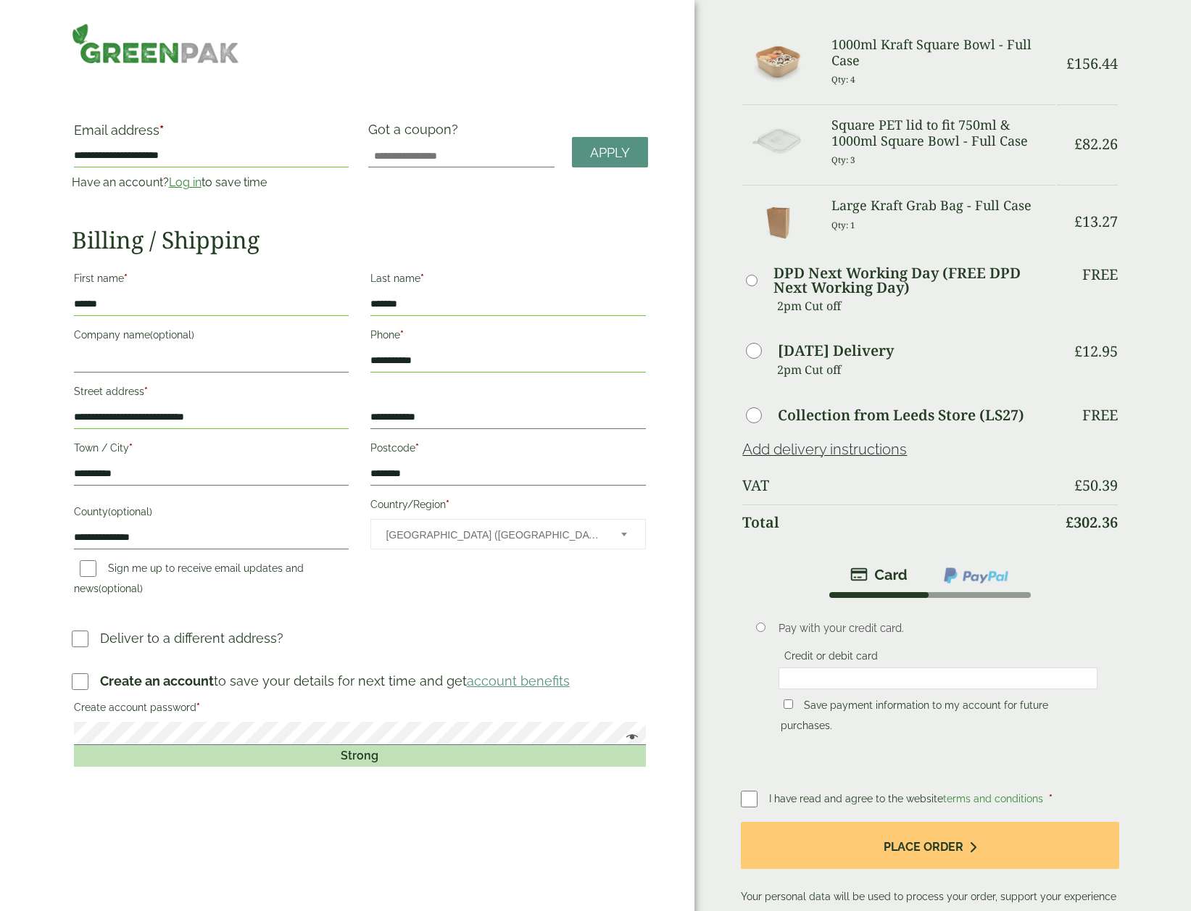
click at [418, 834] on div "**********" at bounding box center [347, 492] width 695 height 985
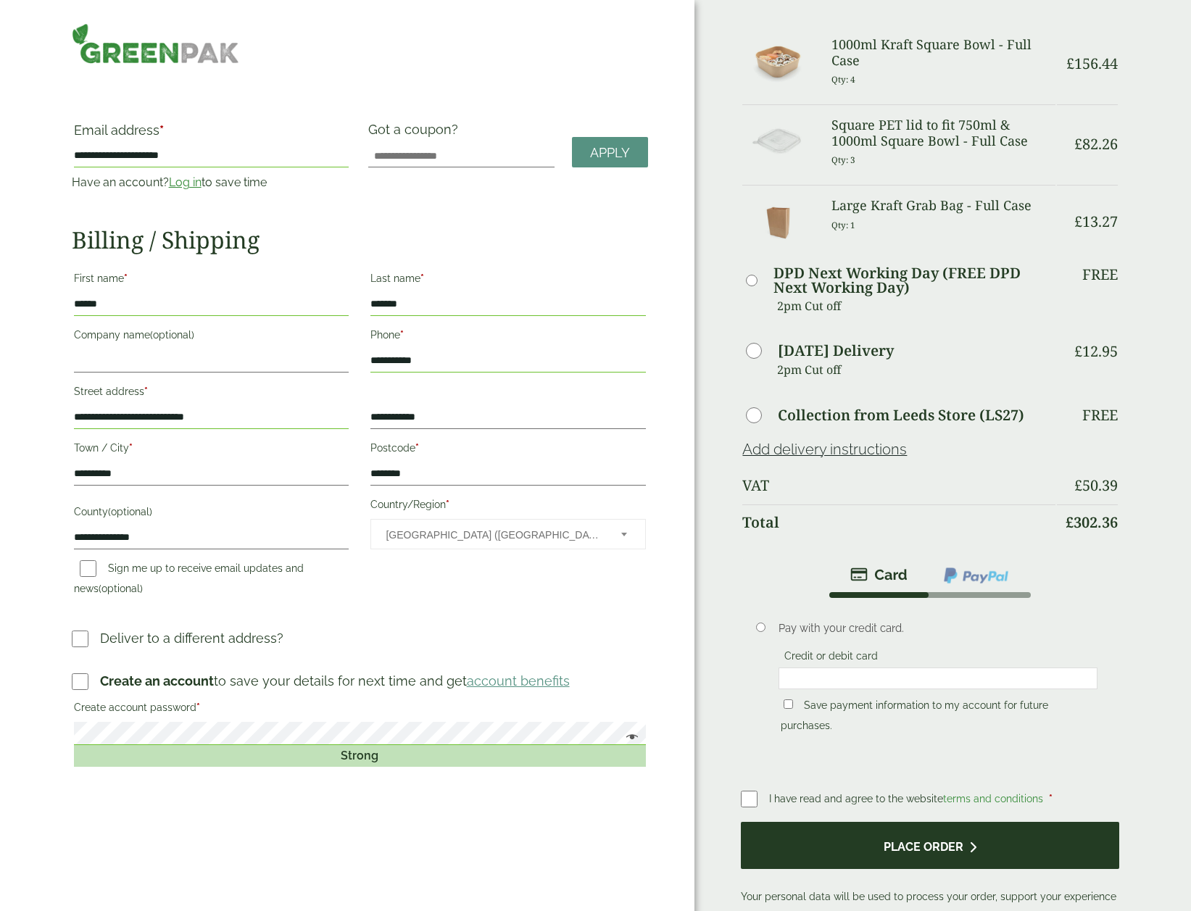
click at [947, 852] on button "Place order" at bounding box center [930, 845] width 378 height 47
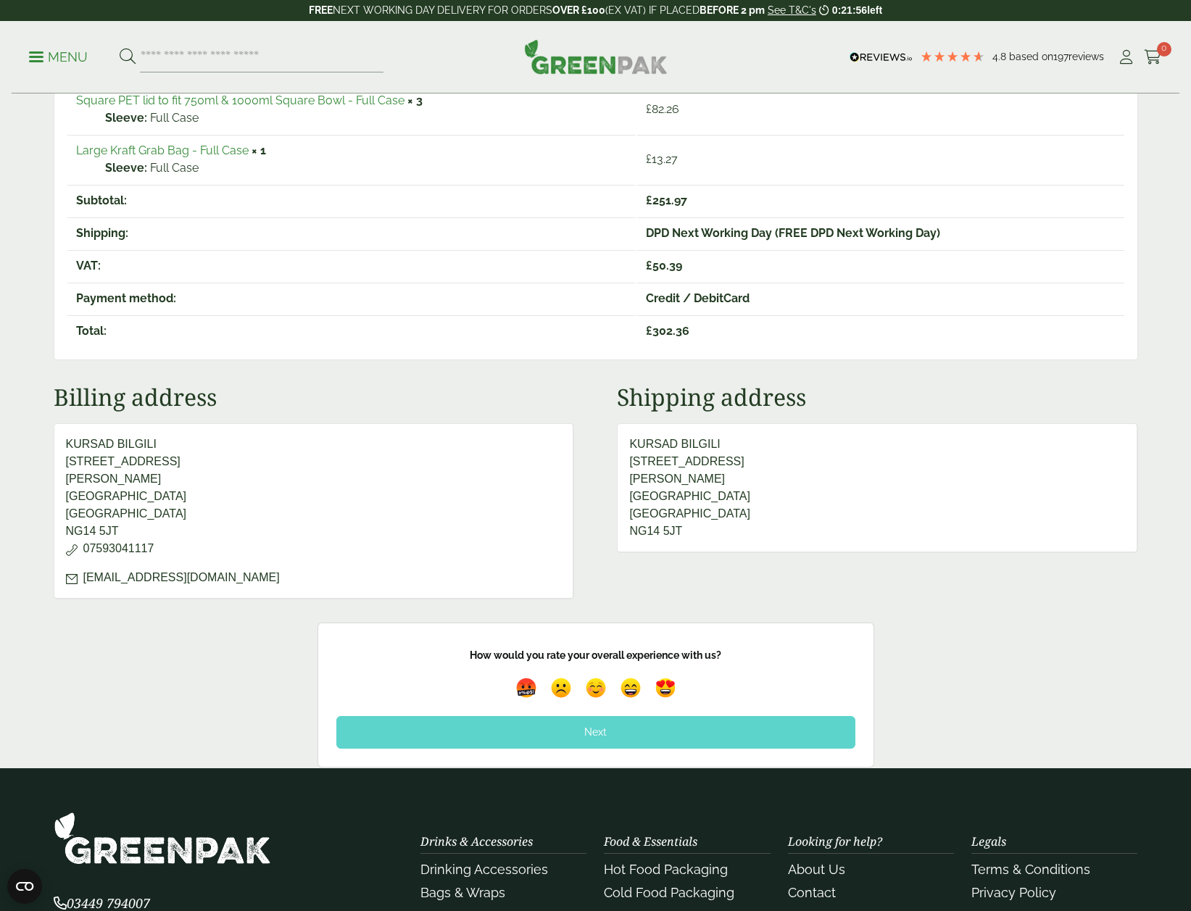
scroll to position [609, 0]
